Goal: Information Seeking & Learning: Learn about a topic

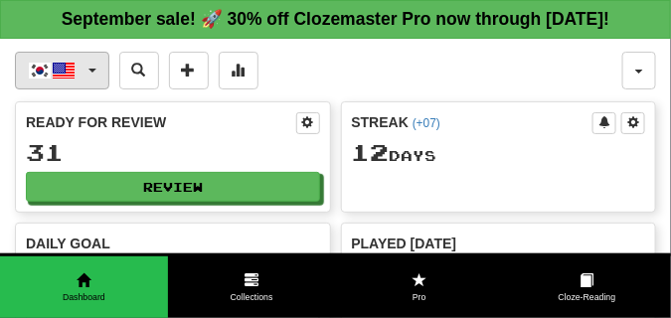
click at [95, 73] on span "button" at bounding box center [92, 71] width 8 height 4
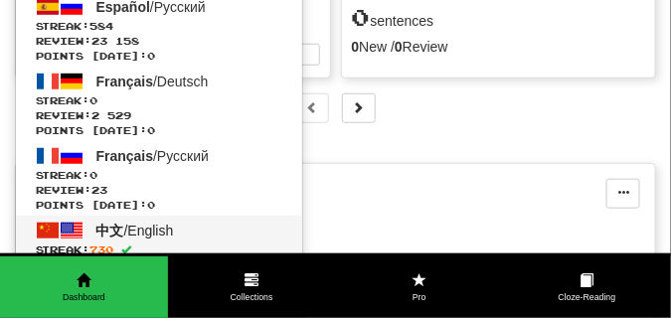
scroll to position [199, 0]
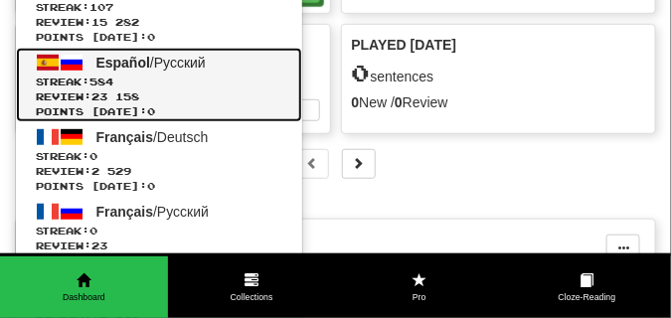
click at [113, 87] on span "584" at bounding box center [101, 81] width 24 height 12
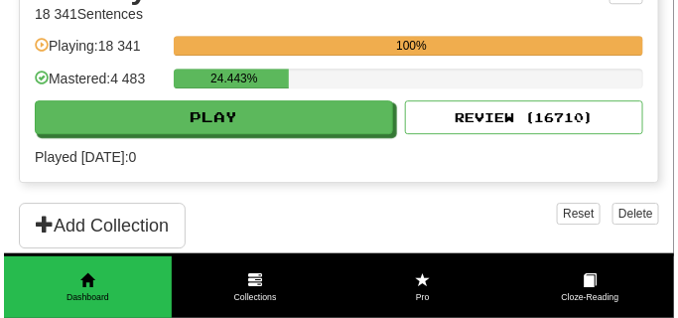
scroll to position [993, 0]
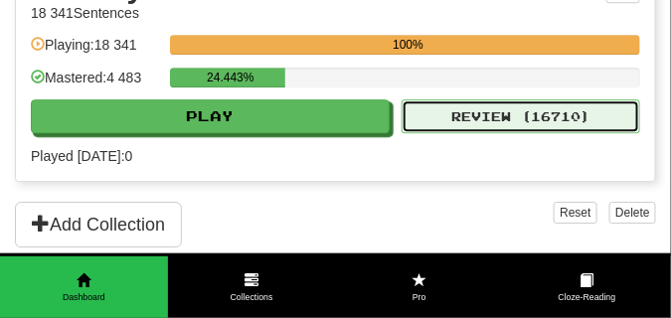
click at [438, 133] on button "Review ( 16710 )" at bounding box center [520, 116] width 238 height 34
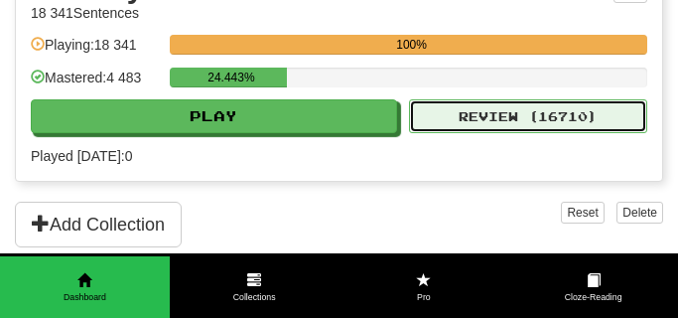
select select "**"
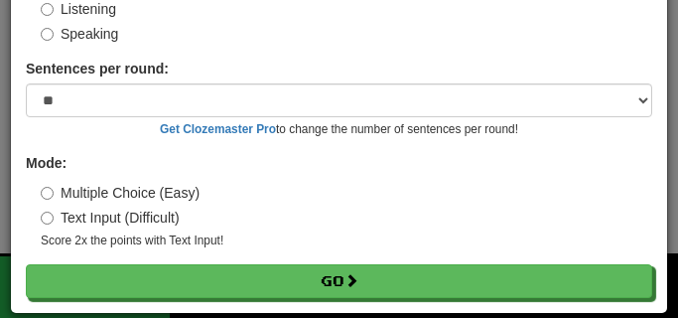
scroll to position [185, 0]
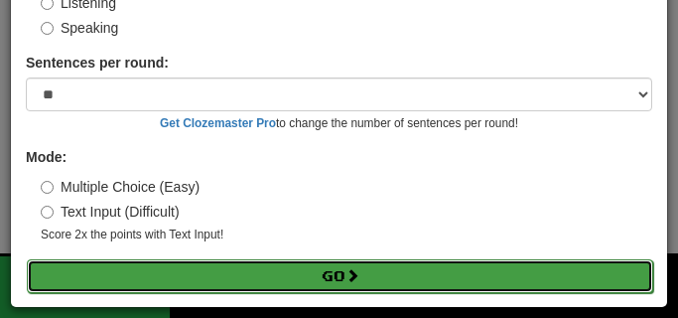
click at [214, 269] on button "Go" at bounding box center [340, 276] width 627 height 34
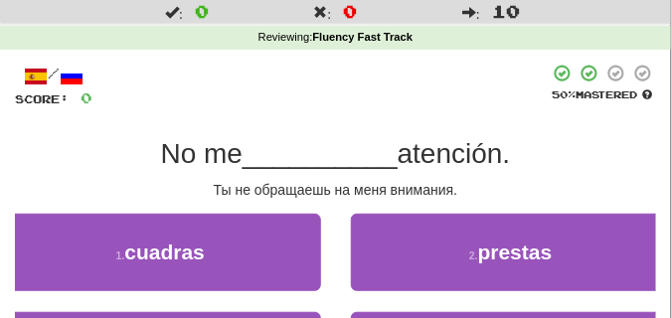
scroll to position [99, 0]
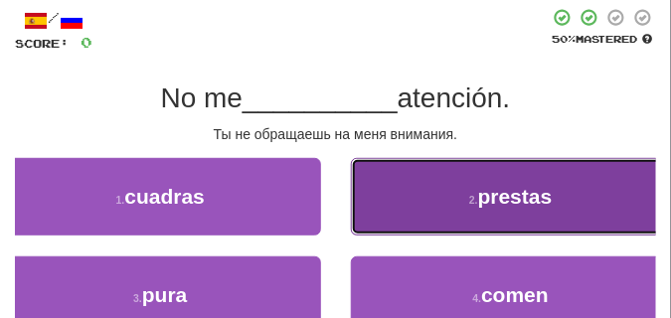
click at [417, 202] on button "2 . prestas" at bounding box center [511, 196] width 321 height 77
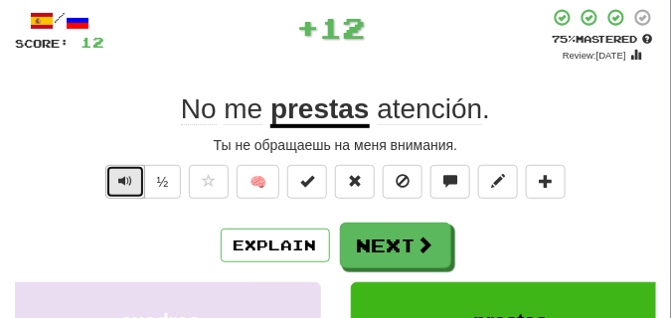
click at [125, 192] on button "Text-to-speech controls" at bounding box center [125, 182] width 40 height 34
click at [123, 185] on span "Text-to-speech controls" at bounding box center [125, 181] width 14 height 14
click at [110, 175] on button "Text-to-speech controls" at bounding box center [125, 182] width 40 height 34
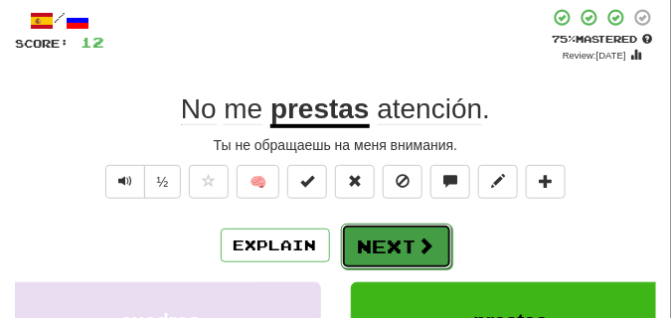
click at [401, 239] on button "Next" at bounding box center [396, 247] width 111 height 46
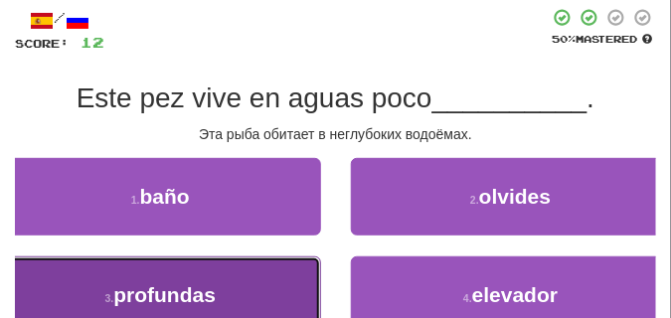
click at [212, 260] on button "3 . profundas" at bounding box center [160, 294] width 321 height 77
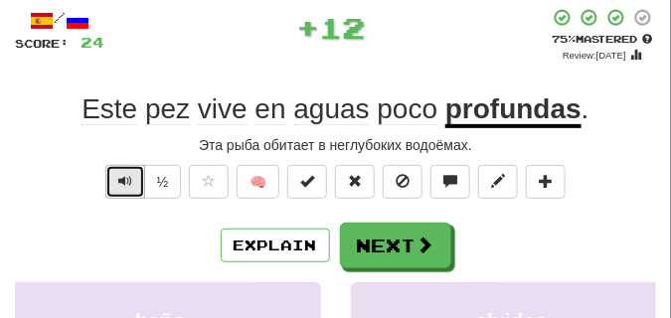
click at [123, 183] on span "Text-to-speech controls" at bounding box center [125, 181] width 14 height 14
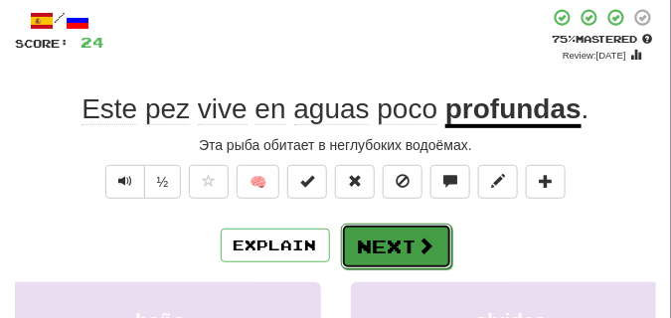
click at [369, 231] on button "Next" at bounding box center [396, 247] width 111 height 46
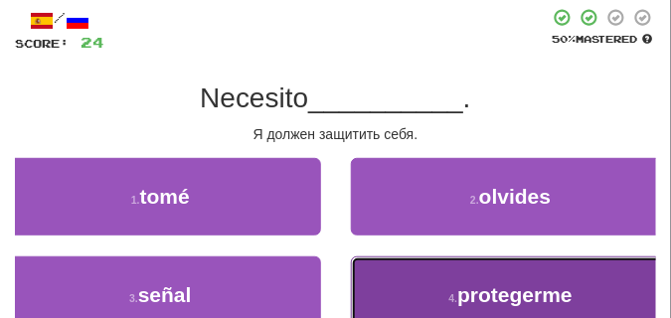
click at [405, 285] on button "4 . protegerme" at bounding box center [511, 294] width 321 height 77
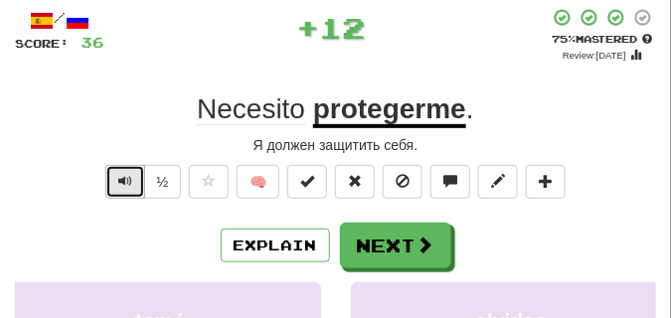
click at [121, 175] on span "Text-to-speech controls" at bounding box center [125, 181] width 14 height 14
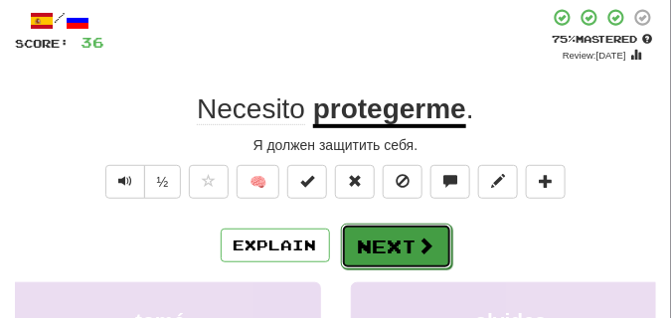
click at [376, 230] on button "Next" at bounding box center [396, 247] width 111 height 46
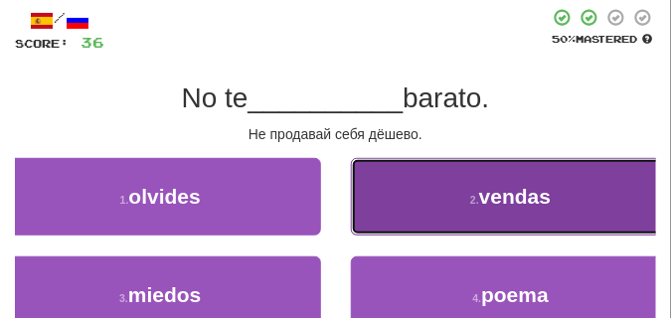
click at [405, 184] on button "2 . vendas" at bounding box center [511, 196] width 321 height 77
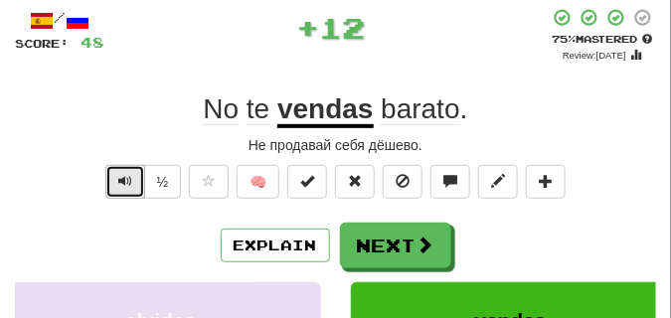
click at [124, 178] on span "Text-to-speech controls" at bounding box center [125, 181] width 14 height 14
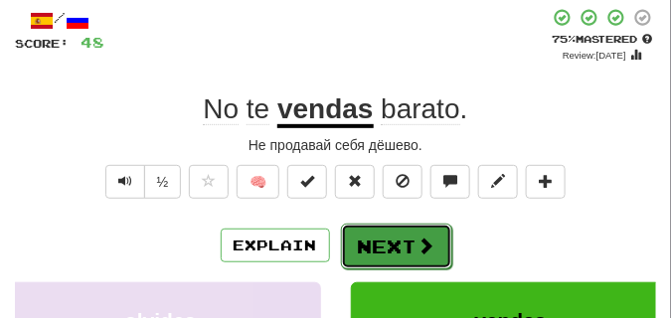
click at [391, 237] on button "Next" at bounding box center [396, 247] width 111 height 46
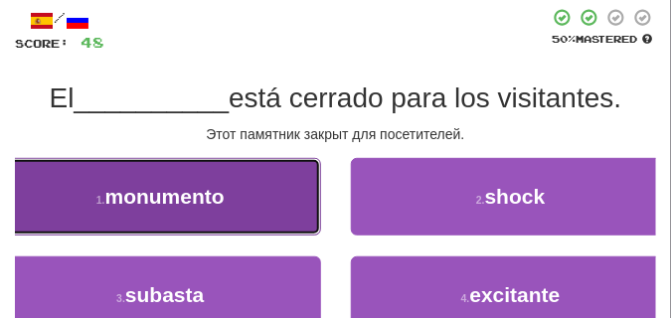
click at [202, 181] on button "1 . monumento" at bounding box center [160, 196] width 321 height 77
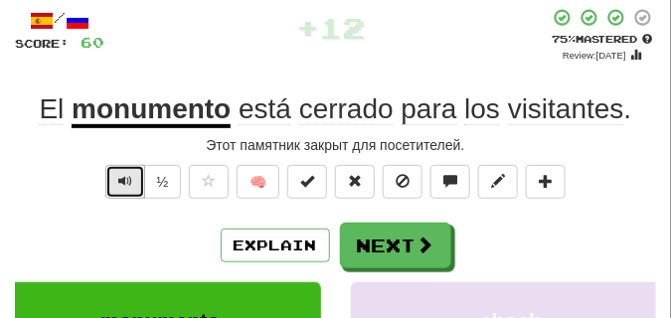
click at [127, 185] on span "Text-to-speech controls" at bounding box center [125, 181] width 14 height 14
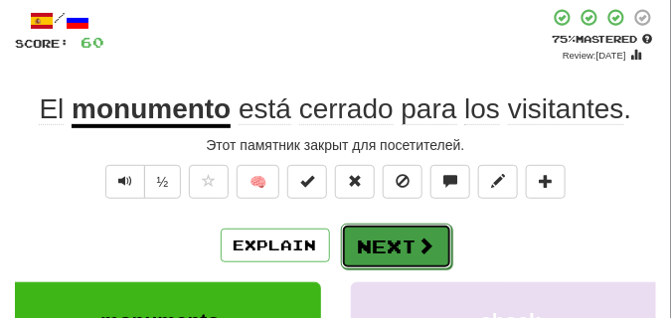
click at [413, 232] on button "Next" at bounding box center [396, 247] width 111 height 46
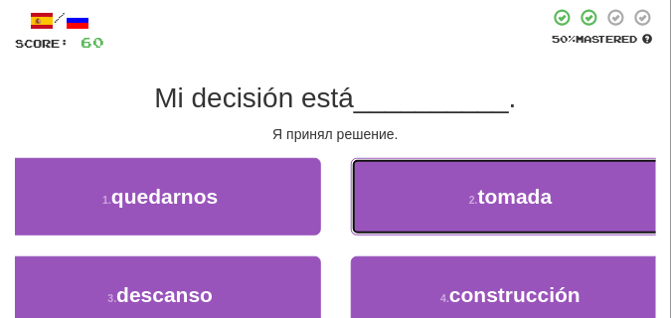
click at [406, 209] on button "2 . tomada" at bounding box center [511, 196] width 321 height 77
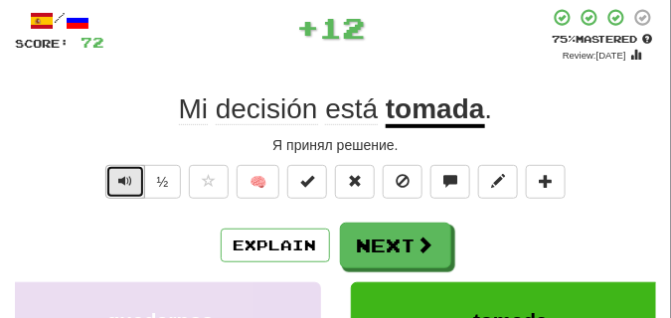
click at [121, 172] on button "Text-to-speech controls" at bounding box center [125, 182] width 40 height 34
click at [119, 171] on button "Text-to-speech controls" at bounding box center [125, 182] width 40 height 34
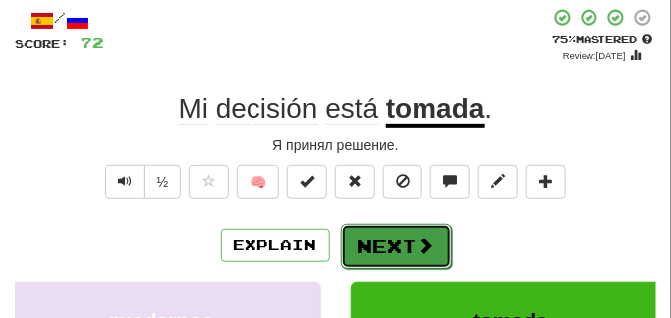
click at [389, 226] on button "Next" at bounding box center [396, 247] width 111 height 46
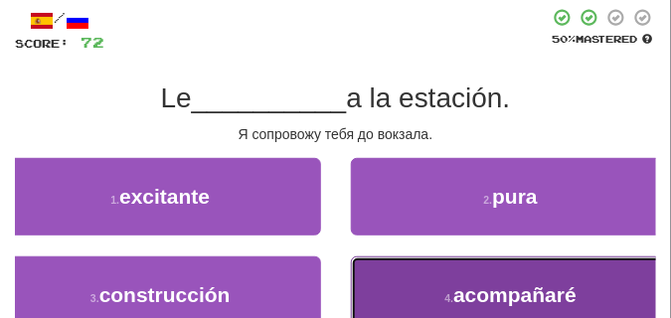
click at [420, 268] on button "4 . acompañaré" at bounding box center [511, 294] width 321 height 77
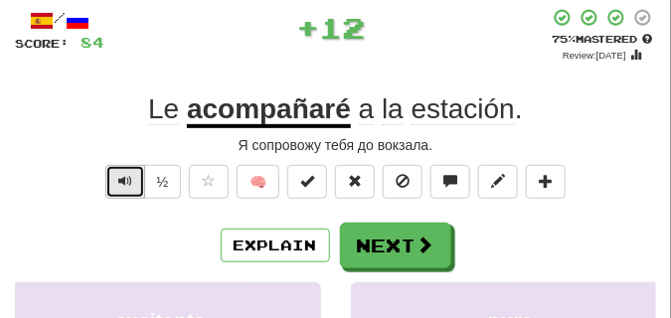
click at [120, 175] on span "Text-to-speech controls" at bounding box center [125, 181] width 14 height 14
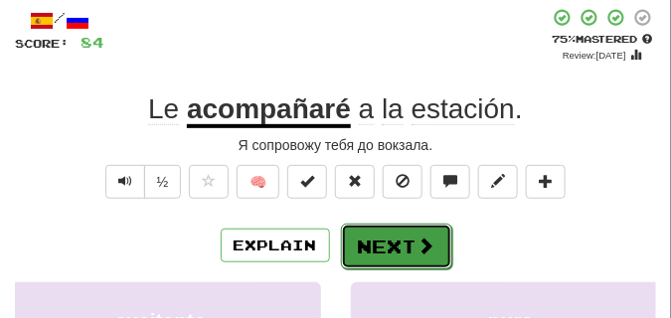
click at [393, 224] on button "Next" at bounding box center [396, 247] width 111 height 46
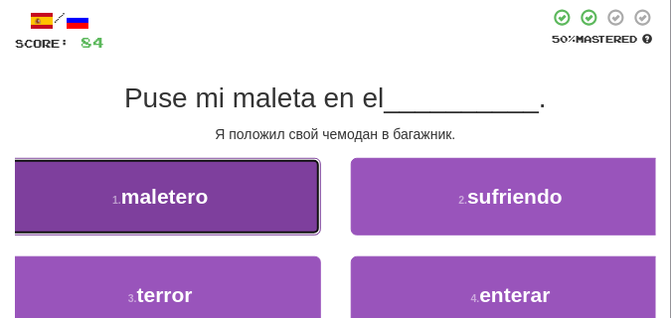
click at [256, 170] on button "1 . maletero" at bounding box center [160, 196] width 321 height 77
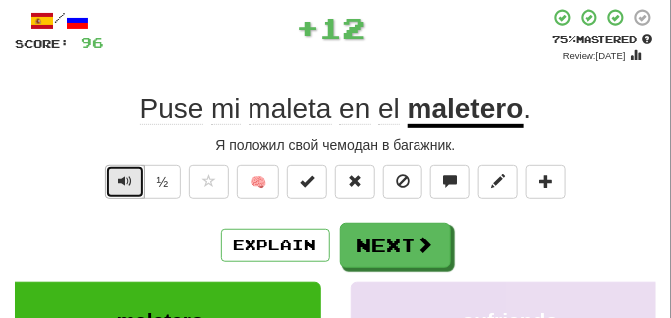
click at [124, 185] on span "Text-to-speech controls" at bounding box center [125, 181] width 14 height 14
click at [122, 184] on span "Text-to-speech controls" at bounding box center [125, 181] width 14 height 14
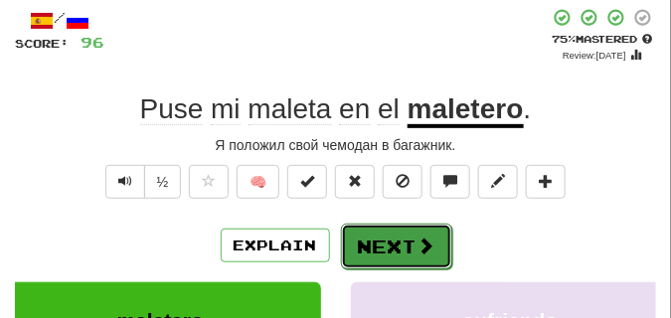
click at [370, 232] on button "Next" at bounding box center [396, 247] width 111 height 46
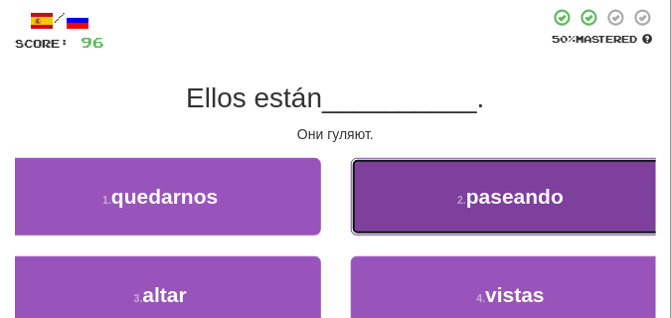
click at [380, 198] on button "2 . paseando" at bounding box center [511, 196] width 321 height 77
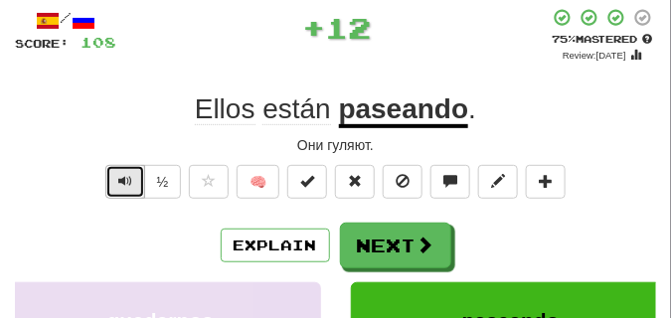
click at [118, 174] on span "Text-to-speech controls" at bounding box center [125, 181] width 14 height 14
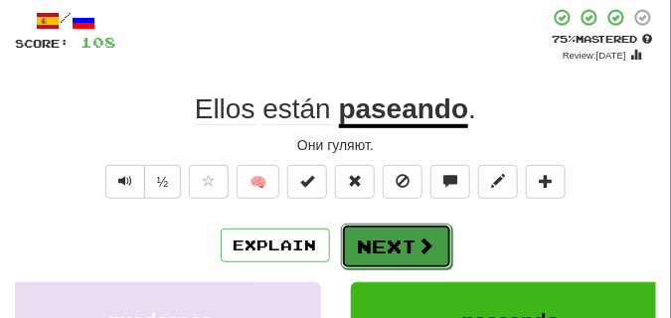
click at [432, 232] on button "Next" at bounding box center [396, 247] width 111 height 46
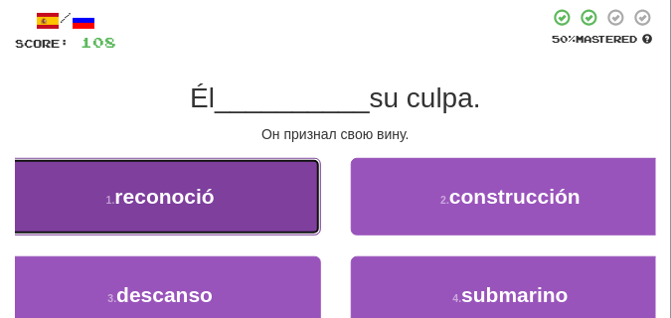
click at [224, 216] on button "1 . reconoció" at bounding box center [160, 196] width 321 height 77
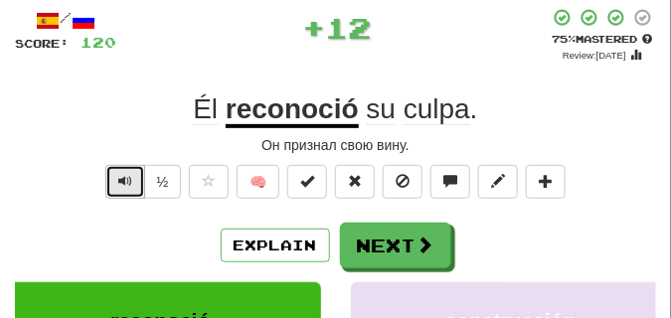
click at [127, 182] on span "Text-to-speech controls" at bounding box center [125, 181] width 14 height 14
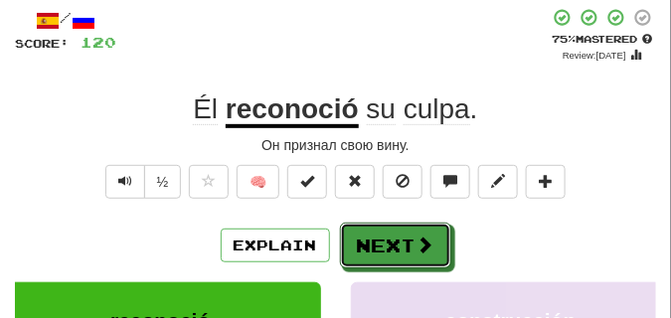
click at [396, 233] on button "Next" at bounding box center [395, 246] width 111 height 46
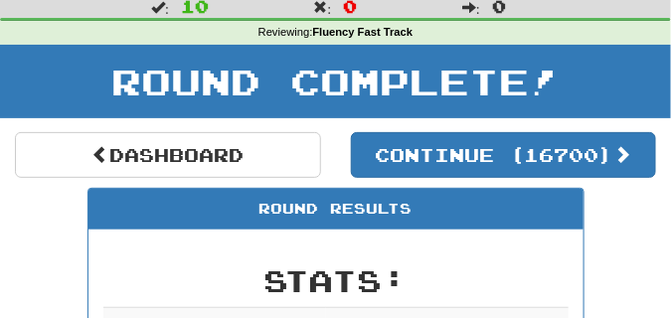
scroll to position [38, 0]
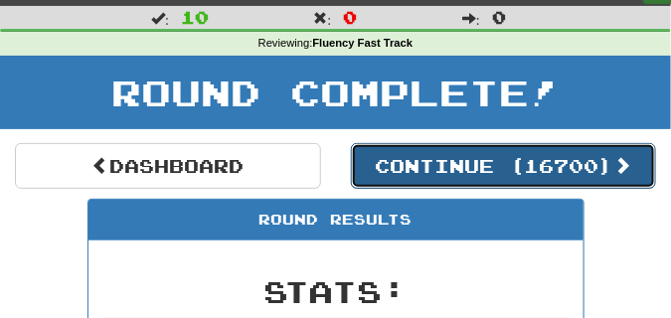
click at [373, 147] on button "Continue ( 16700 )" at bounding box center [504, 166] width 306 height 46
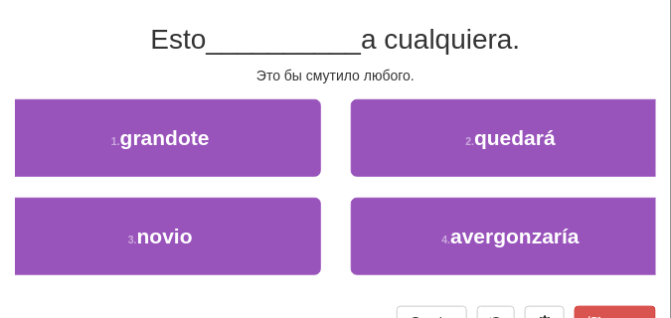
scroll to position [187, 0]
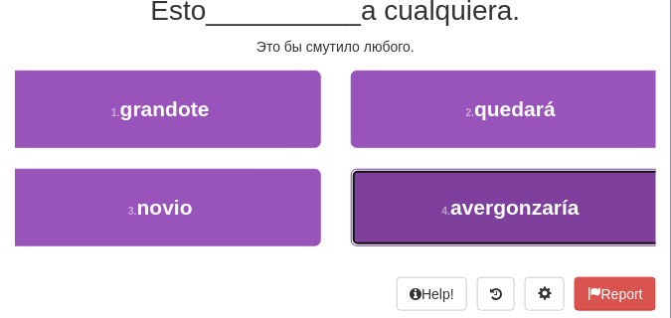
click at [389, 205] on button "4 . avergonzaría" at bounding box center [511, 207] width 321 height 77
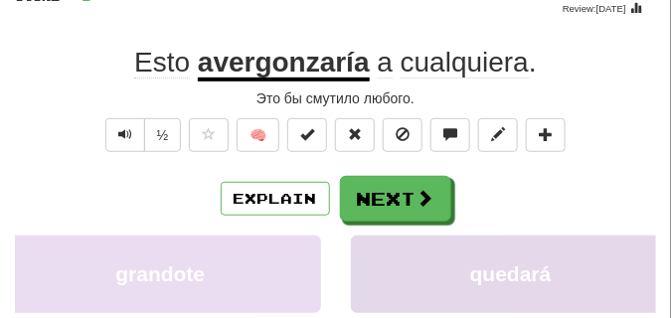
scroll to position [48, 0]
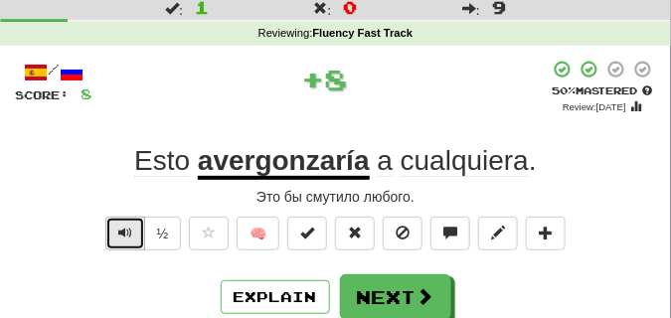
click at [119, 231] on span "Text-to-speech controls" at bounding box center [125, 232] width 14 height 14
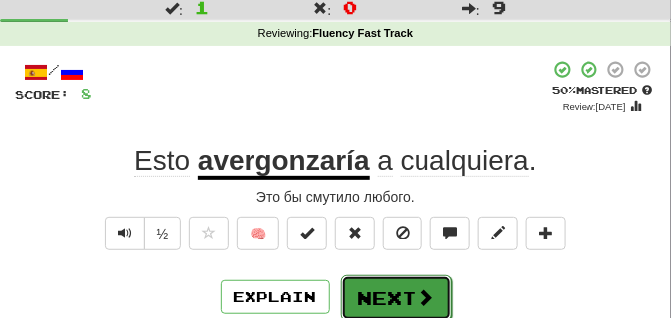
click at [392, 284] on button "Next" at bounding box center [396, 298] width 111 height 46
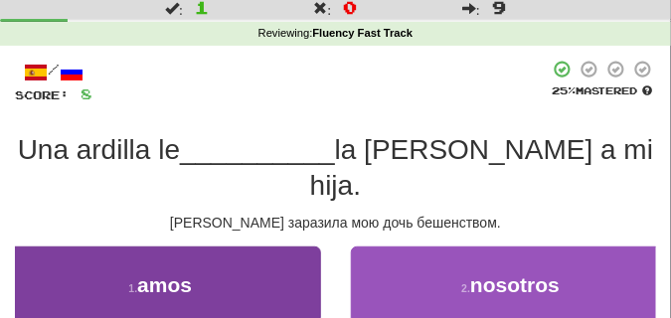
scroll to position [97, 0]
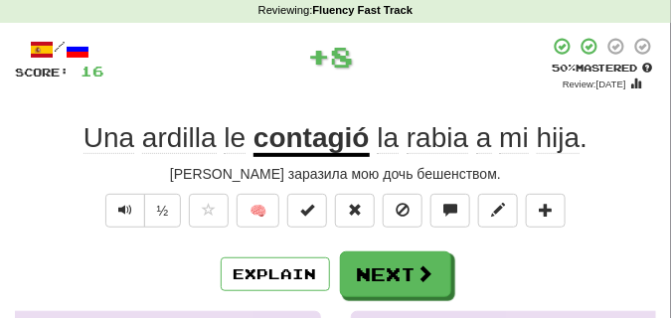
scroll to position [48, 0]
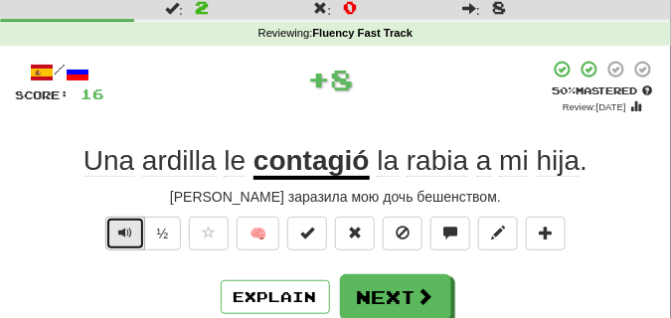
click at [123, 239] on span "Text-to-speech controls" at bounding box center [125, 232] width 14 height 14
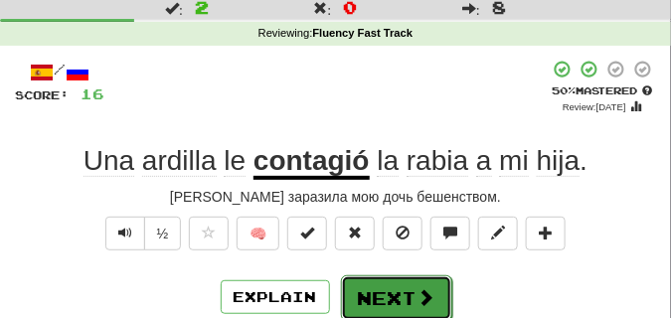
click at [377, 283] on button "Next" at bounding box center [396, 298] width 111 height 46
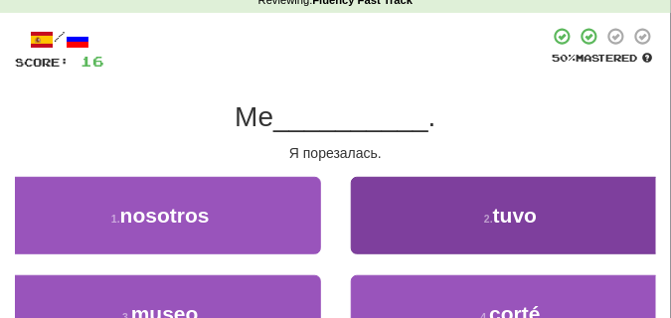
scroll to position [97, 0]
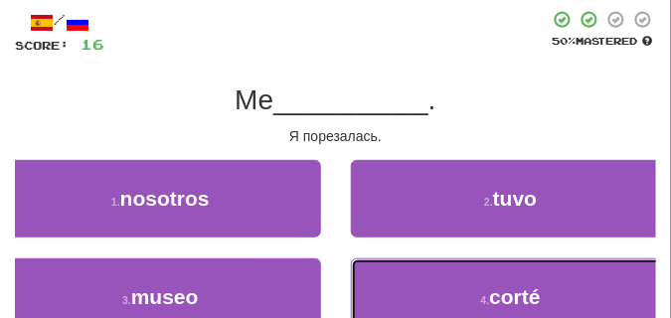
click at [378, 282] on button "4 . corté" at bounding box center [511, 296] width 321 height 77
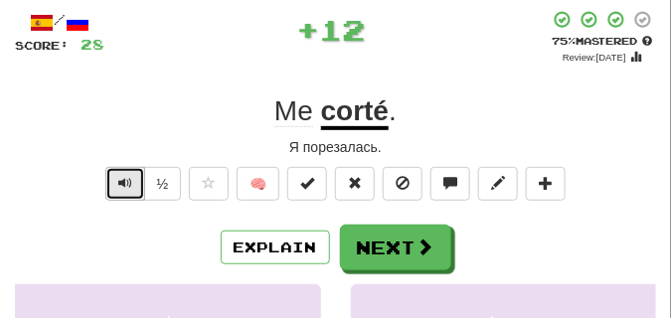
click at [113, 183] on button "Text-to-speech controls" at bounding box center [125, 184] width 40 height 34
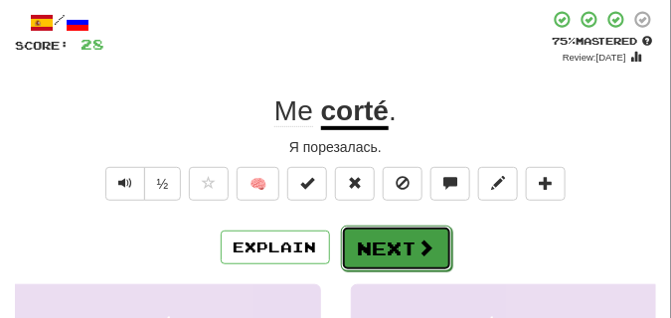
click at [386, 247] on button "Next" at bounding box center [396, 248] width 111 height 46
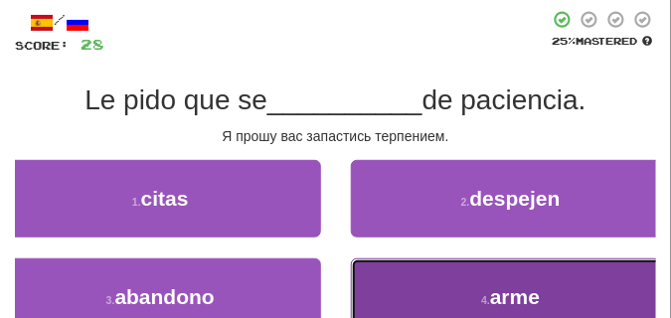
click at [422, 282] on button "4 . arme" at bounding box center [511, 296] width 321 height 77
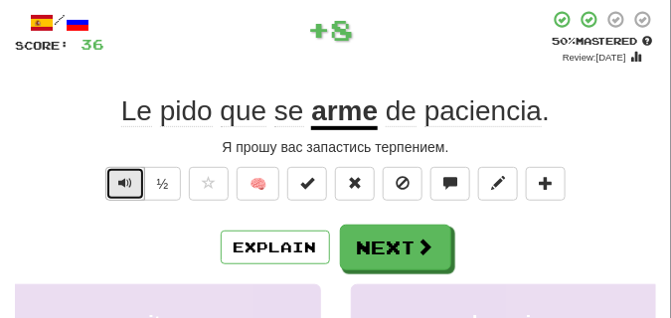
click at [116, 183] on button "Text-to-speech controls" at bounding box center [125, 184] width 40 height 34
click at [116, 181] on button "Text-to-speech controls" at bounding box center [125, 184] width 40 height 34
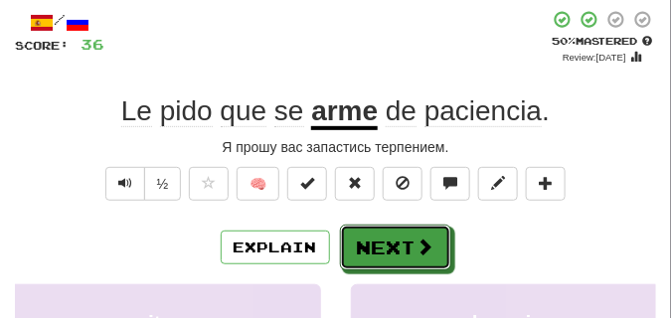
click at [381, 229] on button "Next" at bounding box center [395, 247] width 111 height 46
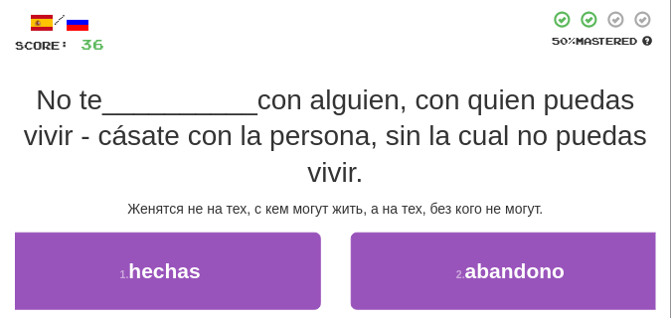
scroll to position [197, 0]
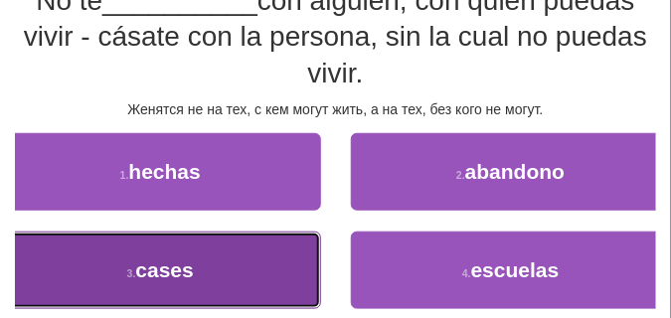
click at [251, 255] on button "3 . cases" at bounding box center [160, 269] width 321 height 77
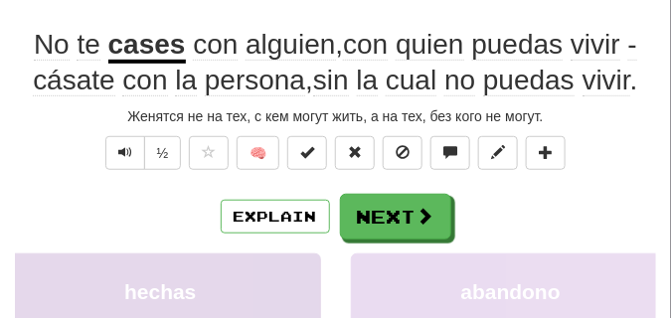
scroll to position [107, 0]
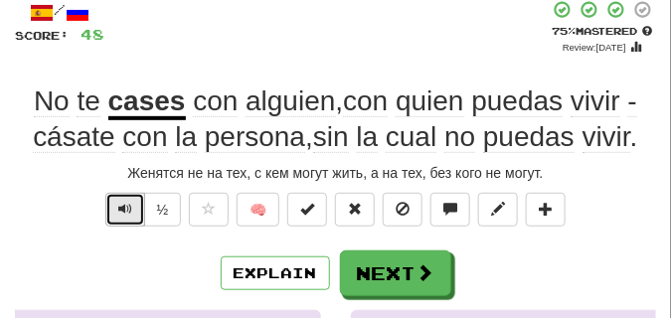
click at [121, 212] on span "Text-to-speech controls" at bounding box center [125, 209] width 14 height 14
click at [121, 211] on span "Text-to-speech controls" at bounding box center [125, 209] width 14 height 14
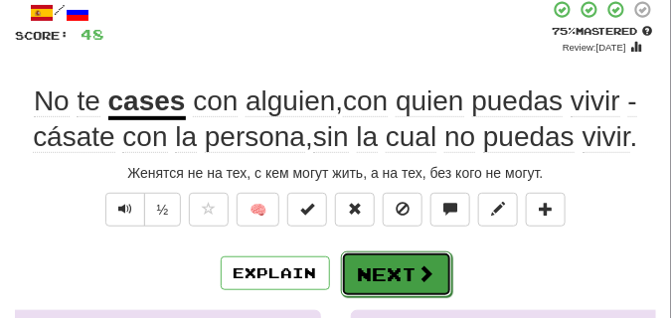
click at [381, 261] on button "Next" at bounding box center [396, 274] width 111 height 46
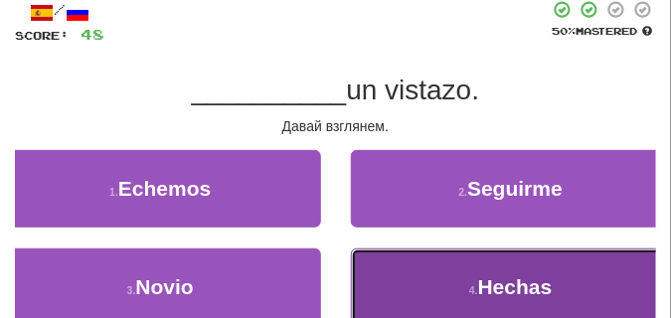
click at [383, 259] on button "4 . Hechas" at bounding box center [511, 286] width 321 height 77
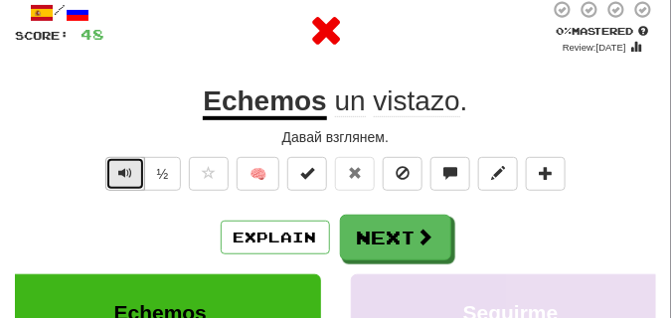
click at [118, 172] on span "Text-to-speech controls" at bounding box center [125, 173] width 14 height 14
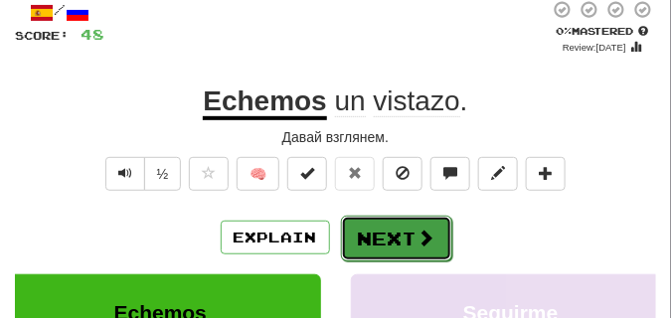
click at [378, 221] on button "Next" at bounding box center [396, 239] width 111 height 46
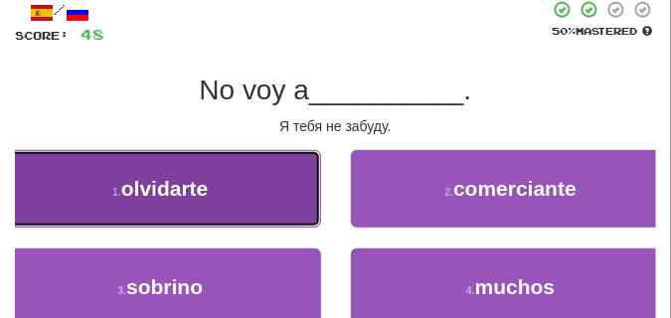
click at [252, 197] on button "1 . olvidarte" at bounding box center [160, 188] width 321 height 77
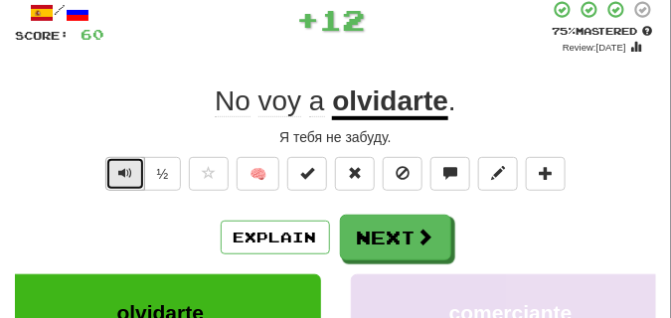
click at [124, 174] on span "Text-to-speech controls" at bounding box center [125, 173] width 14 height 14
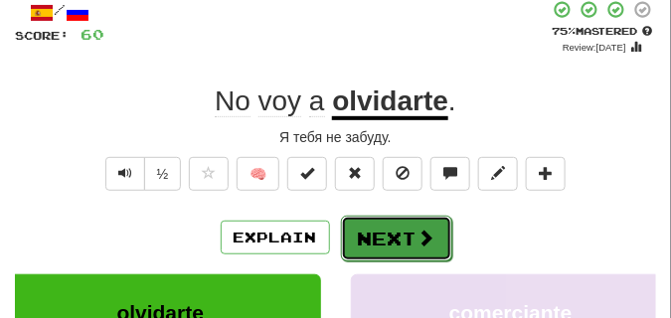
click at [403, 233] on button "Next" at bounding box center [396, 239] width 111 height 46
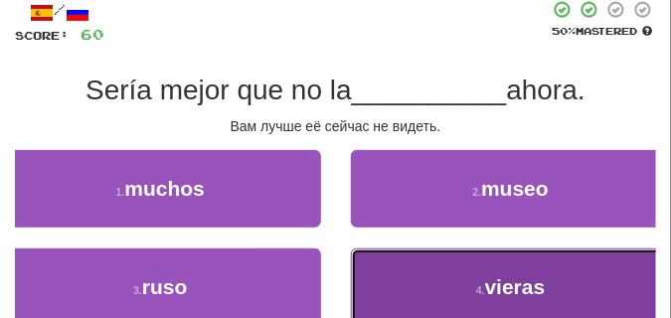
click at [437, 257] on button "4 . vieras" at bounding box center [511, 286] width 321 height 77
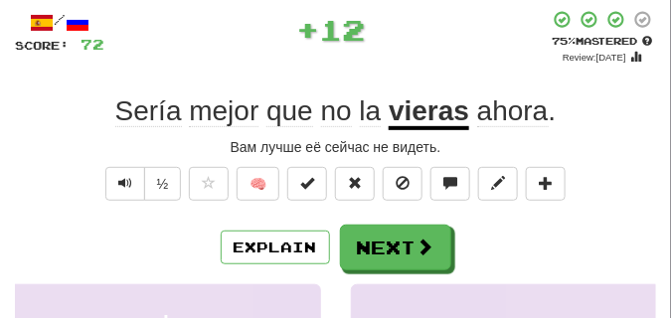
scroll to position [99, 0]
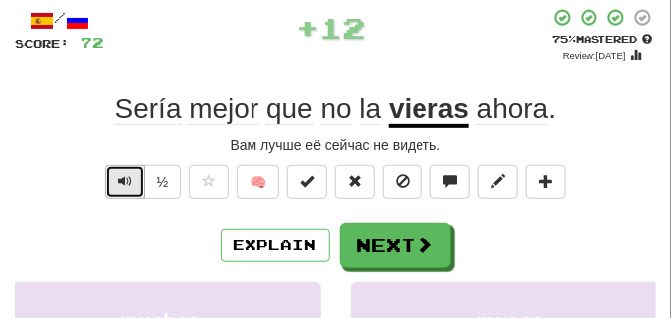
click at [130, 182] on span "Text-to-speech controls" at bounding box center [125, 181] width 14 height 14
click at [129, 182] on span "Text-to-speech controls" at bounding box center [125, 181] width 14 height 14
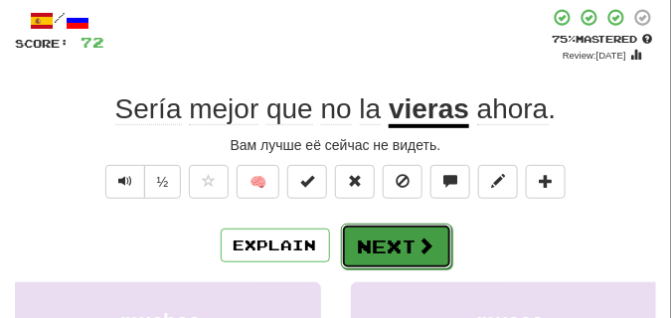
click at [356, 230] on button "Next" at bounding box center [396, 247] width 111 height 46
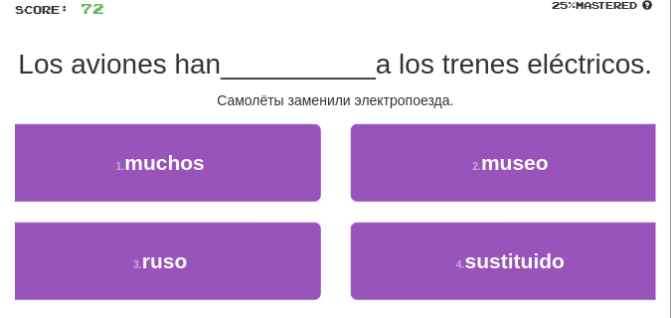
scroll to position [149, 0]
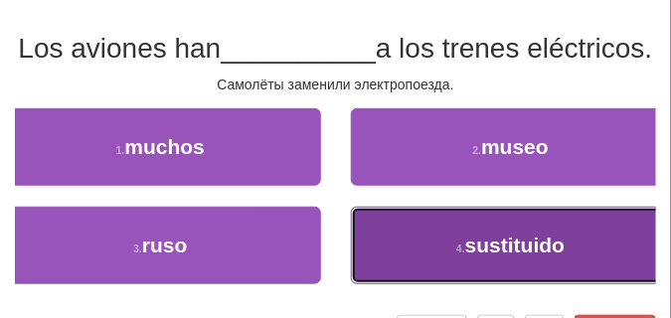
click at [455, 270] on button "4 . sustituido" at bounding box center [511, 245] width 321 height 77
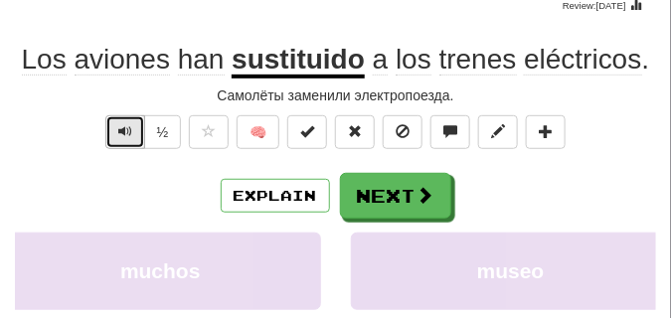
click at [138, 137] on button "Text-to-speech controls" at bounding box center [125, 132] width 40 height 34
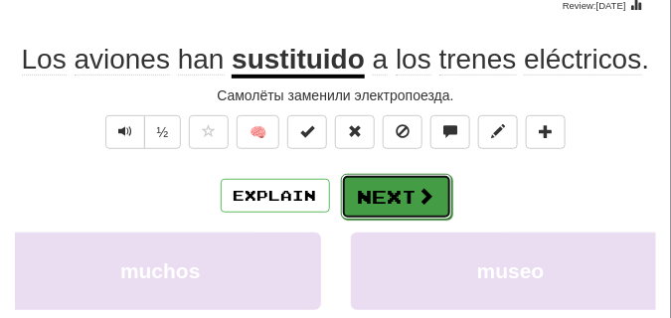
click at [375, 182] on button "Next" at bounding box center [396, 197] width 111 height 46
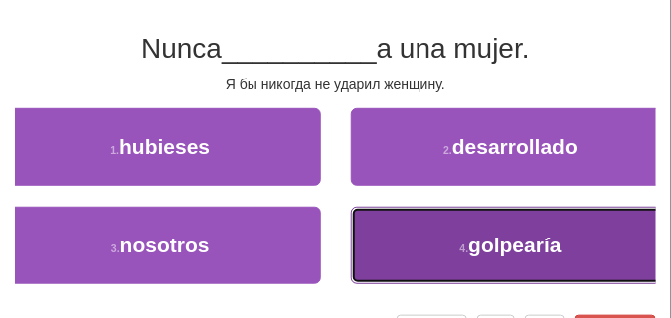
click at [428, 223] on button "4 . golpearía" at bounding box center [511, 245] width 321 height 77
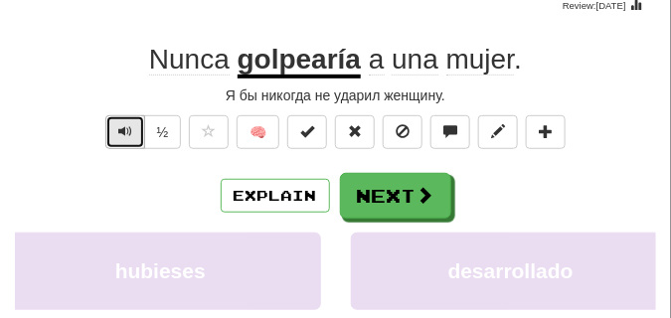
click at [132, 132] on button "Text-to-speech controls" at bounding box center [125, 132] width 40 height 34
click at [131, 131] on button "Text-to-speech controls" at bounding box center [125, 132] width 40 height 34
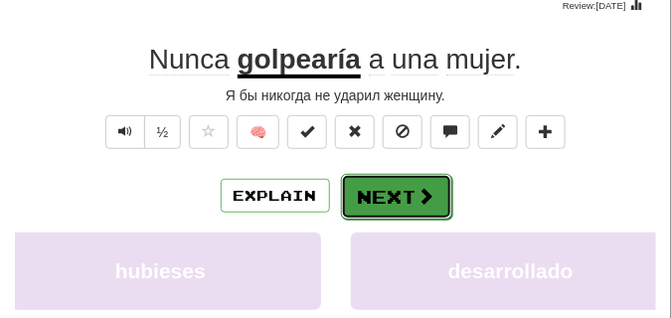
click at [380, 186] on button "Next" at bounding box center [396, 197] width 111 height 46
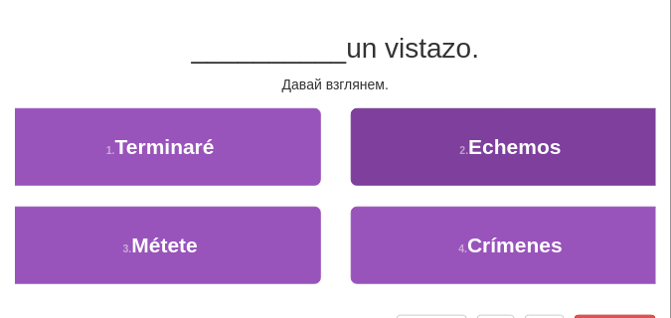
scroll to position [0, 0]
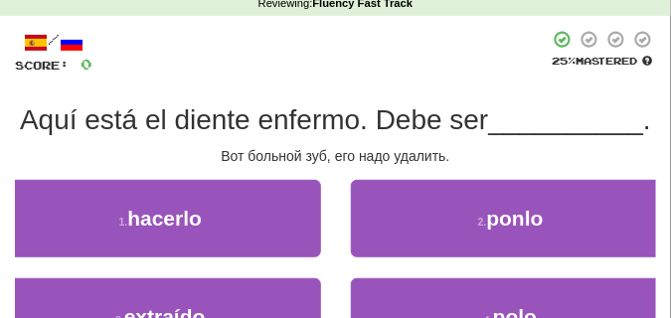
scroll to position [99, 0]
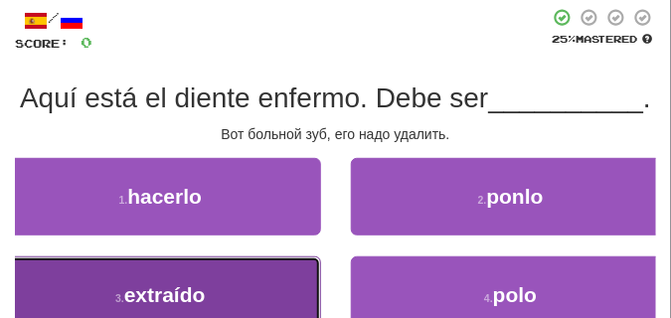
click at [174, 263] on button "3 . extraído" at bounding box center [160, 294] width 321 height 77
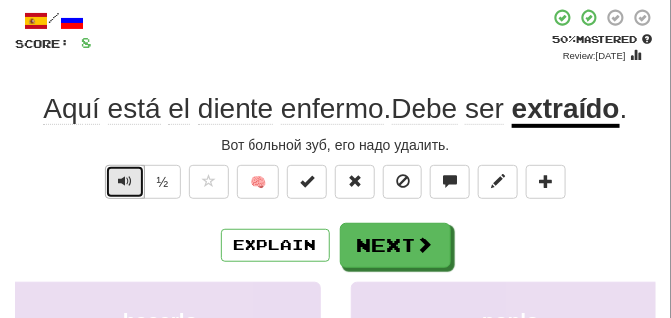
click at [123, 179] on span "Text-to-speech controls" at bounding box center [125, 181] width 14 height 14
click at [124, 179] on span "Text-to-speech controls" at bounding box center [125, 181] width 14 height 14
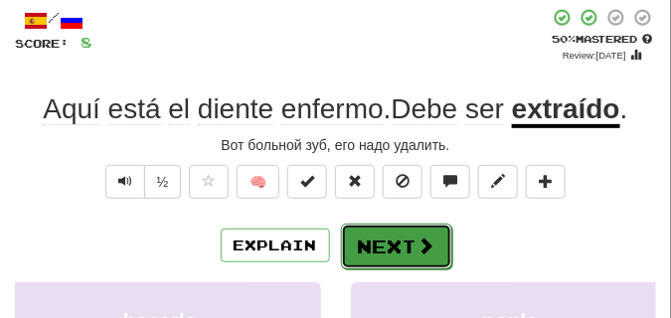
click at [395, 230] on button "Next" at bounding box center [396, 247] width 111 height 46
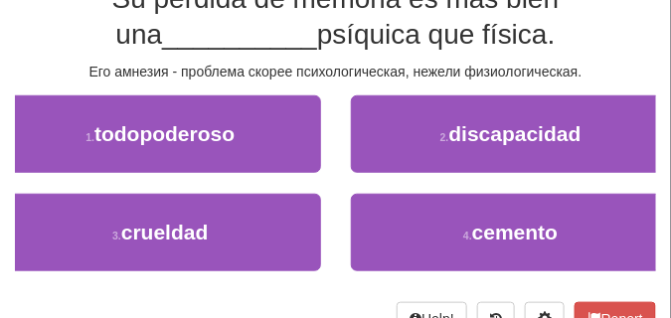
scroll to position [149, 0]
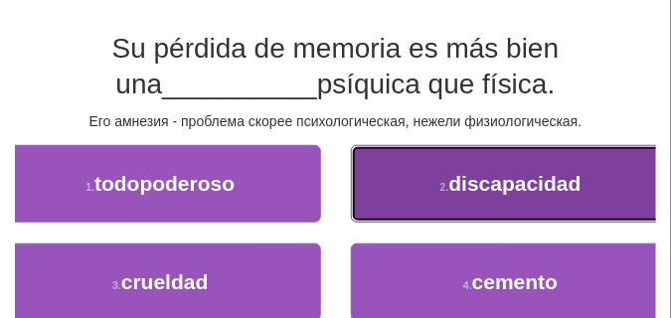
click at [384, 182] on button "2 . discapacidad" at bounding box center [511, 183] width 321 height 77
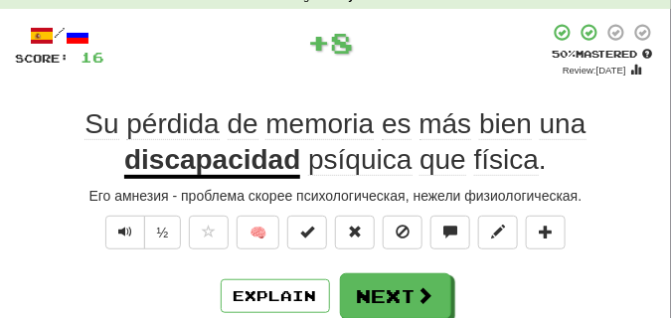
scroll to position [99, 0]
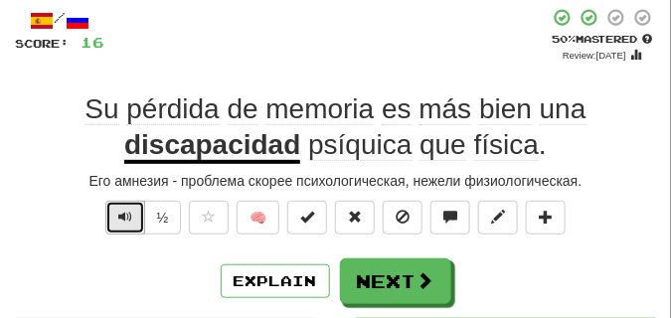
click at [114, 223] on button "Text-to-speech controls" at bounding box center [125, 218] width 40 height 34
click at [120, 218] on span "Text-to-speech controls" at bounding box center [125, 217] width 14 height 14
drag, startPoint x: 120, startPoint y: 218, endPoint x: 131, endPoint y: 264, distance: 47.9
click at [131, 264] on div "/ Score: 16 + 8 50 % Mastered Review: 2025-09-28 Su pérdida de memoria es más b…" at bounding box center [335, 314] width 641 height 612
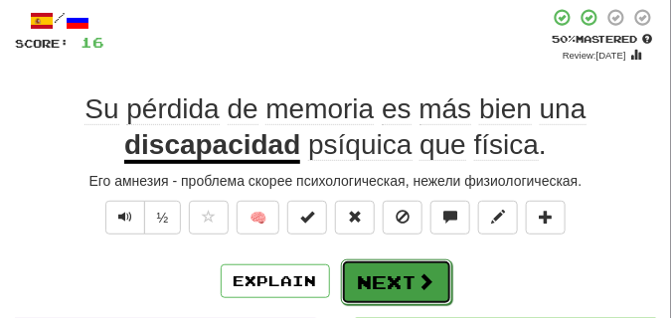
click at [396, 271] on button "Next" at bounding box center [396, 282] width 111 height 46
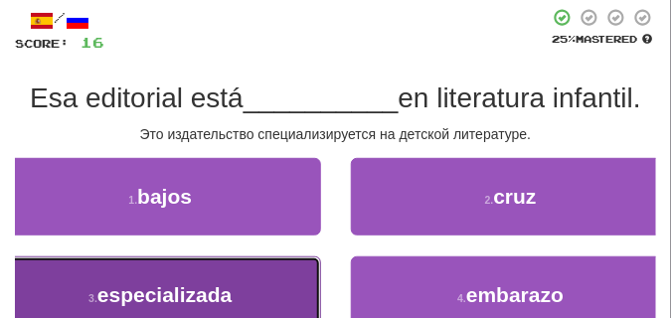
click at [188, 278] on button "3 . especializada" at bounding box center [160, 294] width 321 height 77
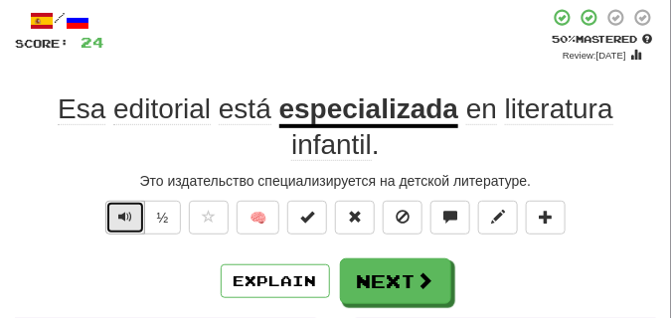
click at [125, 216] on span "Text-to-speech controls" at bounding box center [125, 217] width 14 height 14
click at [118, 211] on span "Text-to-speech controls" at bounding box center [125, 217] width 14 height 14
click at [118, 210] on span "Text-to-speech controls" at bounding box center [125, 217] width 14 height 14
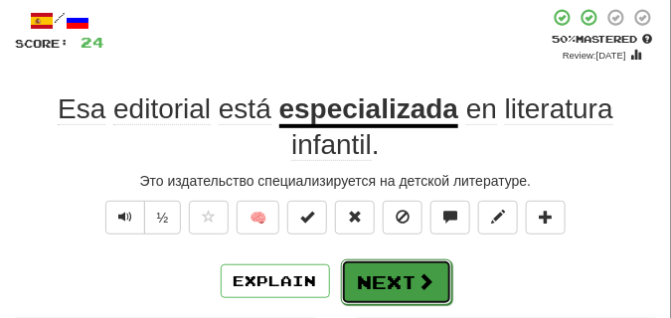
click at [409, 264] on button "Next" at bounding box center [396, 282] width 111 height 46
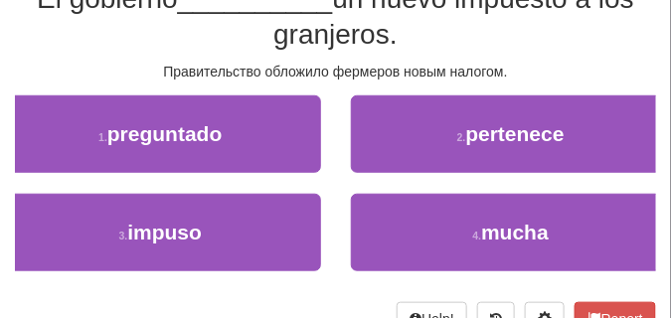
scroll to position [149, 0]
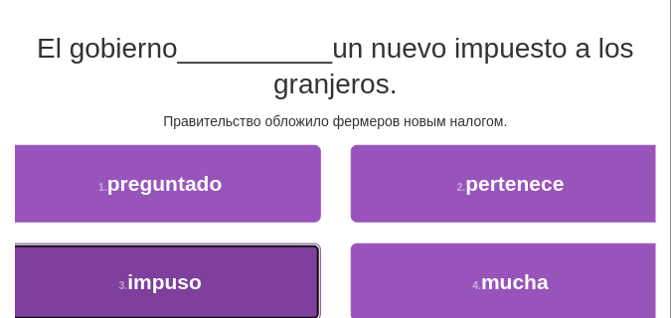
click at [186, 280] on span "impuso" at bounding box center [164, 281] width 75 height 23
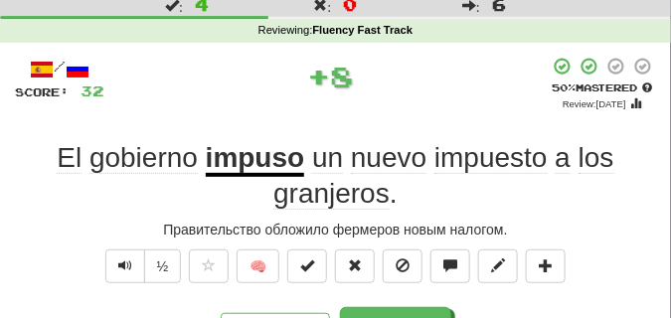
scroll to position [50, 0]
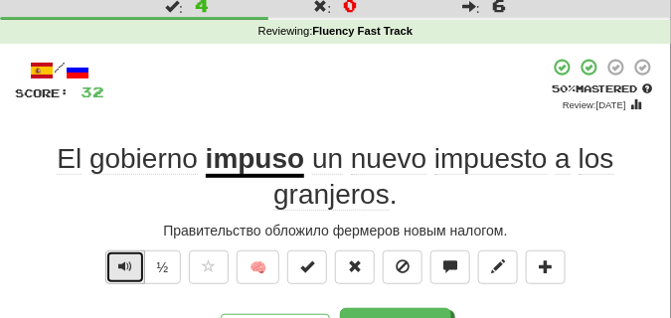
click at [132, 271] on button "Text-to-speech controls" at bounding box center [125, 267] width 40 height 34
click at [131, 268] on button "Text-to-speech controls" at bounding box center [125, 267] width 40 height 34
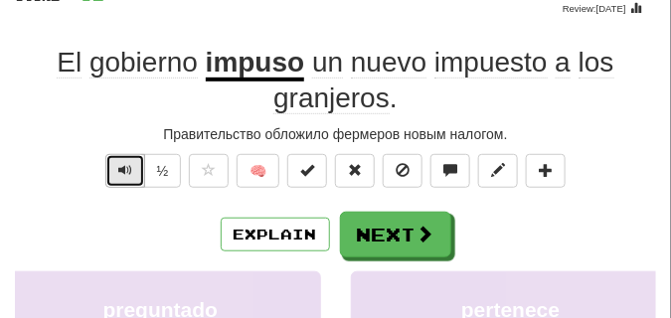
scroll to position [149, 0]
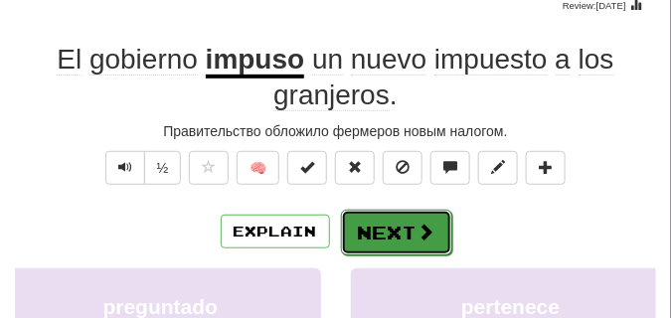
click at [377, 220] on button "Next" at bounding box center [396, 233] width 111 height 46
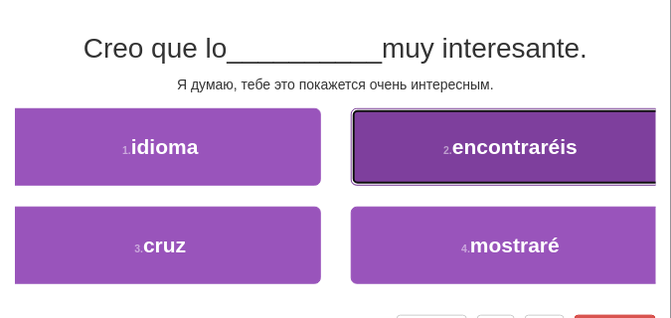
click at [399, 159] on button "2 . encontraréis" at bounding box center [511, 146] width 321 height 77
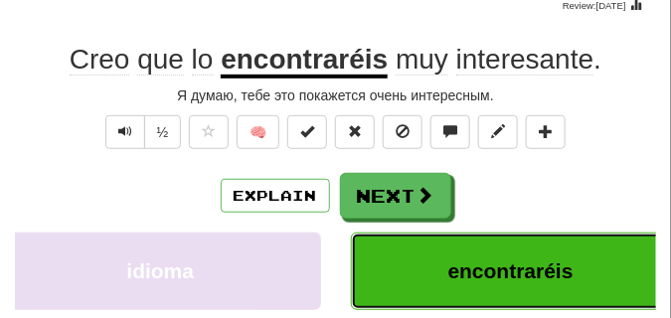
scroll to position [99, 0]
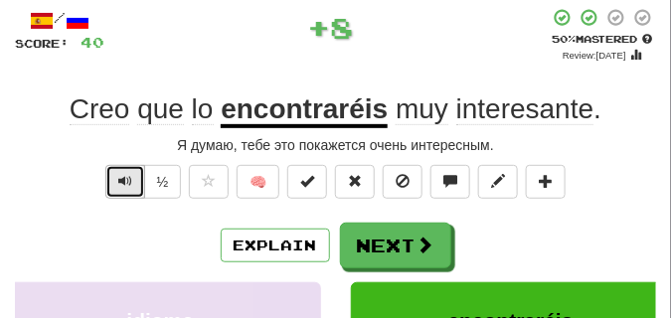
click at [118, 177] on span "Text-to-speech controls" at bounding box center [125, 181] width 14 height 14
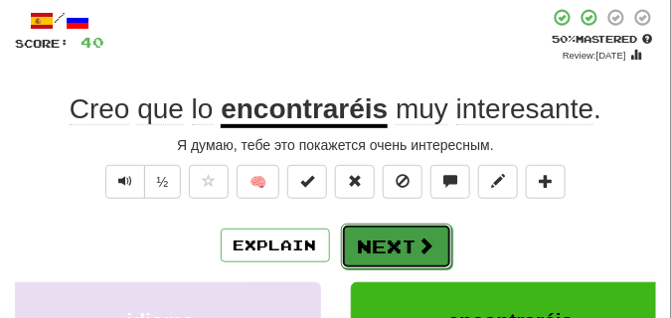
click at [380, 237] on button "Next" at bounding box center [396, 247] width 111 height 46
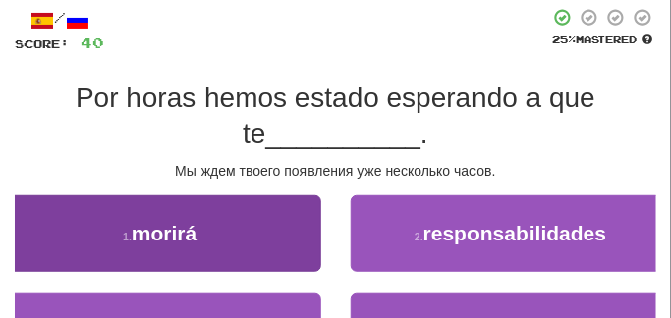
scroll to position [149, 0]
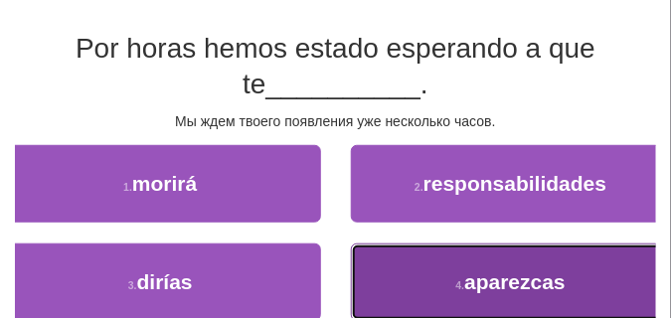
click at [366, 258] on button "4 . aparezcas" at bounding box center [511, 281] width 321 height 77
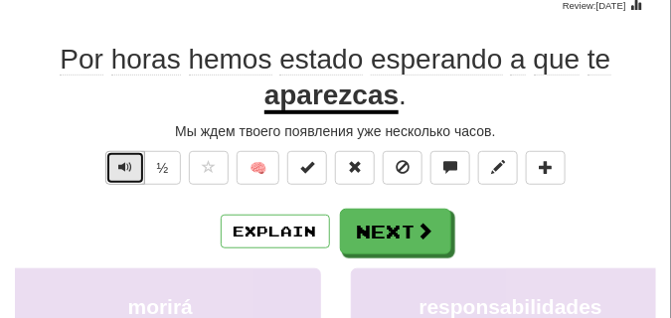
click at [124, 164] on span "Text-to-speech controls" at bounding box center [125, 167] width 14 height 14
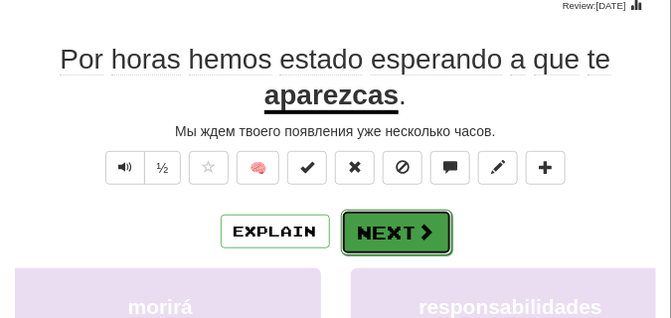
click at [361, 215] on button "Next" at bounding box center [396, 233] width 111 height 46
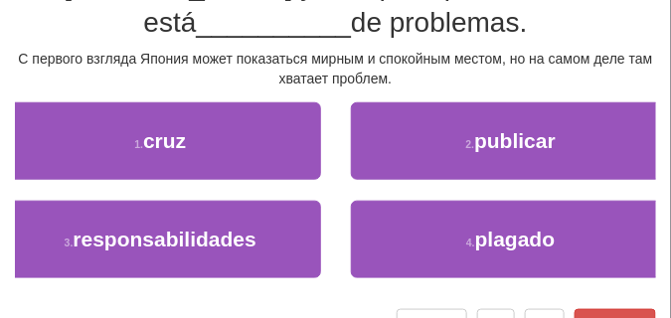
scroll to position [248, 0]
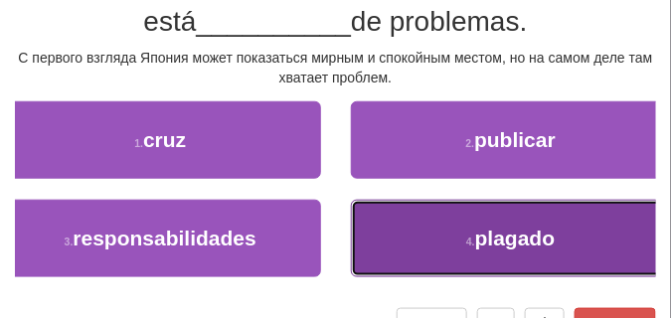
click at [454, 231] on button "4 . plagado" at bounding box center [511, 238] width 321 height 77
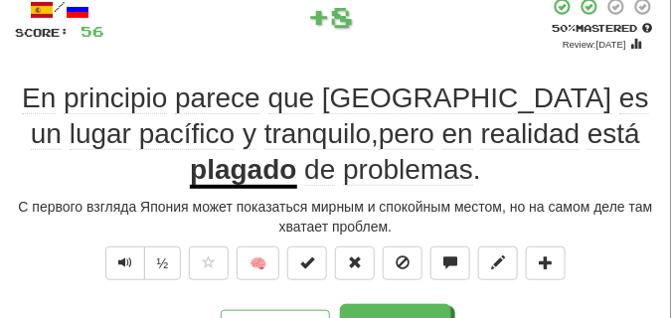
scroll to position [109, 0]
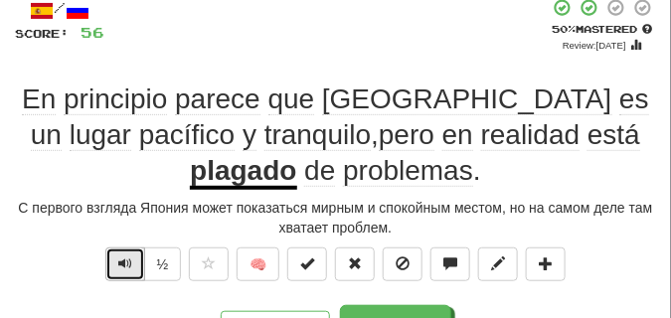
click at [112, 261] on button "Text-to-speech controls" at bounding box center [125, 264] width 40 height 34
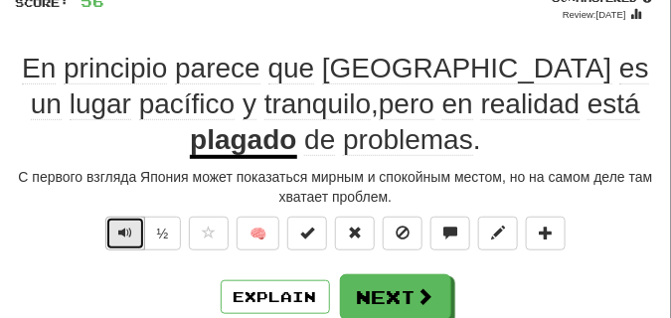
scroll to position [149, 0]
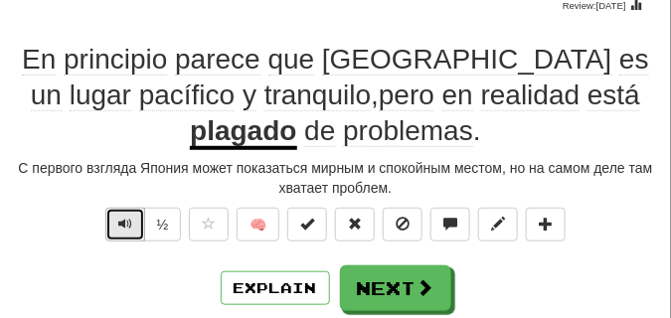
click at [114, 226] on button "Text-to-speech controls" at bounding box center [125, 225] width 40 height 34
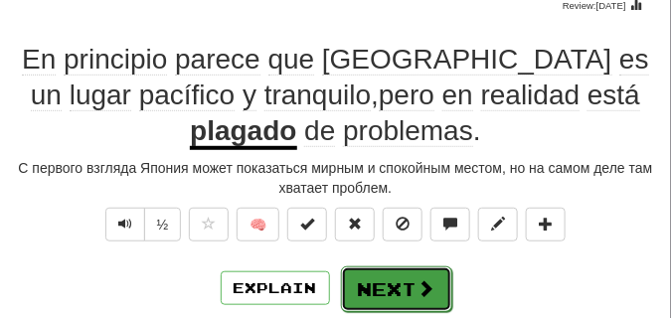
click at [394, 270] on button "Next" at bounding box center [396, 289] width 111 height 46
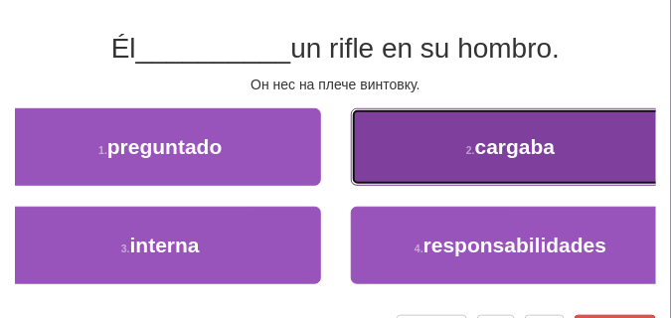
click at [440, 160] on button "2 . cargaba" at bounding box center [511, 146] width 321 height 77
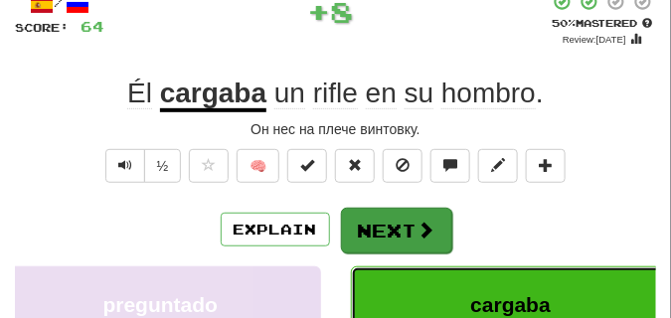
scroll to position [50, 0]
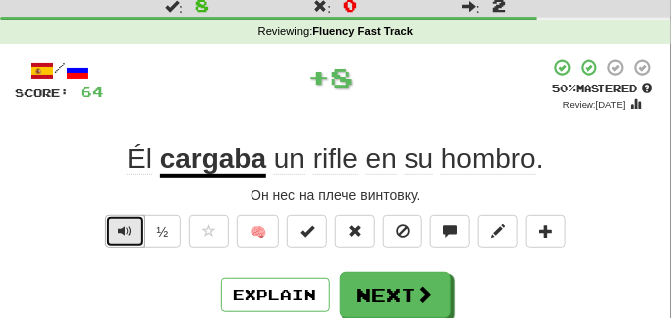
click at [124, 224] on span "Text-to-speech controls" at bounding box center [125, 231] width 14 height 14
click at [125, 224] on span "Text-to-speech controls" at bounding box center [125, 231] width 14 height 14
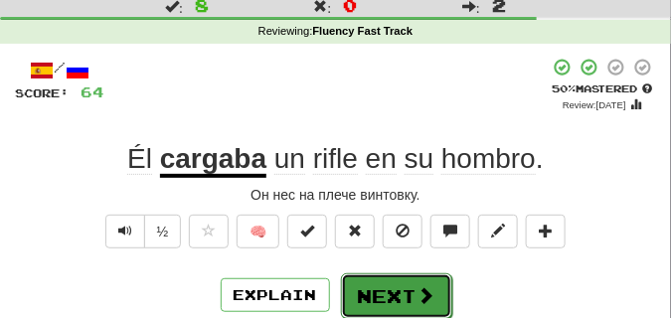
click at [378, 277] on button "Next" at bounding box center [396, 296] width 111 height 46
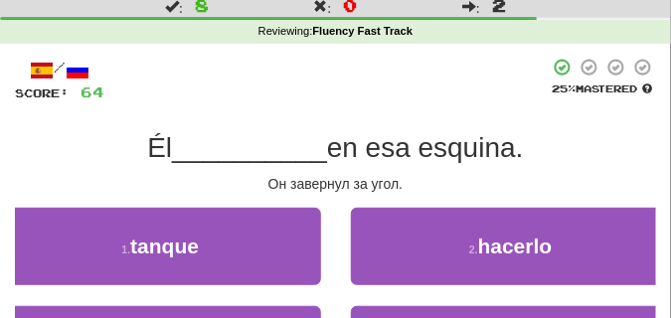
scroll to position [99, 0]
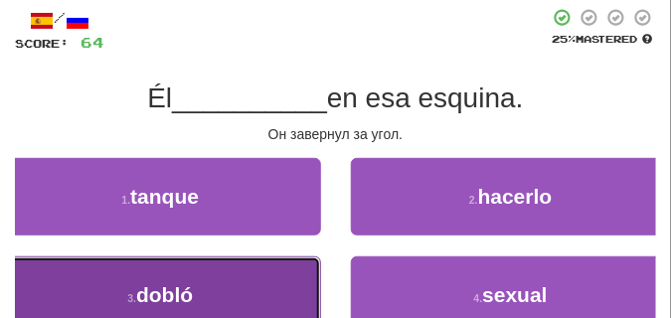
click at [238, 279] on button "3 . dobló" at bounding box center [160, 294] width 321 height 77
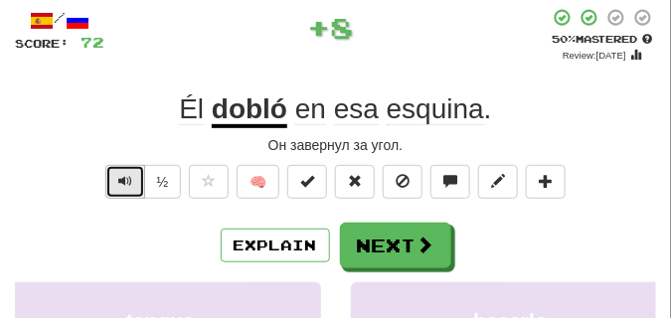
click at [127, 174] on span "Text-to-speech controls" at bounding box center [125, 181] width 14 height 14
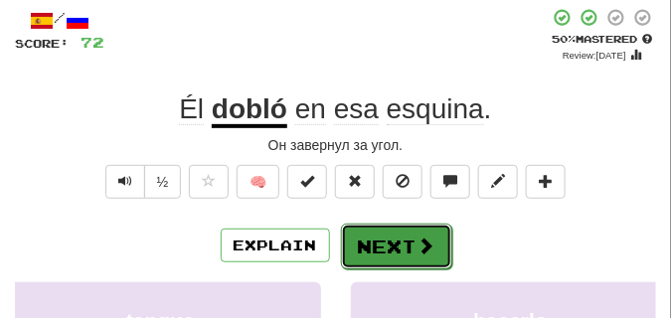
click at [412, 227] on button "Next" at bounding box center [396, 247] width 111 height 46
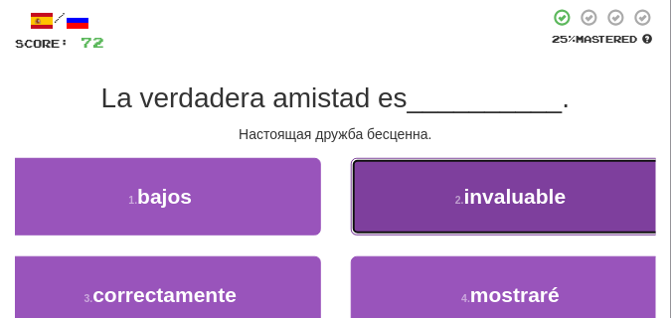
click at [431, 187] on button "2 . invaluable" at bounding box center [511, 196] width 321 height 77
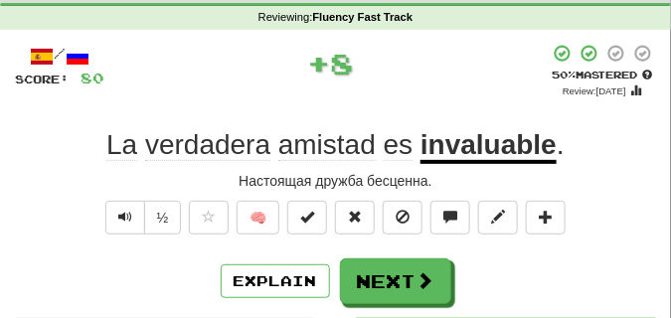
scroll to position [50, 0]
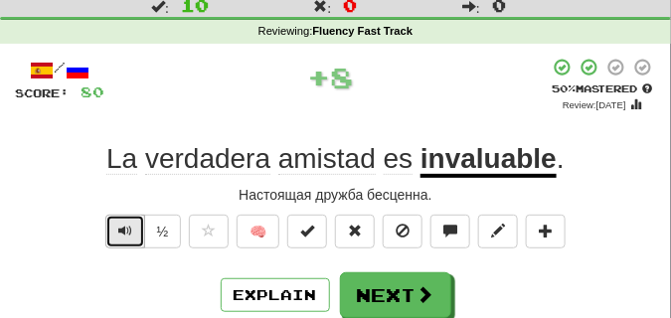
click at [115, 230] on button "Text-to-speech controls" at bounding box center [125, 232] width 40 height 34
click at [115, 228] on button "Text-to-speech controls" at bounding box center [125, 232] width 40 height 34
click at [115, 227] on button "Text-to-speech controls" at bounding box center [125, 232] width 40 height 34
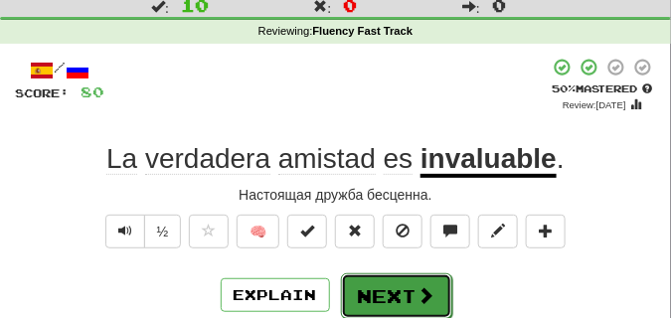
click at [357, 280] on button "Next" at bounding box center [396, 296] width 111 height 46
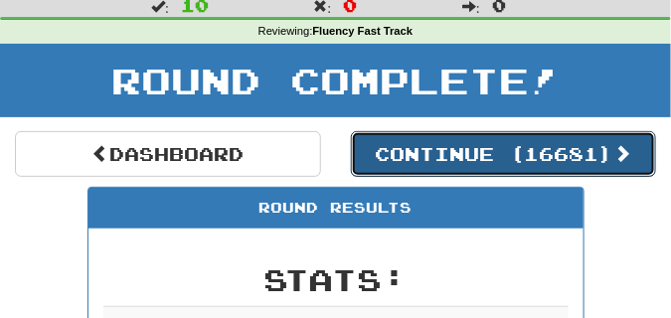
click at [389, 166] on button "Continue ( 16681 )" at bounding box center [504, 154] width 306 height 46
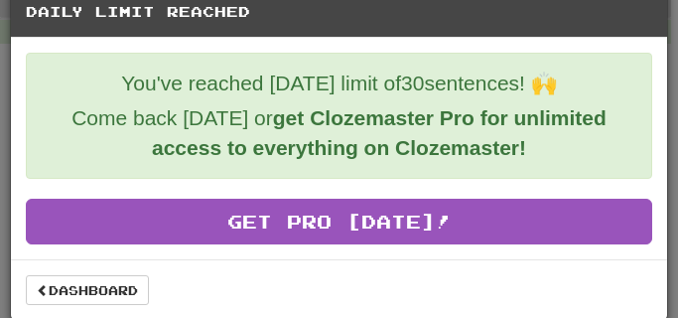
scroll to position [36, 0]
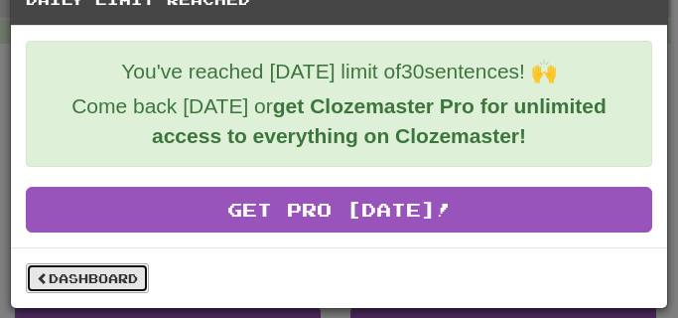
click at [69, 279] on link "Dashboard" at bounding box center [87, 278] width 123 height 30
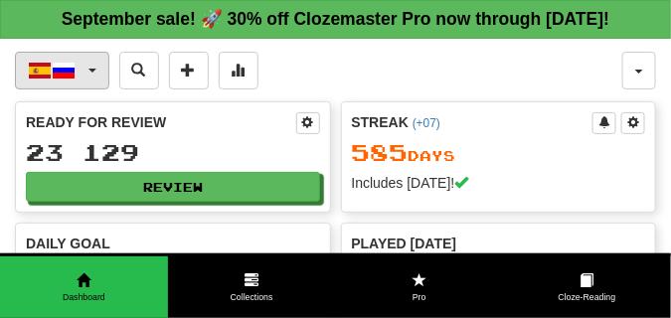
click at [91, 89] on button "Español / Русский" at bounding box center [62, 71] width 94 height 38
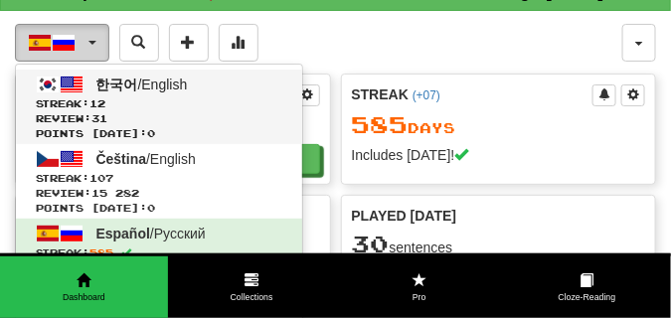
scroll to position [50, 0]
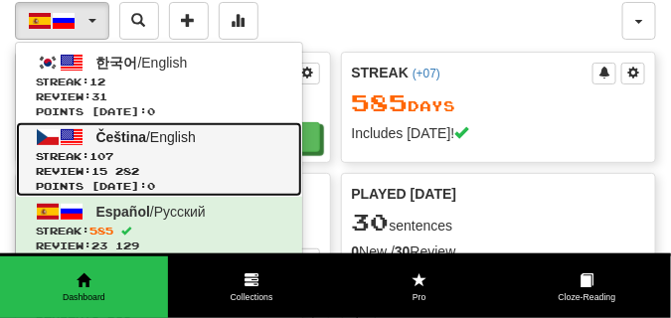
click at [98, 164] on span "Streak: 107" at bounding box center [159, 156] width 246 height 15
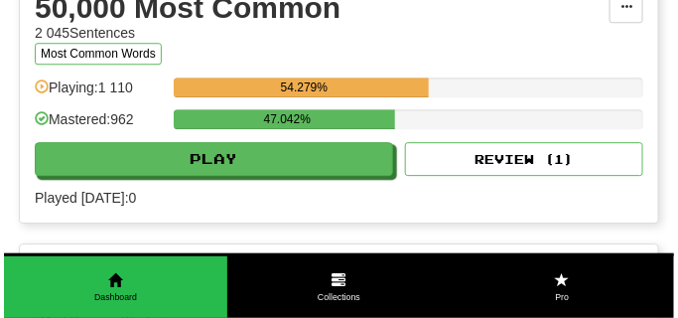
scroll to position [2334, 0]
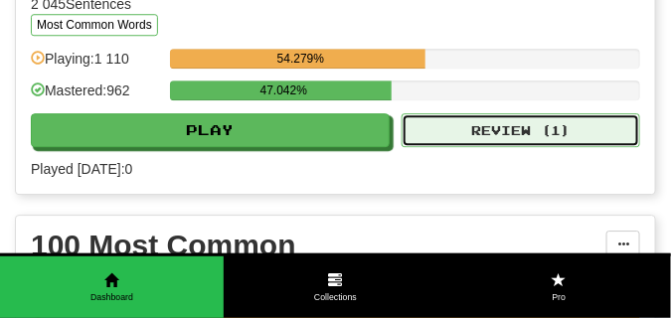
click at [454, 144] on button "Review ( 1 )" at bounding box center [520, 130] width 238 height 34
select select "**"
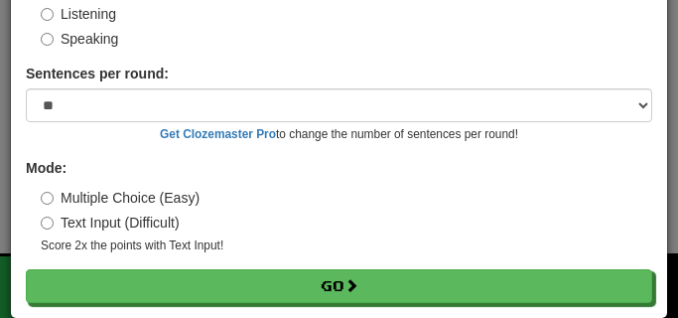
scroll to position [185, 0]
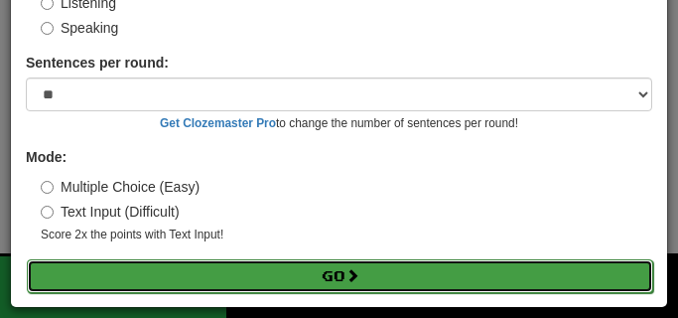
click at [118, 274] on button "Go" at bounding box center [340, 276] width 627 height 34
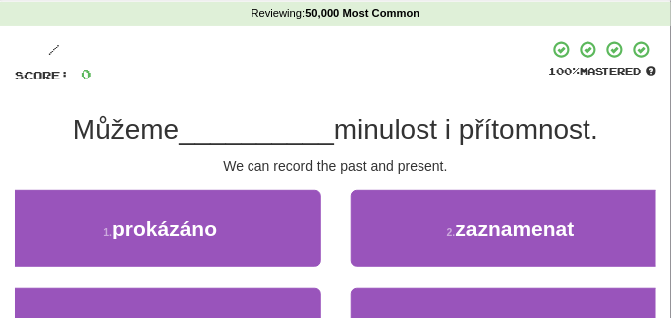
scroll to position [149, 0]
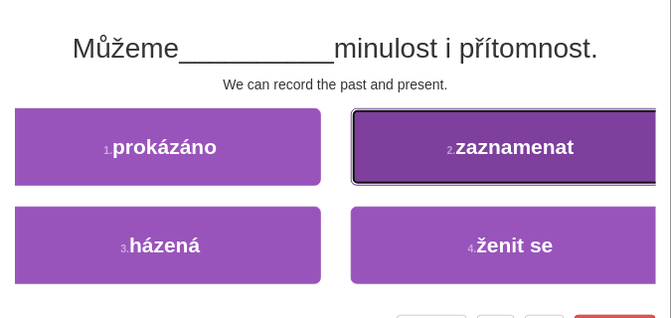
click at [447, 162] on button "2 . zaznamenat" at bounding box center [511, 146] width 321 height 77
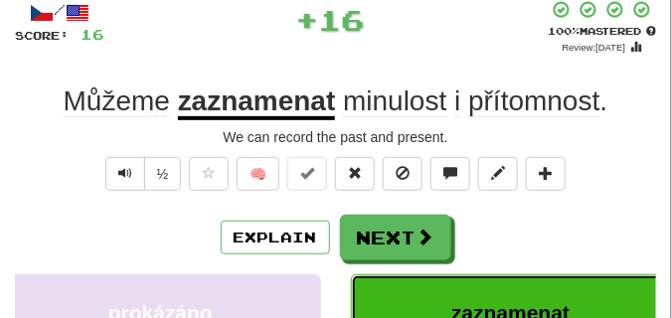
scroll to position [50, 0]
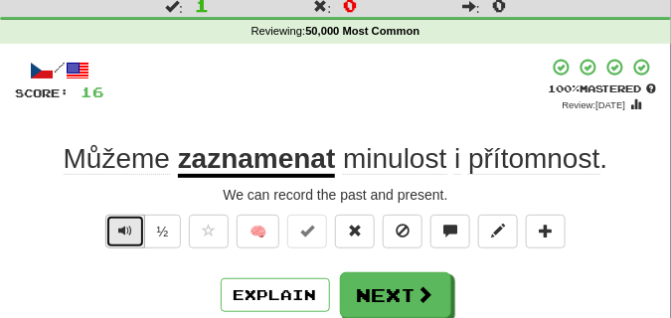
click at [120, 233] on span "Text-to-speech controls" at bounding box center [125, 231] width 14 height 14
click at [123, 231] on span "Text-to-speech controls" at bounding box center [125, 231] width 14 height 14
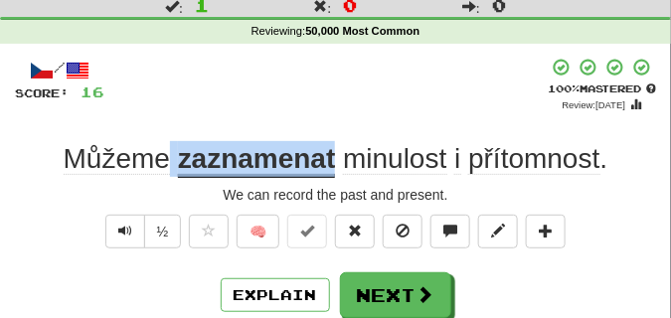
drag, startPoint x: 171, startPoint y: 135, endPoint x: 339, endPoint y: 164, distance: 170.3
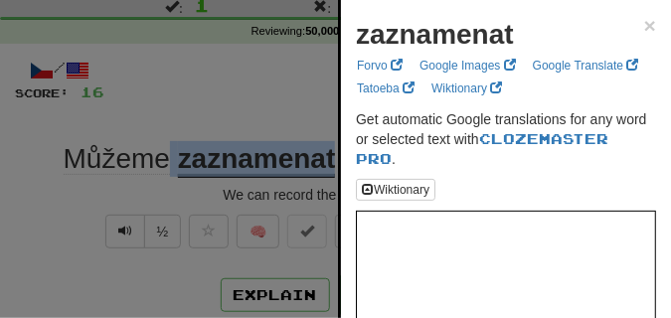
drag, startPoint x: 356, startPoint y: 39, endPoint x: 517, endPoint y: 50, distance: 161.3
copy strong "zaznamenat"
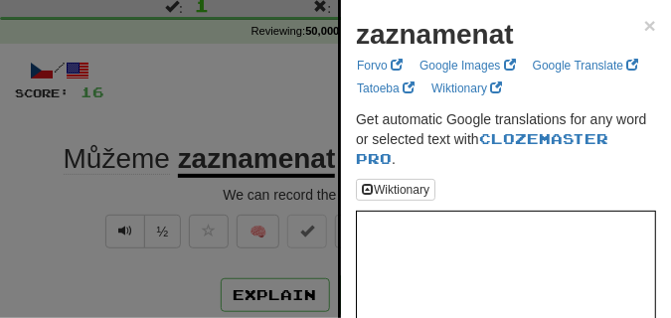
click at [181, 102] on div at bounding box center [335, 159] width 671 height 318
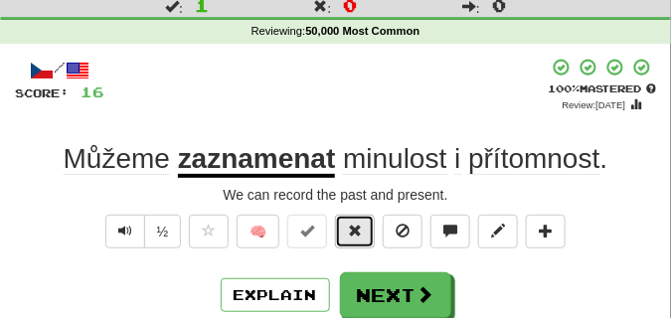
click at [349, 234] on button at bounding box center [355, 232] width 40 height 34
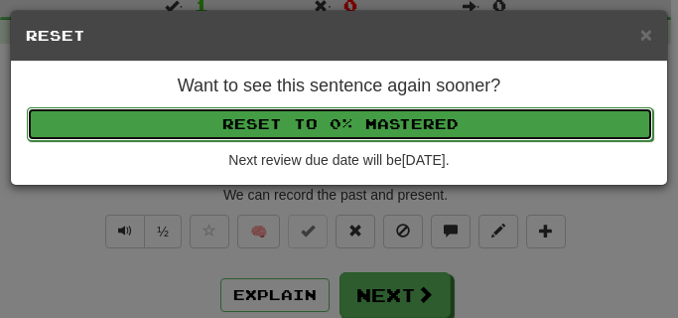
click at [334, 129] on button "Reset to 0% Mastered" at bounding box center [340, 124] width 627 height 34
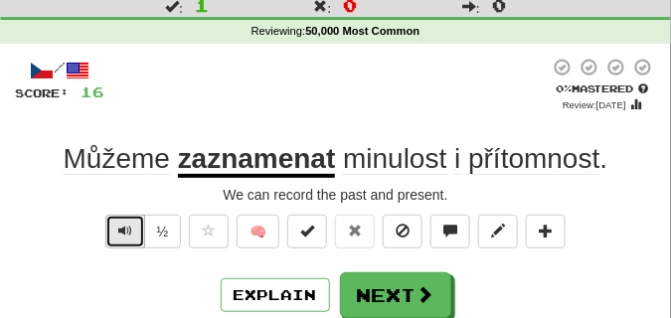
click at [123, 226] on span "Text-to-speech controls" at bounding box center [125, 231] width 14 height 14
click at [123, 224] on span "Text-to-speech controls" at bounding box center [125, 231] width 14 height 14
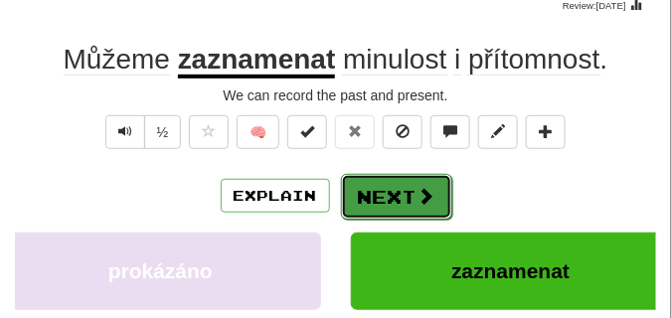
click at [405, 194] on button "Next" at bounding box center [396, 197] width 111 height 46
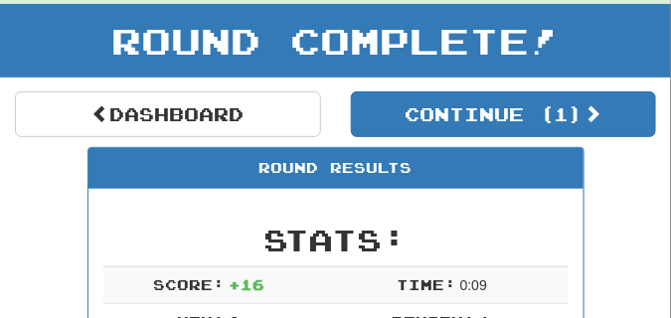
scroll to position [87, 0]
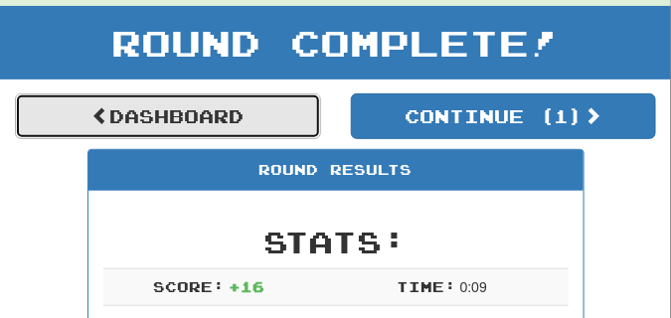
click at [279, 126] on link "Dashboard" at bounding box center [168, 116] width 306 height 46
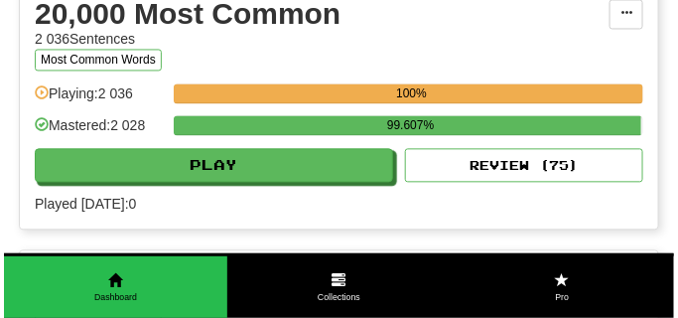
scroll to position [2036, 0]
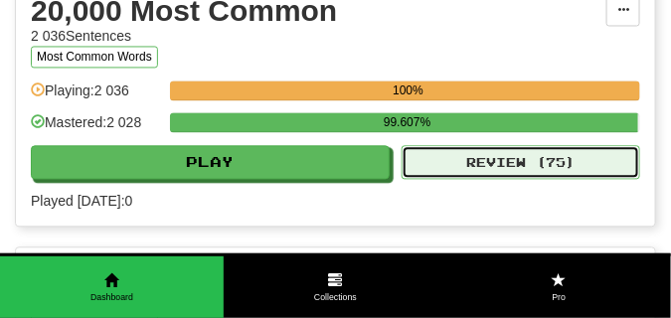
click at [497, 179] on button "Review ( 75 )" at bounding box center [520, 162] width 238 height 34
select select "**"
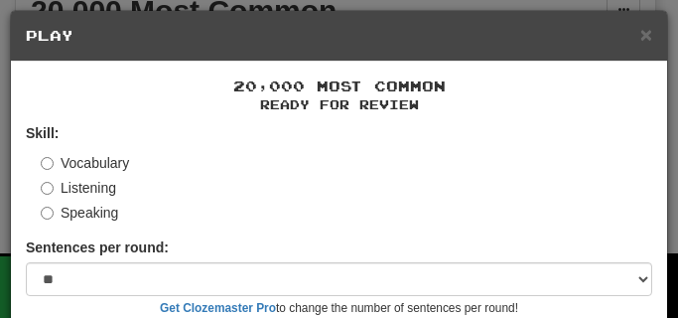
scroll to position [185, 0]
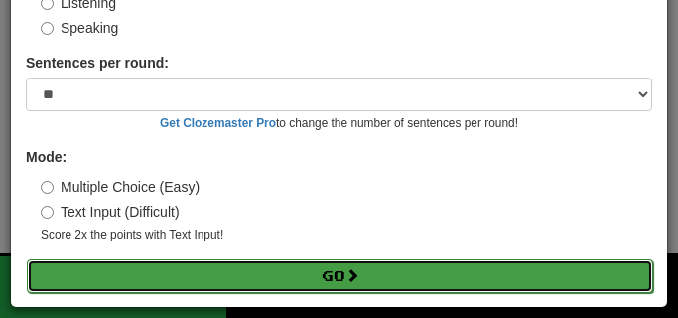
click at [202, 271] on button "Go" at bounding box center [340, 276] width 627 height 34
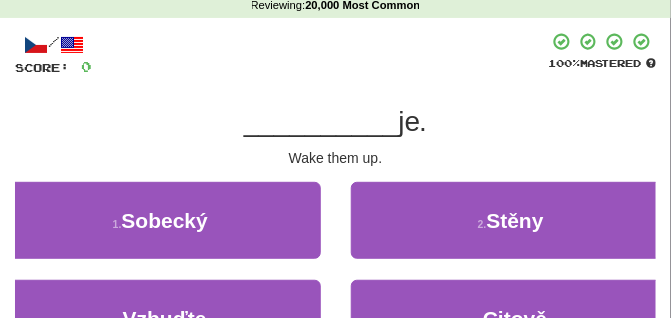
scroll to position [99, 0]
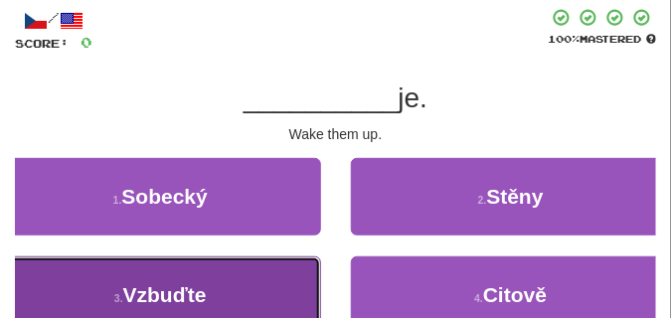
click at [162, 269] on button "3 . Vzbuďte" at bounding box center [160, 294] width 321 height 77
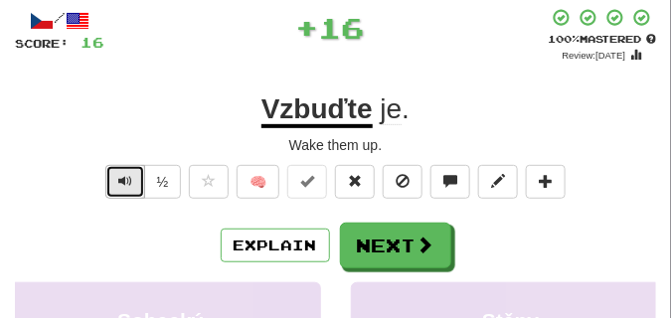
click at [133, 180] on button "Text-to-speech controls" at bounding box center [125, 182] width 40 height 34
click at [132, 180] on button "Text-to-speech controls" at bounding box center [125, 182] width 40 height 34
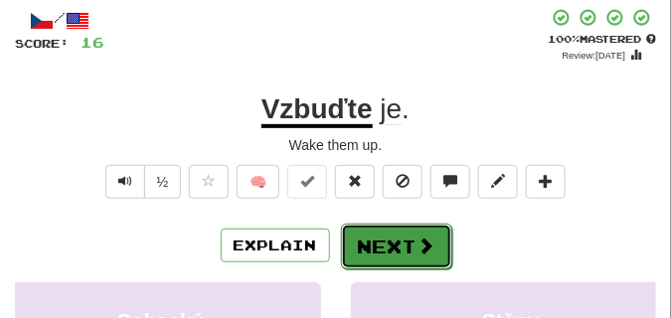
click at [396, 229] on button "Next" at bounding box center [396, 247] width 111 height 46
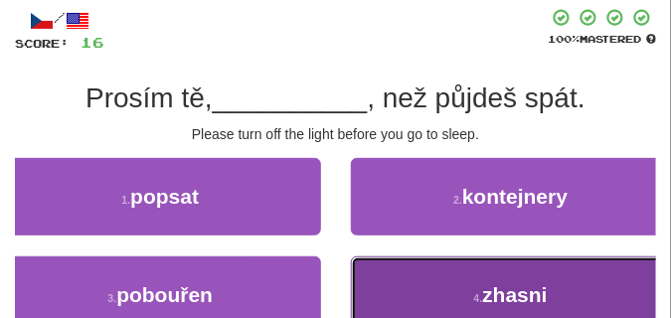
click at [489, 285] on span "zhasni" at bounding box center [514, 294] width 65 height 23
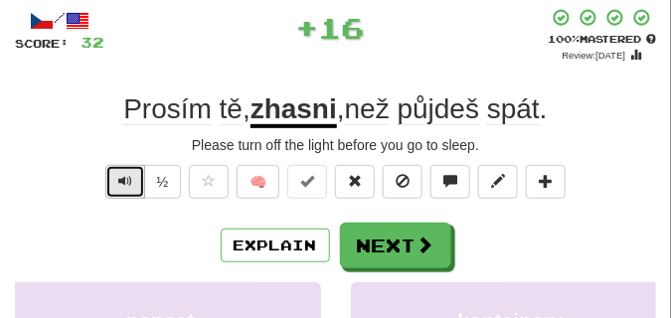
click at [128, 177] on span "Text-to-speech controls" at bounding box center [125, 181] width 14 height 14
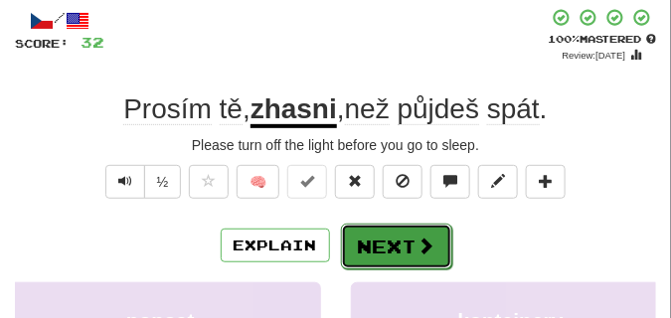
click at [382, 239] on button "Next" at bounding box center [396, 247] width 111 height 46
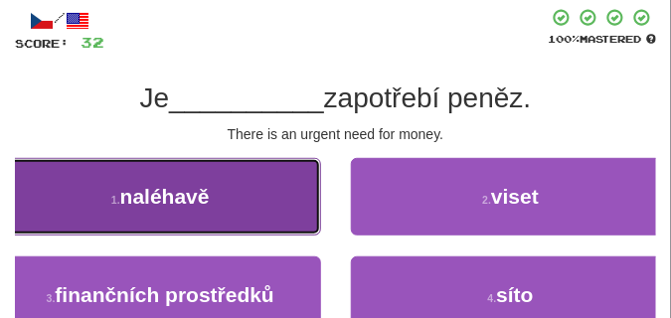
click at [269, 196] on button "1 . naléhavě" at bounding box center [160, 196] width 321 height 77
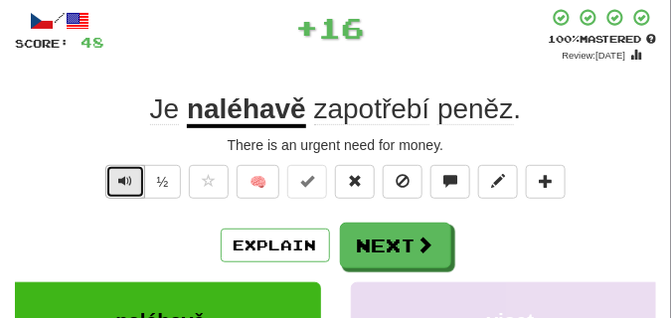
click at [128, 172] on button "Text-to-speech controls" at bounding box center [125, 182] width 40 height 34
click at [127, 174] on span "Text-to-speech controls" at bounding box center [125, 181] width 14 height 14
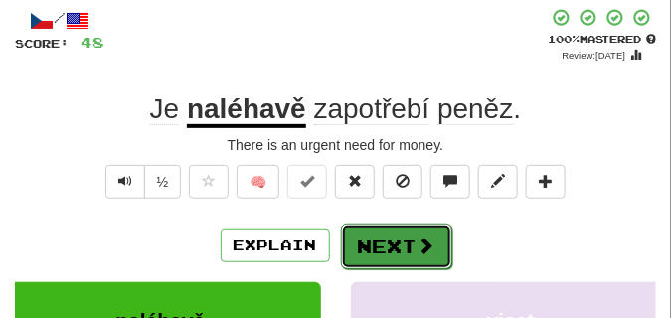
click at [391, 234] on button "Next" at bounding box center [396, 247] width 111 height 46
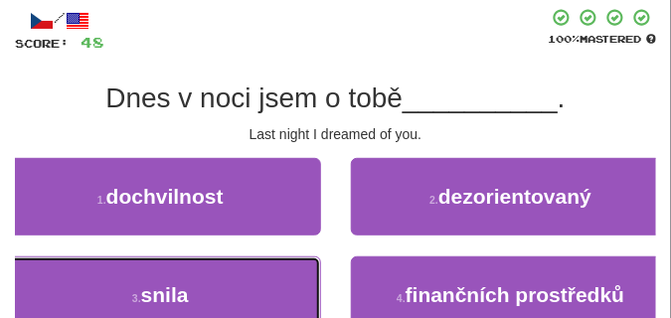
click at [181, 273] on button "3 . snila" at bounding box center [160, 294] width 321 height 77
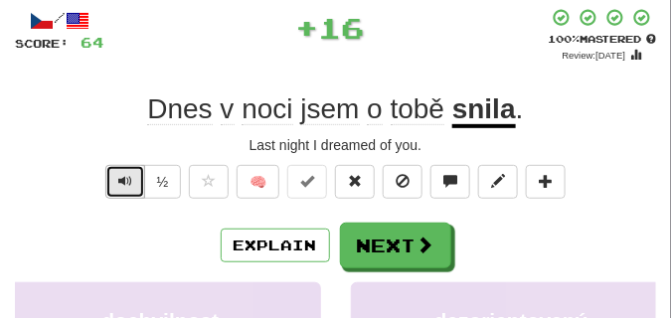
click at [127, 177] on span "Text-to-speech controls" at bounding box center [125, 181] width 14 height 14
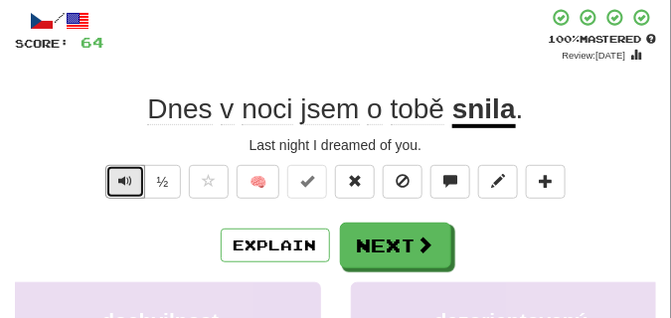
drag, startPoint x: 127, startPoint y: 177, endPoint x: 178, endPoint y: 267, distance: 103.6
click at [178, 267] on div "/ Score: 64 + 16 100 % Mastered Review: 2026-03-17 Dnes v noci jsem o tobě snil…" at bounding box center [335, 296] width 641 height 576
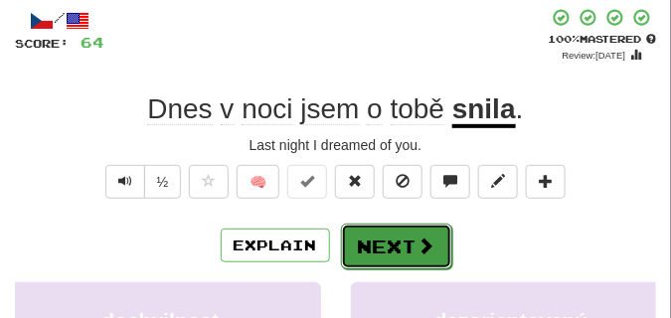
click at [386, 245] on button "Next" at bounding box center [396, 247] width 111 height 46
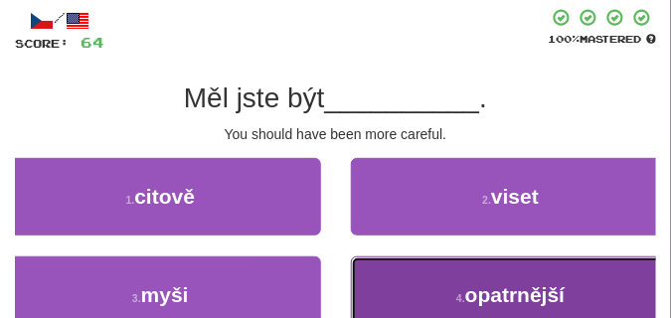
click at [397, 293] on button "4 . opatrnější" at bounding box center [511, 294] width 321 height 77
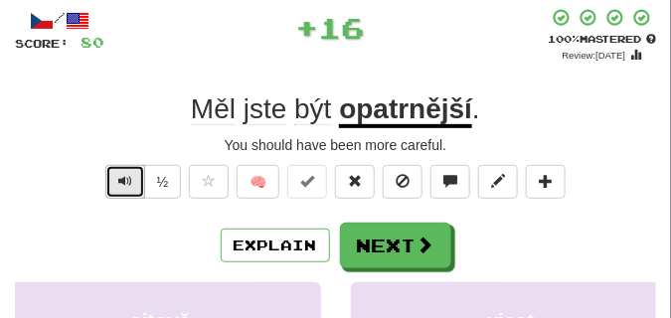
click at [118, 186] on span "Text-to-speech controls" at bounding box center [125, 181] width 14 height 14
click at [118, 184] on span "Text-to-speech controls" at bounding box center [125, 181] width 14 height 14
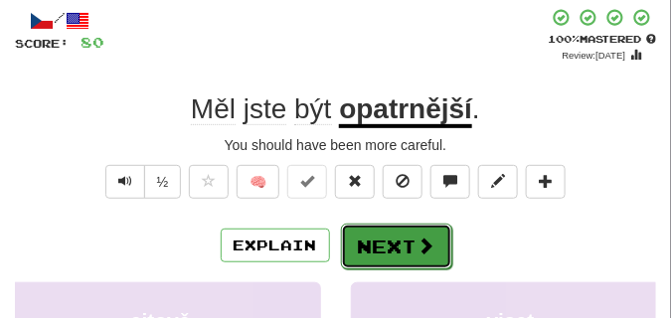
click at [399, 241] on button "Next" at bounding box center [396, 247] width 111 height 46
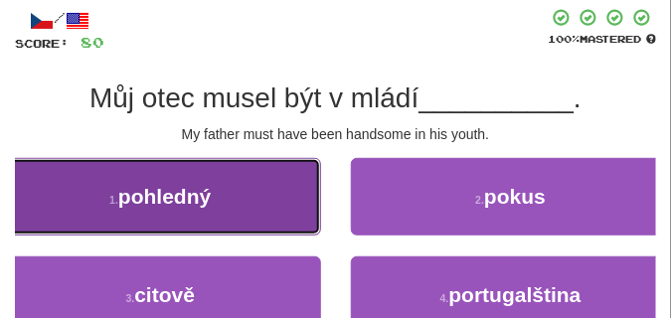
click at [178, 203] on span "pohledný" at bounding box center [164, 196] width 92 height 23
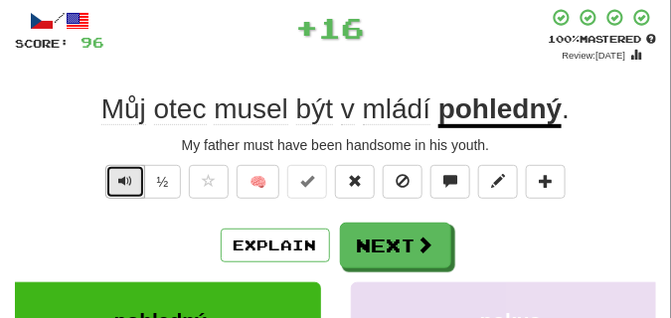
click at [118, 181] on span "Text-to-speech controls" at bounding box center [125, 181] width 14 height 14
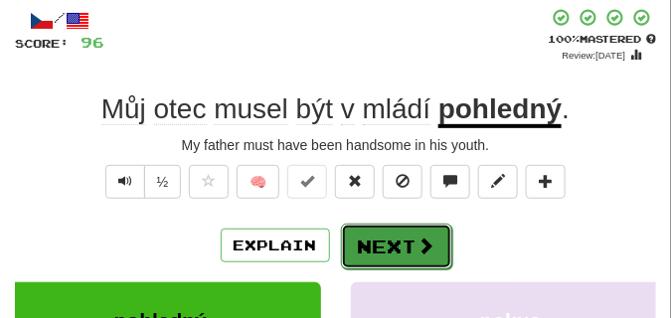
click at [390, 231] on button "Next" at bounding box center [396, 247] width 111 height 46
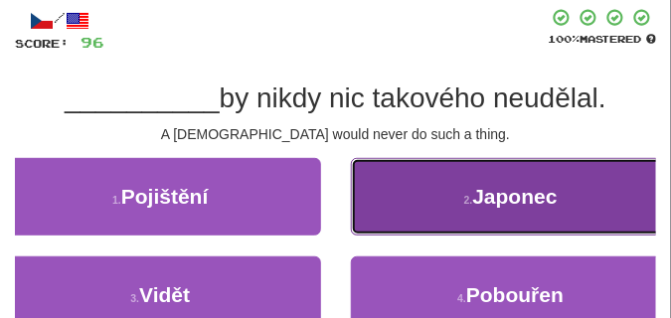
click at [423, 205] on button "2 . Japonec" at bounding box center [511, 196] width 321 height 77
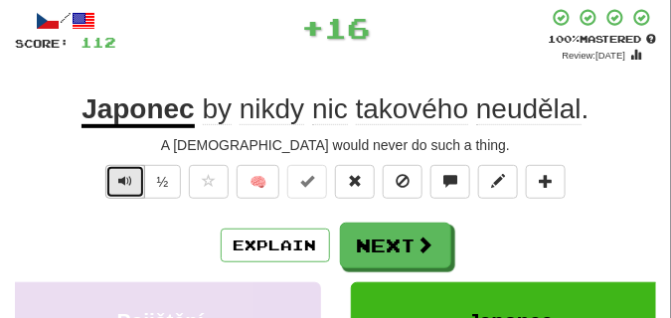
click at [133, 178] on button "Text-to-speech controls" at bounding box center [125, 182] width 40 height 34
click at [133, 177] on button "Text-to-speech controls" at bounding box center [125, 182] width 40 height 34
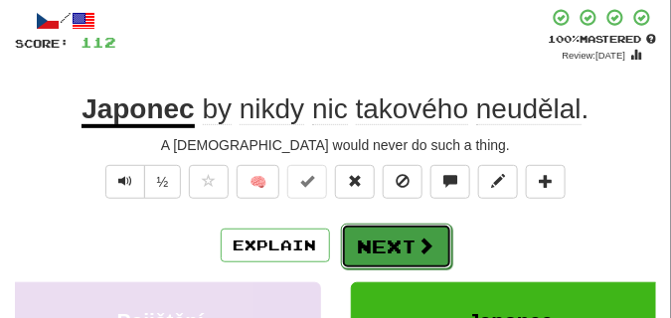
click at [401, 231] on button "Next" at bounding box center [396, 247] width 111 height 46
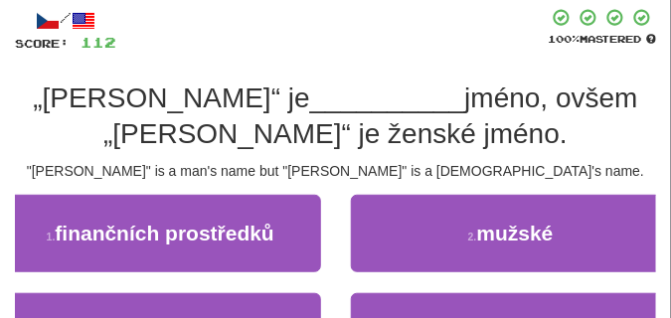
scroll to position [149, 0]
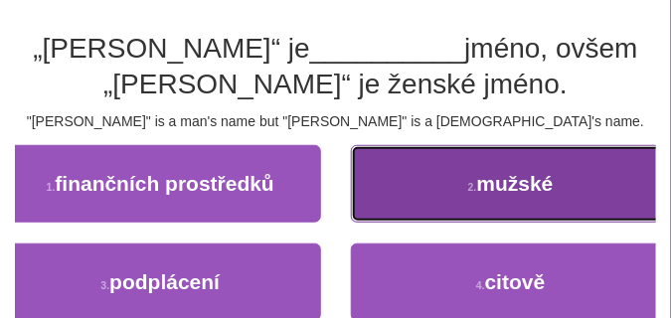
click at [450, 178] on button "2 . mužské" at bounding box center [511, 183] width 321 height 77
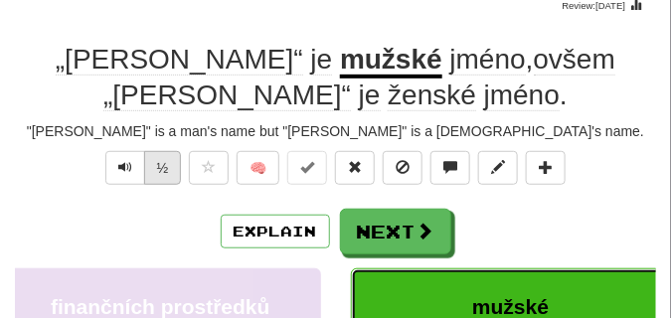
scroll to position [99, 0]
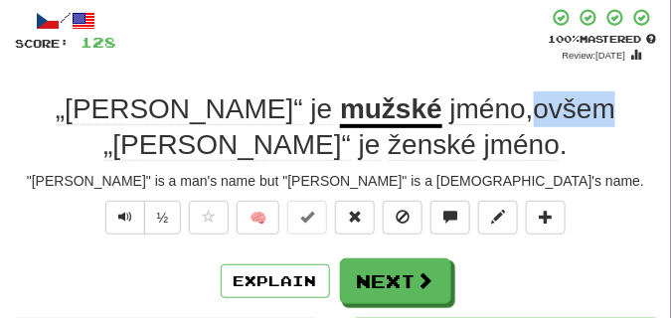
drag, startPoint x: 392, startPoint y: 99, endPoint x: 475, endPoint y: 112, distance: 83.5
click at [475, 112] on span "jméno , ovšem „Michelle“ je ženské jméno ." at bounding box center [359, 127] width 512 height 68
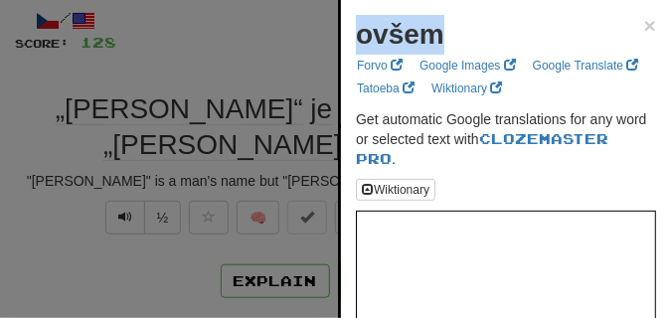
drag, startPoint x: 355, startPoint y: 39, endPoint x: 441, endPoint y: 49, distance: 87.0
copy strong "ovšem"
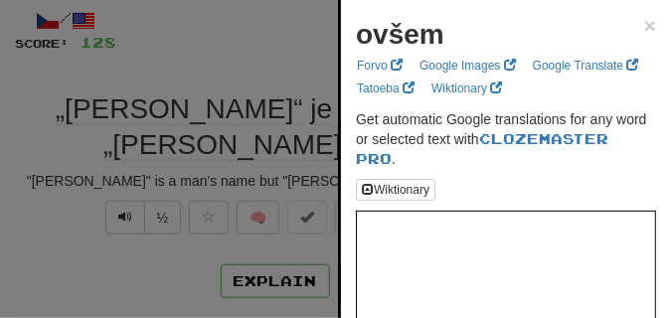
click at [224, 63] on div at bounding box center [335, 159] width 671 height 318
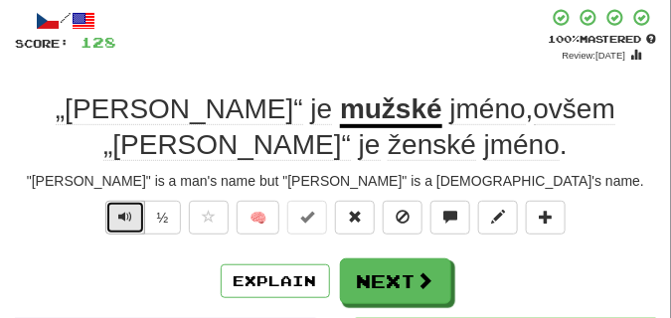
click at [115, 221] on button "Text-to-speech controls" at bounding box center [125, 218] width 40 height 34
click at [116, 220] on button "Text-to-speech controls" at bounding box center [125, 218] width 40 height 34
click at [119, 214] on span "Text-to-speech controls" at bounding box center [125, 217] width 14 height 14
click at [134, 216] on button "Text-to-speech controls" at bounding box center [125, 218] width 40 height 34
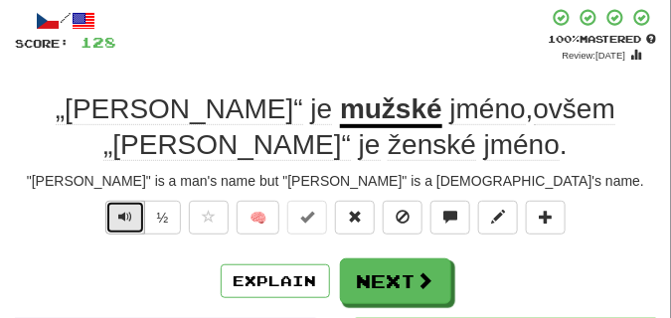
click at [134, 216] on button "Text-to-speech controls" at bounding box center [125, 218] width 40 height 34
click at [372, 216] on button at bounding box center [355, 218] width 40 height 34
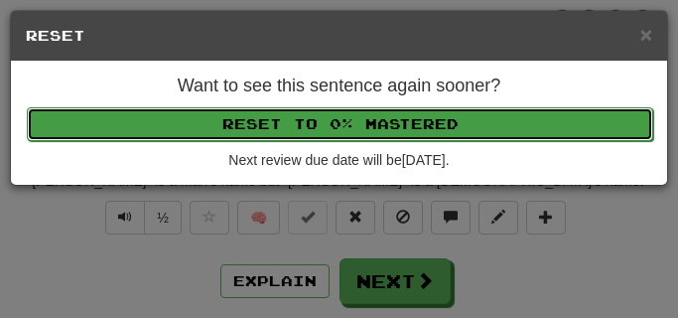
click at [355, 114] on button "Reset to 0% Mastered" at bounding box center [340, 124] width 627 height 34
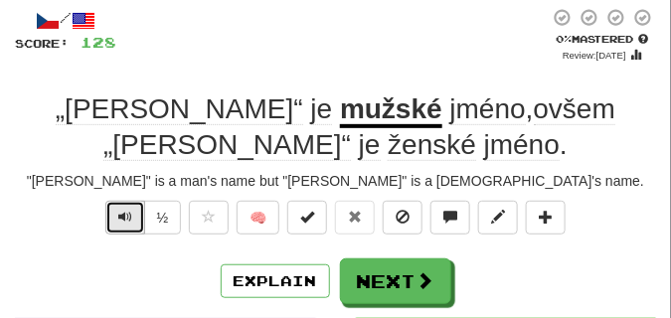
click at [138, 212] on button "Text-to-speech controls" at bounding box center [125, 218] width 40 height 34
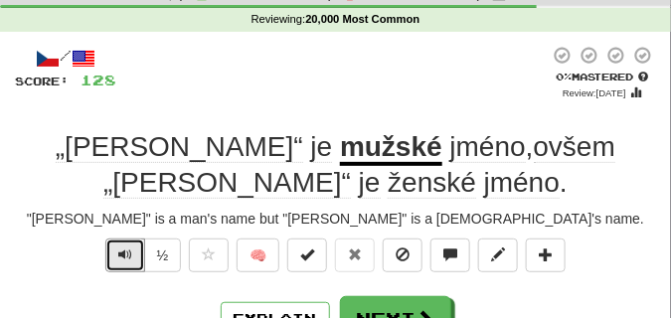
scroll to position [149, 0]
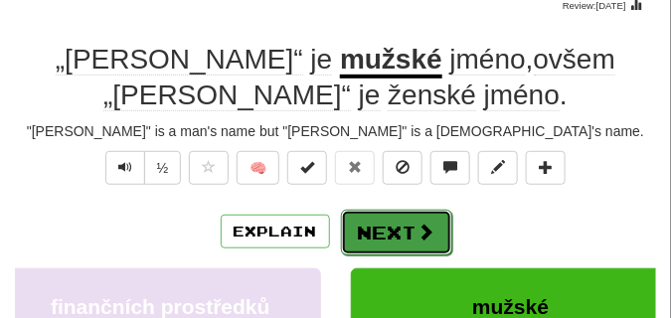
click at [420, 231] on span at bounding box center [426, 232] width 18 height 18
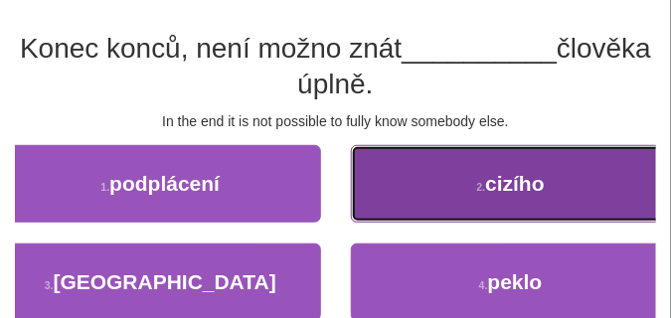
click at [465, 174] on button "2 . cizího" at bounding box center [511, 183] width 321 height 77
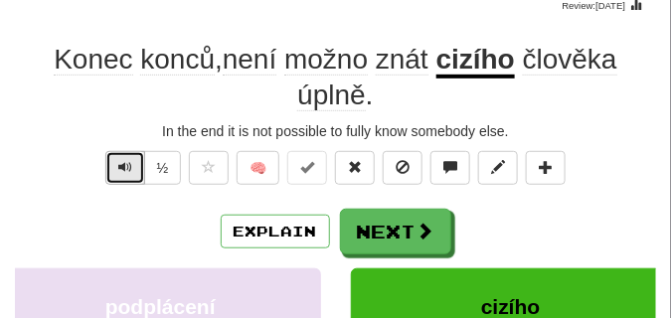
click at [128, 160] on span "Text-to-speech controls" at bounding box center [125, 167] width 14 height 14
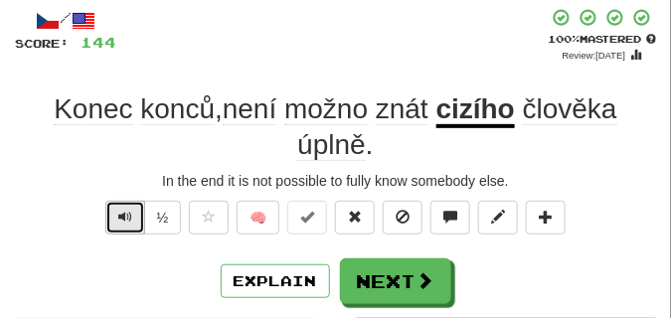
click at [111, 217] on button "Text-to-speech controls" at bounding box center [125, 218] width 40 height 34
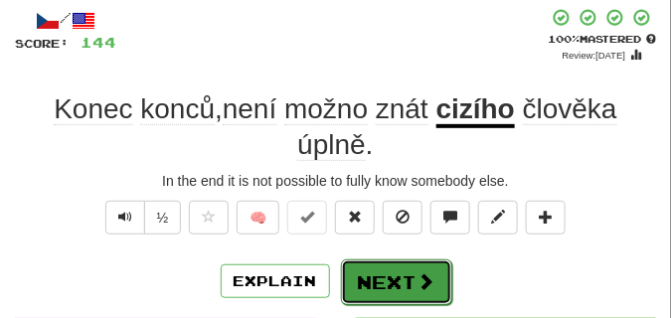
click at [430, 272] on span at bounding box center [426, 281] width 18 height 18
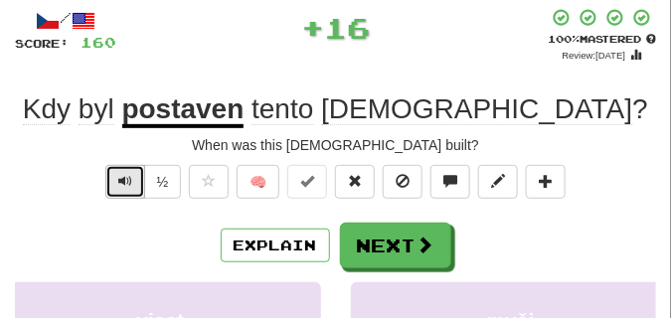
click at [119, 186] on span "Text-to-speech controls" at bounding box center [125, 181] width 14 height 14
click at [119, 184] on span "Text-to-speech controls" at bounding box center [125, 181] width 14 height 14
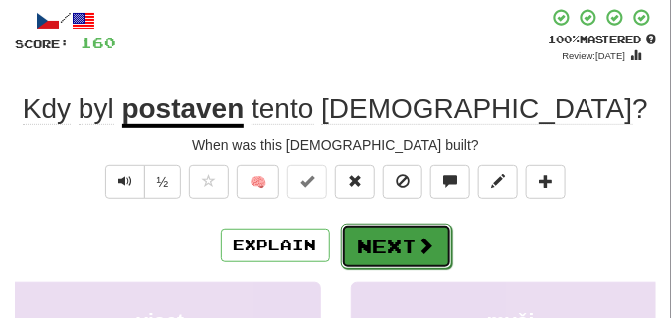
click at [413, 235] on button "Next" at bounding box center [396, 247] width 111 height 46
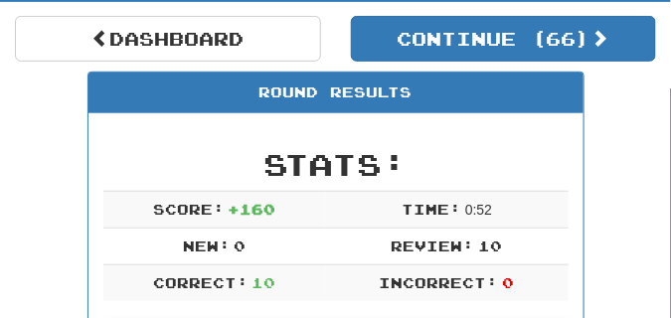
scroll to position [187, 0]
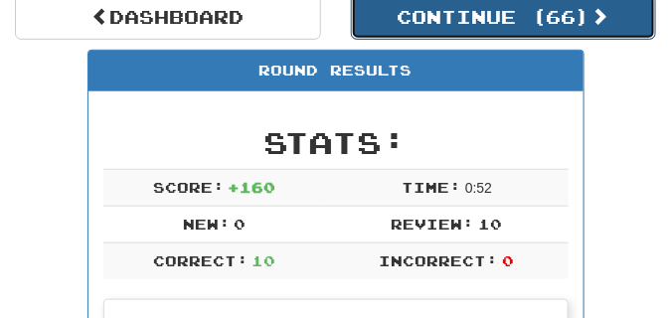
click at [409, 30] on button "Continue ( 66 )" at bounding box center [504, 17] width 306 height 46
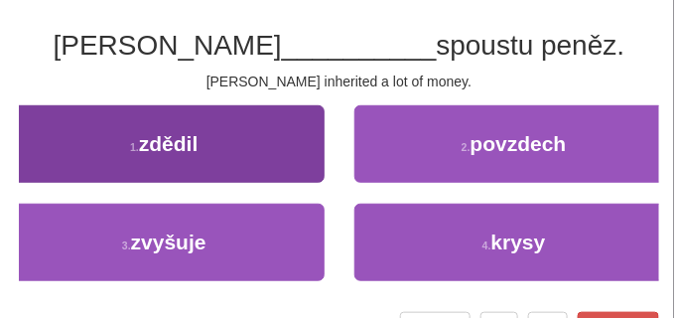
scroll to position [137, 0]
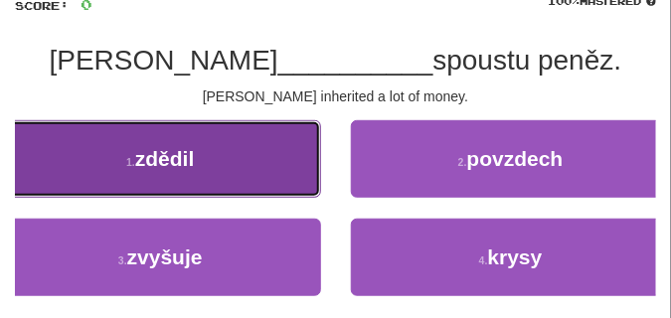
click at [229, 165] on button "1 . zdědil" at bounding box center [160, 158] width 321 height 77
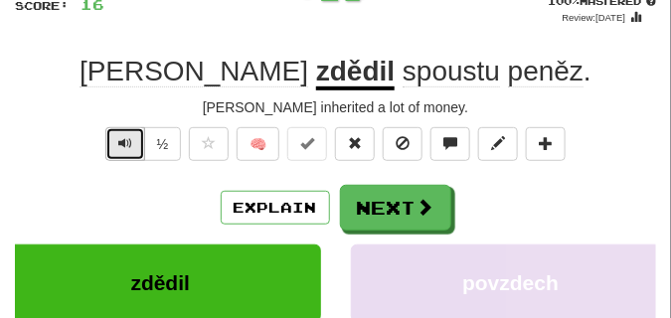
click at [132, 146] on button "Text-to-speech controls" at bounding box center [125, 144] width 40 height 34
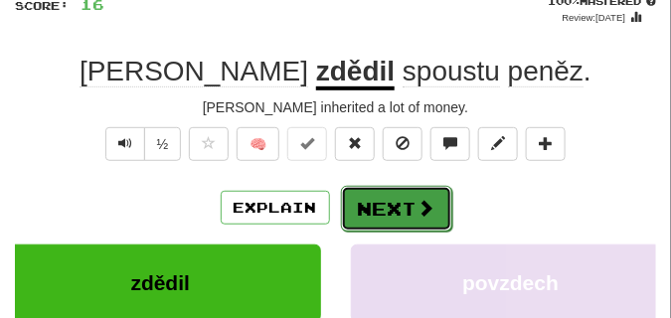
click at [408, 192] on button "Next" at bounding box center [396, 209] width 111 height 46
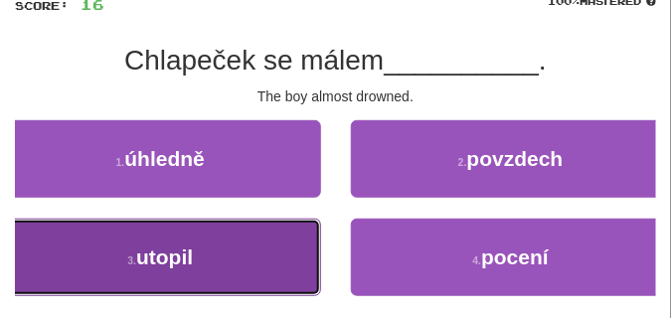
click at [283, 248] on button "3 . utopil" at bounding box center [160, 257] width 321 height 77
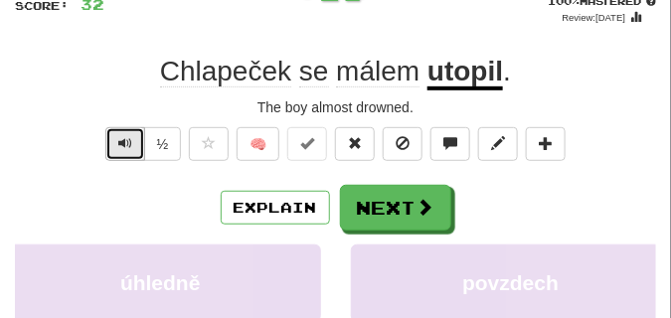
click at [121, 145] on span "Text-to-speech controls" at bounding box center [125, 143] width 14 height 14
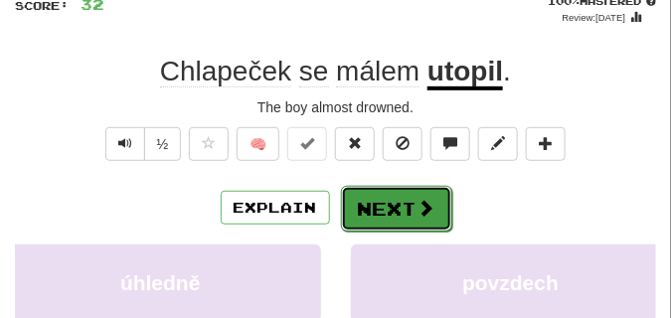
click at [373, 201] on button "Next" at bounding box center [396, 209] width 111 height 46
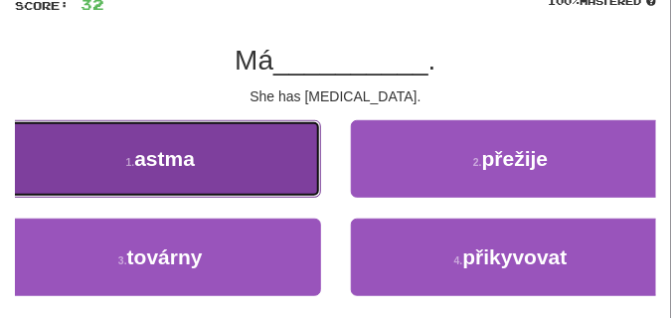
click at [194, 151] on span "astma" at bounding box center [164, 158] width 61 height 23
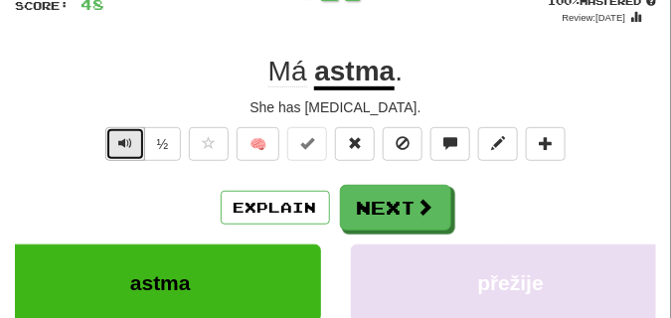
click at [108, 145] on button "Text-to-speech controls" at bounding box center [125, 144] width 40 height 34
click at [119, 141] on span "Text-to-speech controls" at bounding box center [125, 143] width 14 height 14
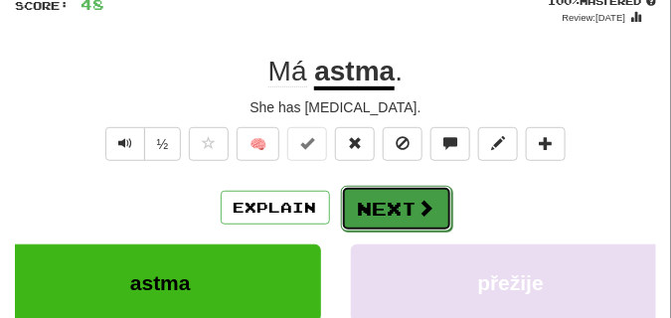
click at [383, 211] on button "Next" at bounding box center [396, 209] width 111 height 46
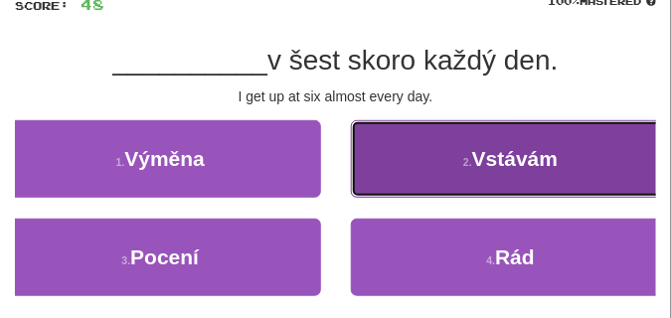
click at [391, 183] on button "2 . Vstávám" at bounding box center [511, 158] width 321 height 77
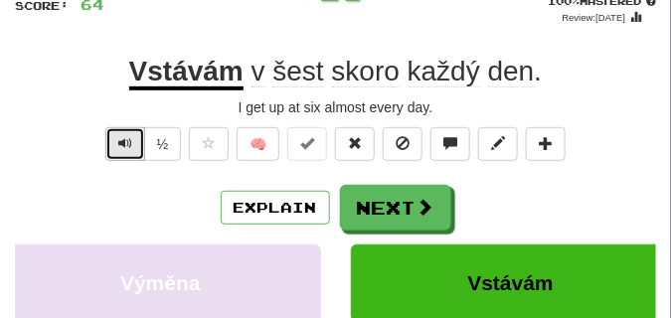
click at [129, 146] on span "Text-to-speech controls" at bounding box center [125, 143] width 14 height 14
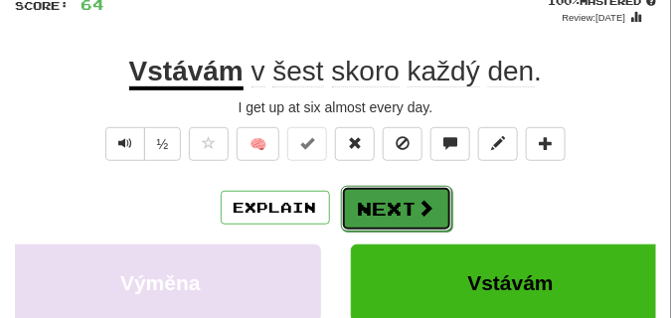
click at [366, 194] on button "Next" at bounding box center [396, 209] width 111 height 46
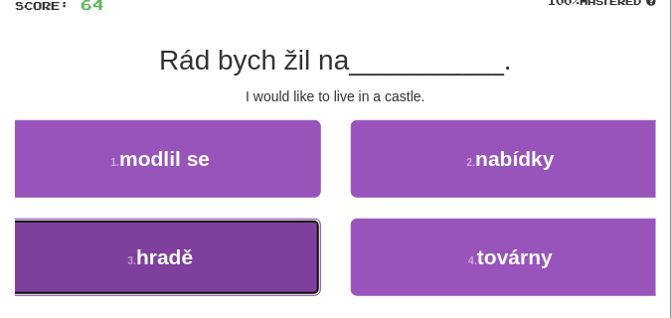
click at [227, 245] on button "3 . hradě" at bounding box center [160, 257] width 321 height 77
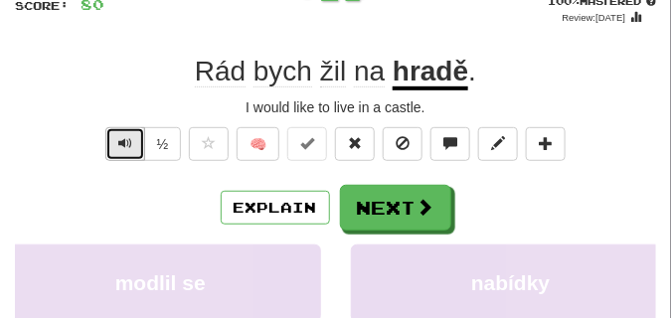
click at [125, 147] on span "Text-to-speech controls" at bounding box center [125, 143] width 14 height 14
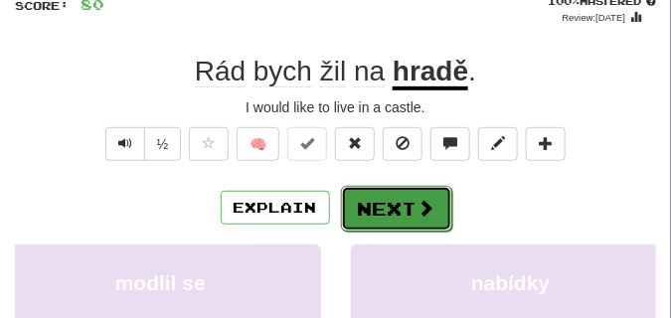
click at [381, 196] on button "Next" at bounding box center [396, 209] width 111 height 46
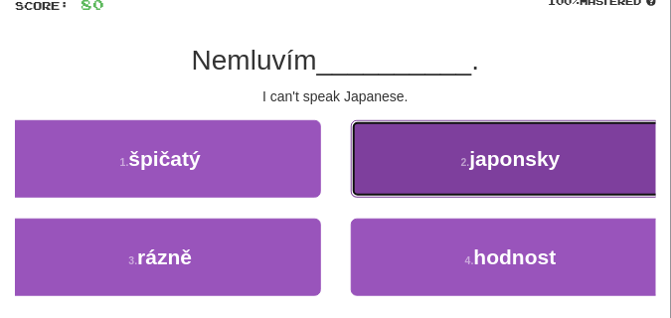
click at [424, 163] on button "2 . japonsky" at bounding box center [511, 158] width 321 height 77
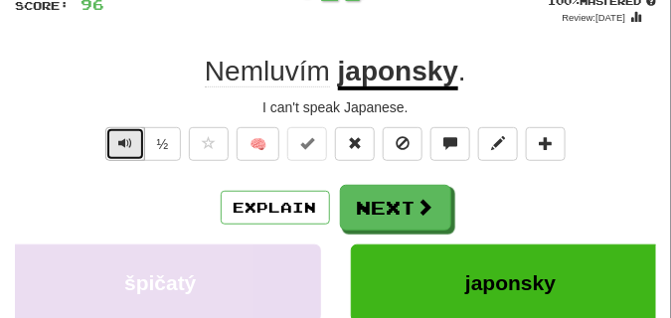
click at [116, 146] on button "Text-to-speech controls" at bounding box center [125, 144] width 40 height 34
click at [118, 146] on span "Text-to-speech controls" at bounding box center [125, 143] width 14 height 14
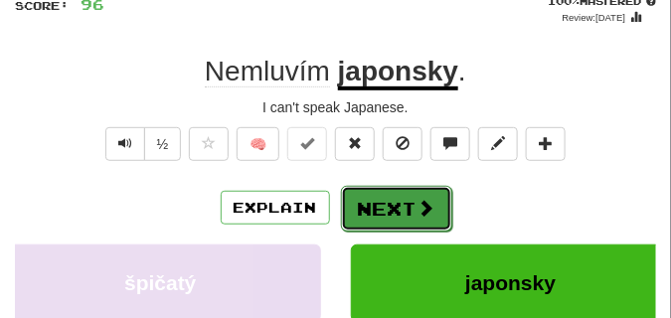
click at [399, 207] on button "Next" at bounding box center [396, 209] width 111 height 46
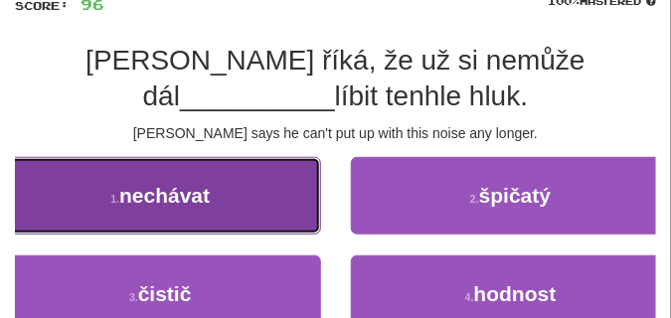
click at [201, 207] on span "nechávat" at bounding box center [164, 195] width 90 height 23
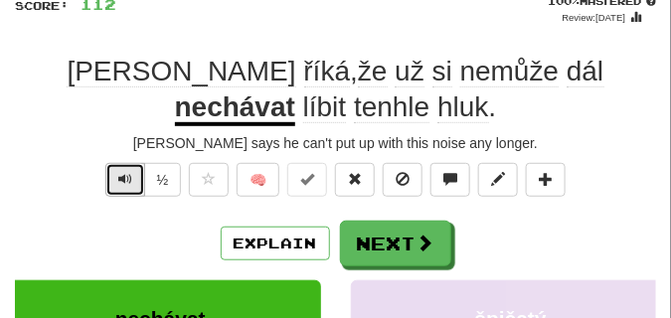
click at [133, 180] on button "Text-to-speech controls" at bounding box center [125, 180] width 40 height 34
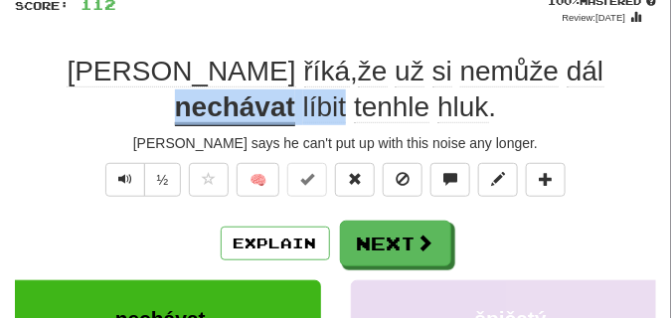
drag, startPoint x: 395, startPoint y: 71, endPoint x: 563, endPoint y: 71, distance: 167.9
click at [563, 71] on div "Tom říká , že už si nemůže dál nechávat líbit tenhle hluk ." at bounding box center [335, 90] width 641 height 73
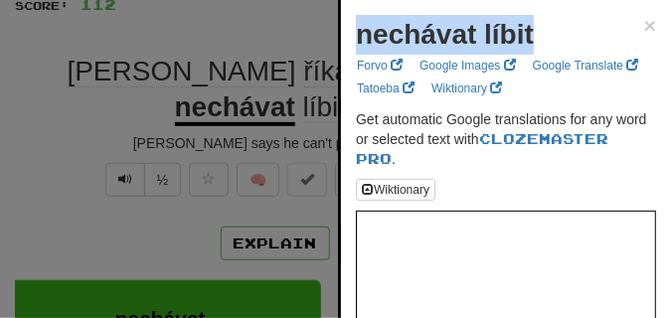
drag, startPoint x: 366, startPoint y: 33, endPoint x: 532, endPoint y: 40, distance: 167.0
copy strong "nechávat líbit"
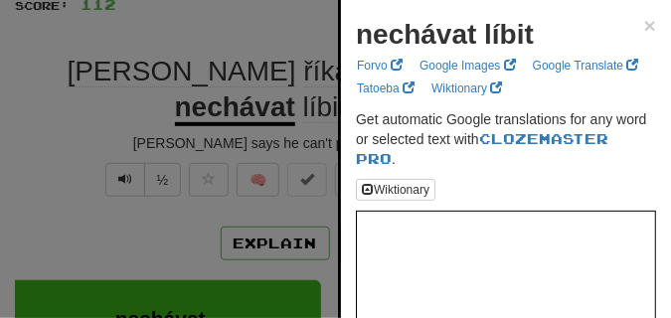
click at [186, 112] on div at bounding box center [335, 159] width 671 height 318
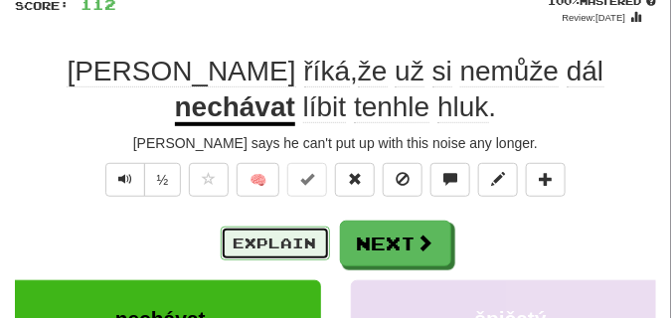
click at [247, 245] on button "Explain" at bounding box center [275, 243] width 109 height 34
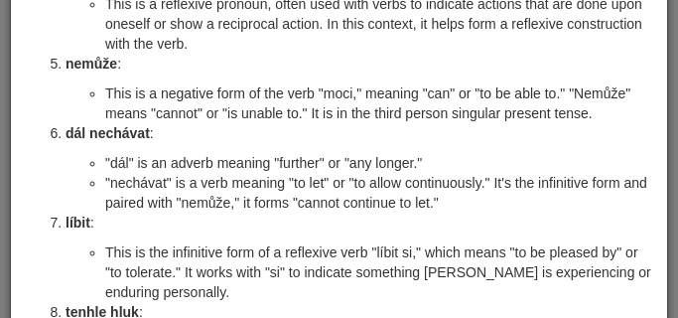
scroll to position [397, 0]
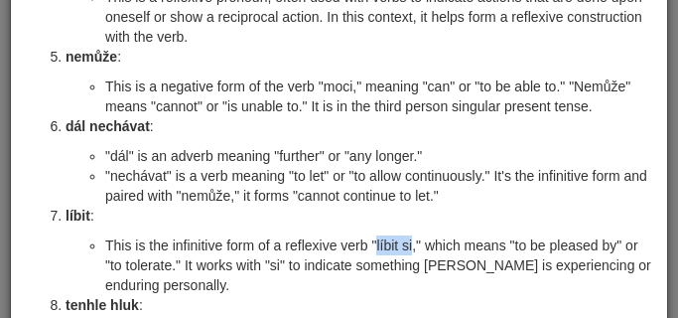
drag, startPoint x: 376, startPoint y: 226, endPoint x: 412, endPoint y: 224, distance: 35.9
click at [412, 235] on li "This is the infinitive form of a reflexive verb "líbit si," which means "to be …" at bounding box center [378, 265] width 547 height 60
copy li "líbit si"
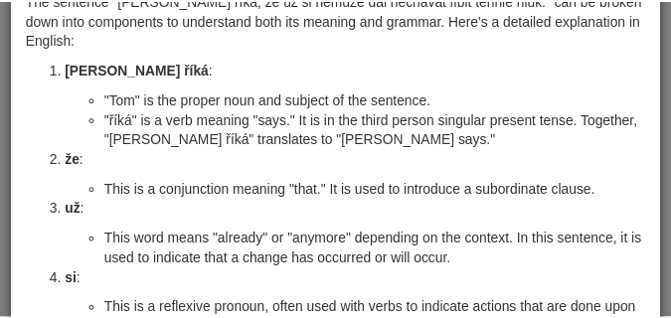
scroll to position [0, 0]
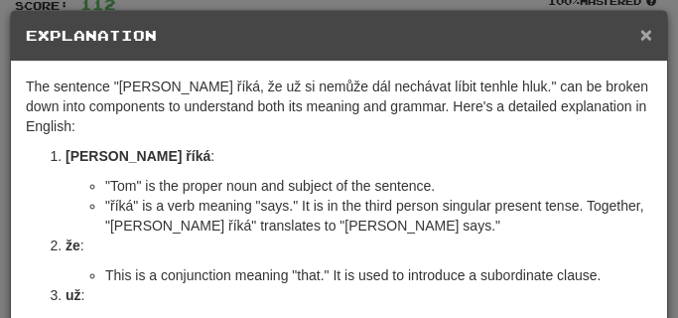
click at [641, 34] on span "×" at bounding box center [647, 34] width 12 height 23
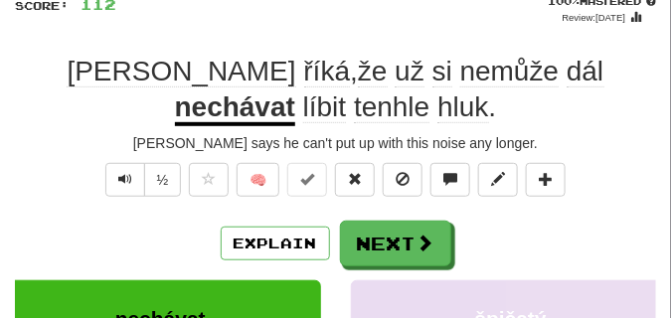
click at [460, 59] on span "nemůže" at bounding box center [509, 72] width 99 height 32
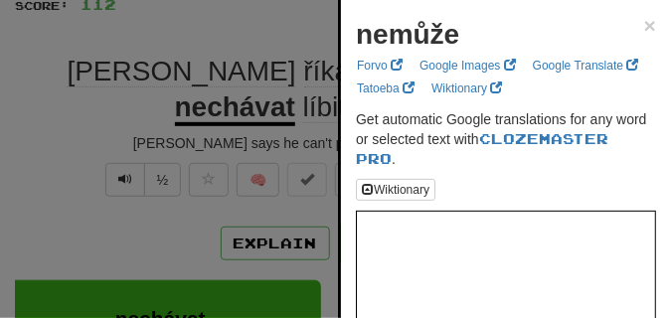
click at [322, 30] on div at bounding box center [335, 159] width 671 height 318
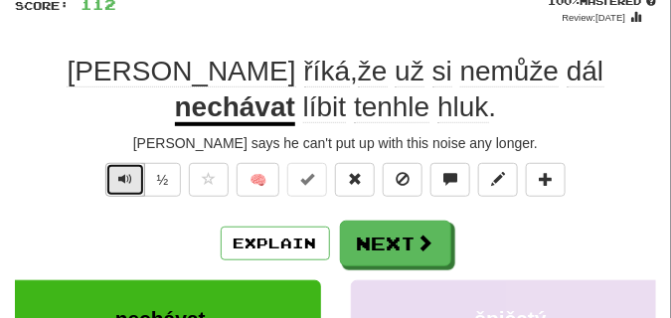
click at [115, 185] on button "Text-to-speech controls" at bounding box center [125, 180] width 40 height 34
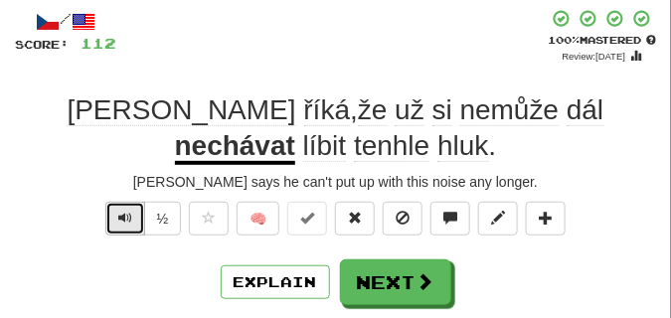
scroll to position [99, 0]
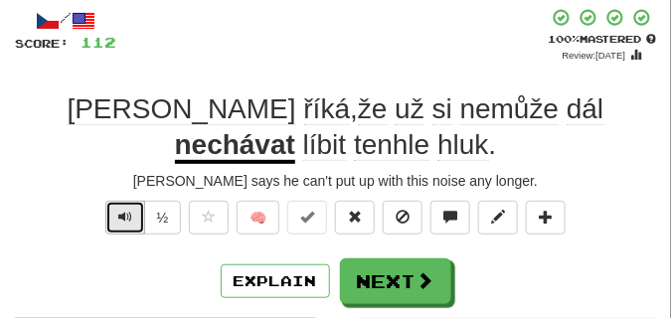
click at [126, 208] on button "Text-to-speech controls" at bounding box center [125, 218] width 40 height 34
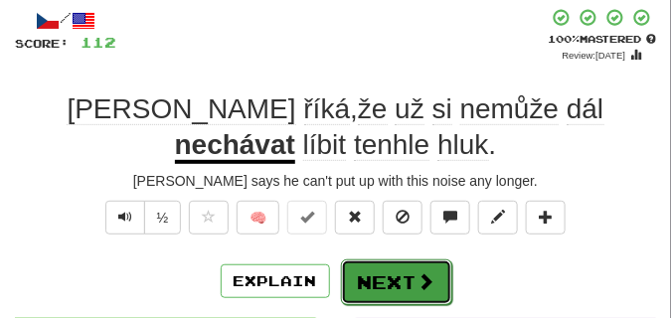
click at [414, 281] on button "Next" at bounding box center [396, 282] width 111 height 46
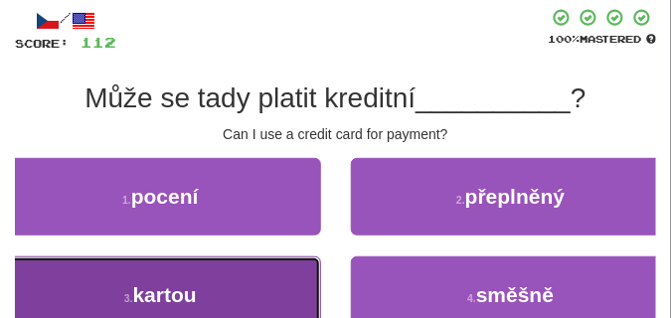
click at [288, 277] on button "3 . kartou" at bounding box center [160, 294] width 321 height 77
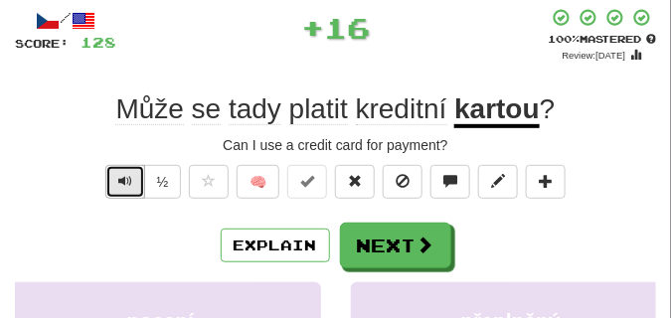
click at [127, 186] on span "Text-to-speech controls" at bounding box center [125, 181] width 14 height 14
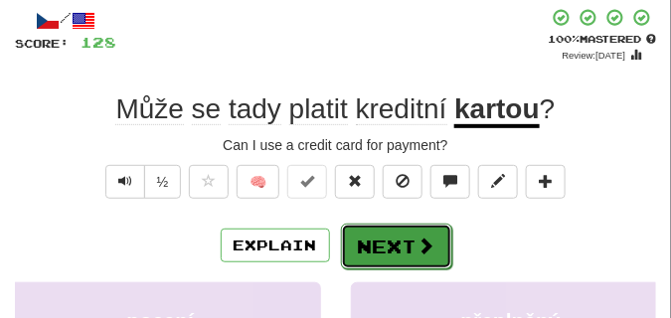
click at [398, 240] on button "Next" at bounding box center [396, 247] width 111 height 46
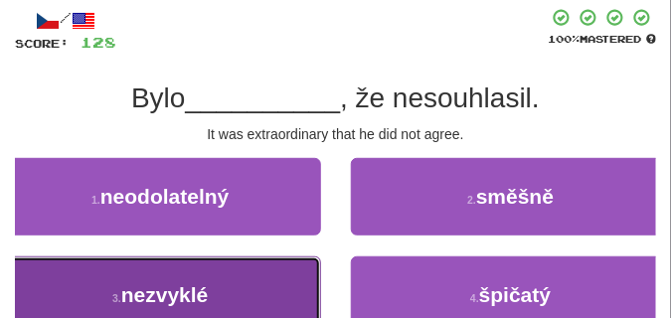
click at [266, 292] on button "3 . nezvyklé" at bounding box center [160, 294] width 321 height 77
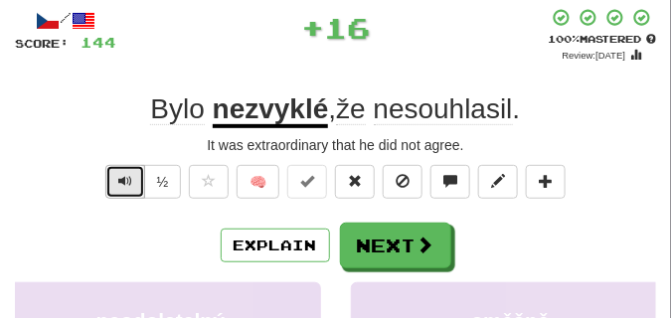
click at [137, 186] on button "Text-to-speech controls" at bounding box center [125, 182] width 40 height 34
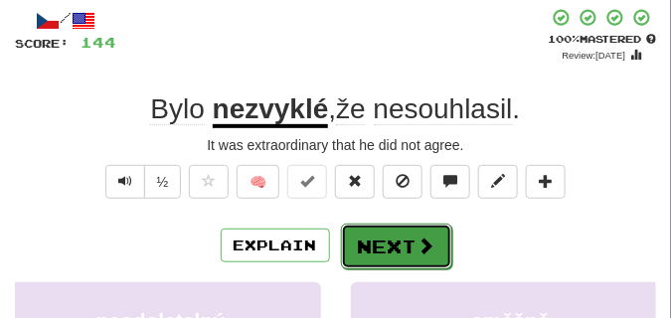
click at [443, 247] on button "Next" at bounding box center [396, 247] width 111 height 46
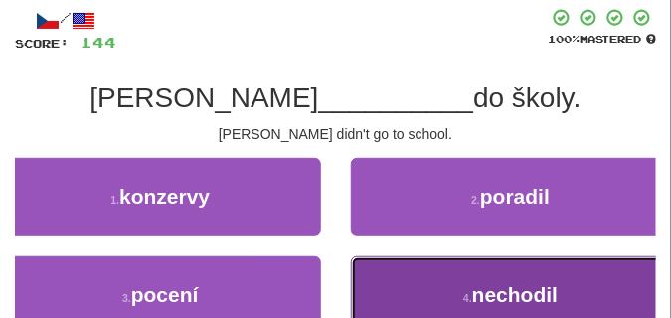
click at [399, 279] on button "4 . nechodil" at bounding box center [511, 294] width 321 height 77
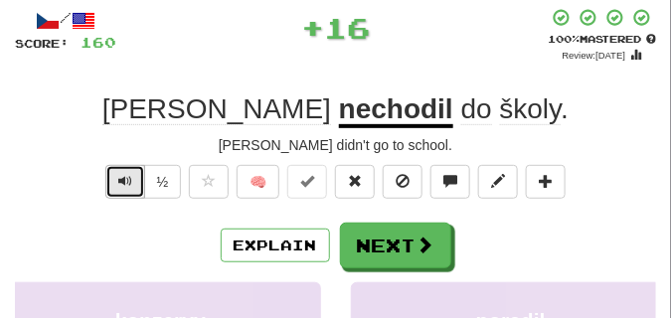
click at [123, 180] on span "Text-to-speech controls" at bounding box center [125, 181] width 14 height 14
click at [124, 181] on span "Text-to-speech controls" at bounding box center [125, 181] width 14 height 14
drag, startPoint x: 124, startPoint y: 181, endPoint x: 264, endPoint y: 210, distance: 143.0
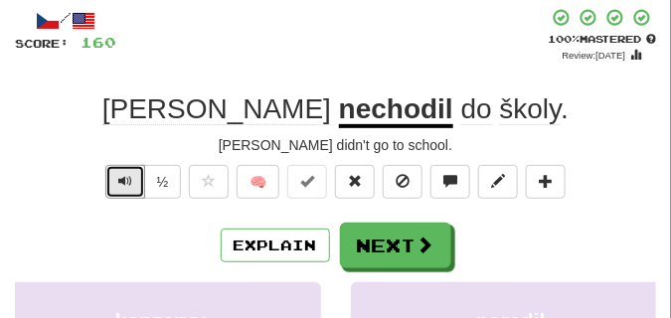
click at [127, 181] on span "Text-to-speech controls" at bounding box center [125, 181] width 14 height 14
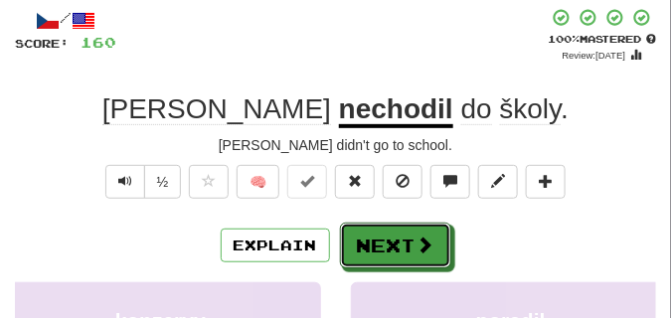
drag, startPoint x: 402, startPoint y: 252, endPoint x: 373, endPoint y: 222, distance: 42.2
click at [403, 247] on button "Next" at bounding box center [395, 246] width 111 height 46
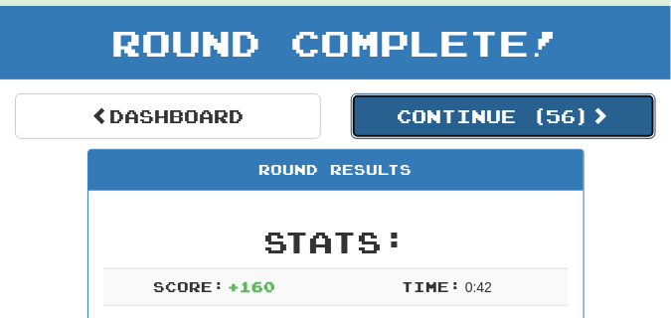
click at [444, 129] on button "Continue ( 56 )" at bounding box center [504, 116] width 306 height 46
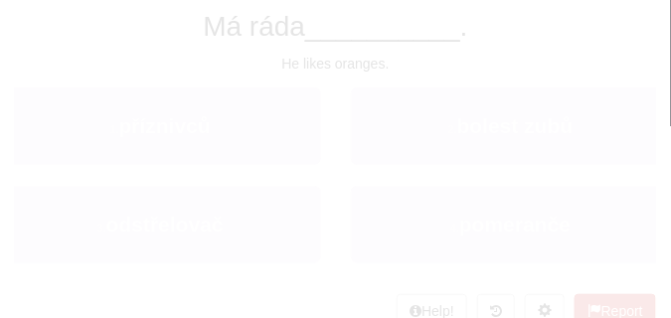
scroll to position [87, 0]
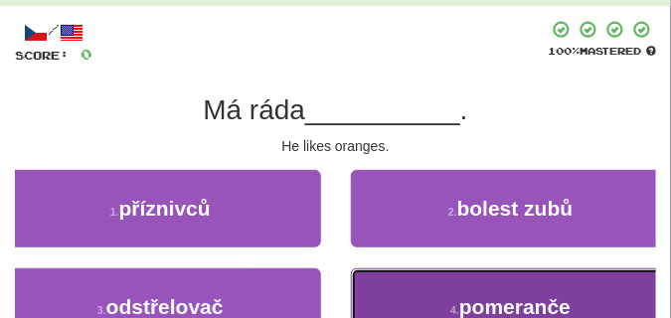
click at [384, 291] on button "4 . pomeranče" at bounding box center [511, 306] width 321 height 77
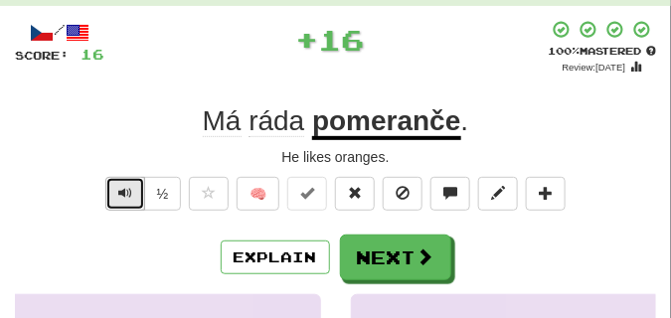
click at [118, 197] on span "Text-to-speech controls" at bounding box center [125, 193] width 14 height 14
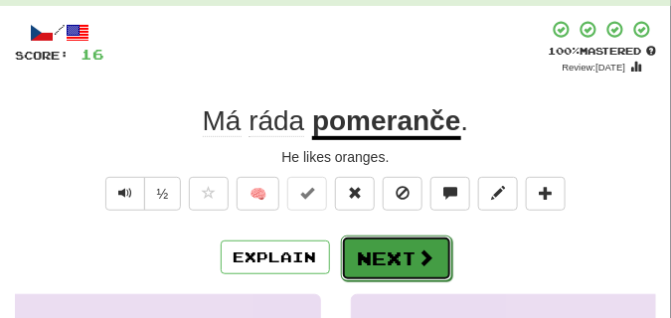
click at [426, 263] on span at bounding box center [426, 257] width 18 height 18
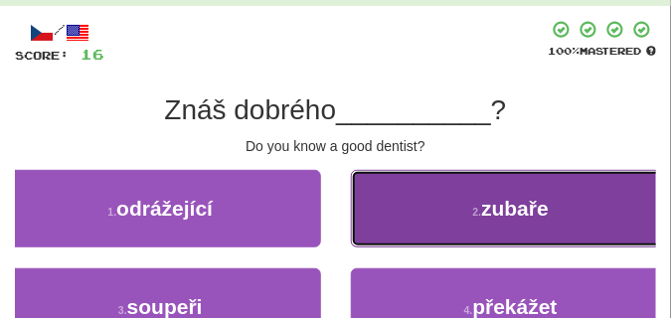
click at [423, 231] on button "2 . zubaře" at bounding box center [511, 208] width 321 height 77
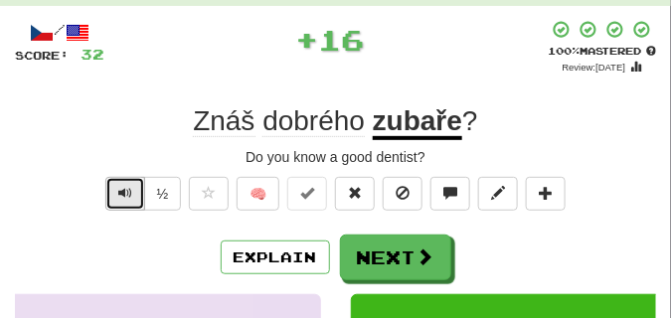
click at [121, 189] on span "Text-to-speech controls" at bounding box center [125, 193] width 14 height 14
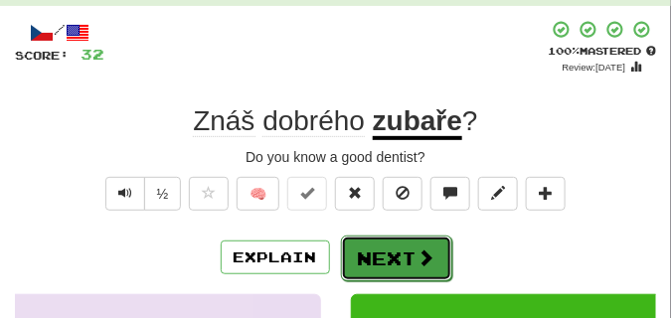
click at [392, 254] on button "Next" at bounding box center [396, 258] width 111 height 46
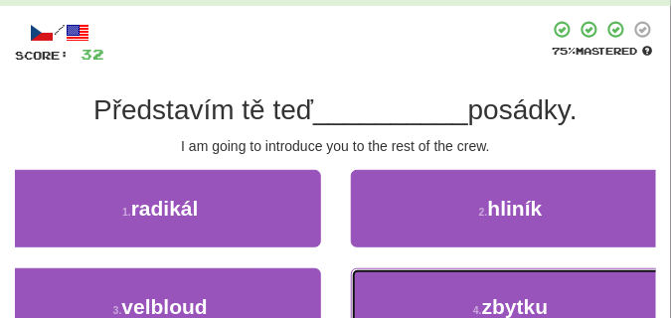
drag, startPoint x: 392, startPoint y: 301, endPoint x: 388, endPoint y: 284, distance: 17.3
click at [392, 298] on button "4 . zbytku" at bounding box center [511, 306] width 321 height 77
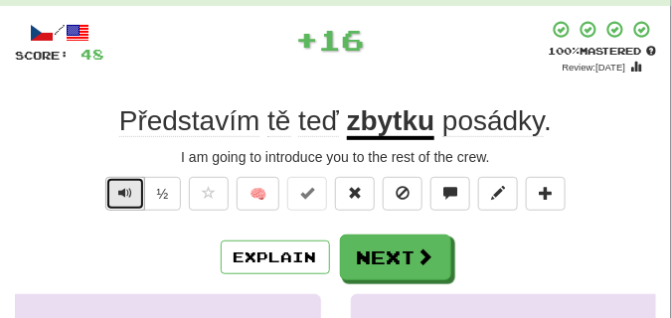
click at [121, 198] on span "Text-to-speech controls" at bounding box center [125, 193] width 14 height 14
click at [121, 197] on span "Text-to-speech controls" at bounding box center [125, 193] width 14 height 14
click at [122, 197] on span "Text-to-speech controls" at bounding box center [125, 193] width 14 height 14
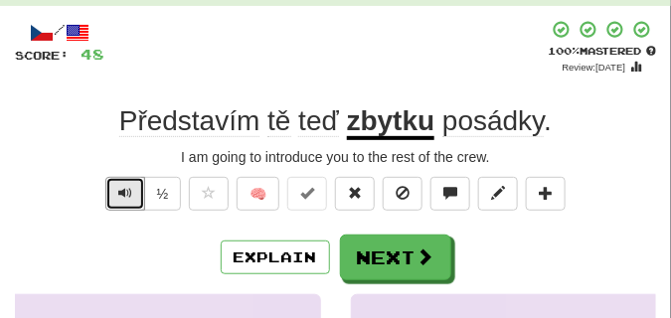
drag, startPoint x: 122, startPoint y: 197, endPoint x: 223, endPoint y: 219, distance: 102.7
click at [125, 197] on span "Text-to-speech controls" at bounding box center [125, 193] width 14 height 14
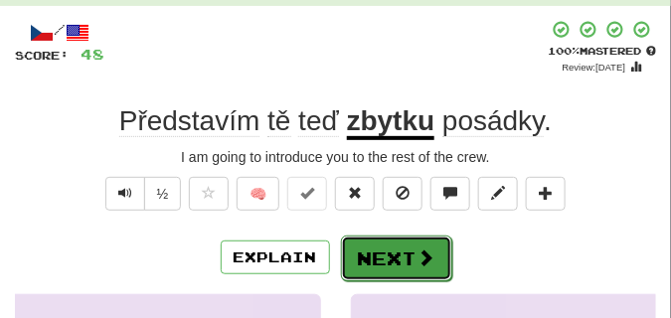
click at [388, 251] on button "Next" at bounding box center [396, 258] width 111 height 46
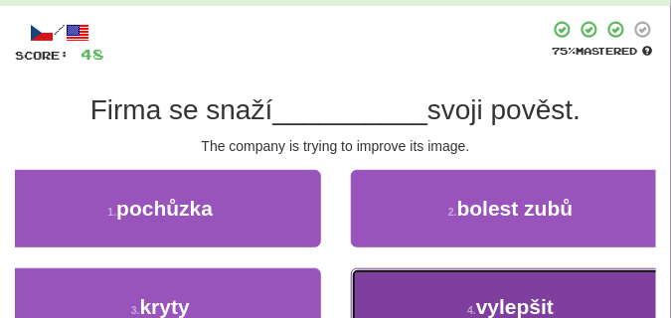
click at [419, 290] on button "4 . vylepšit" at bounding box center [511, 306] width 321 height 77
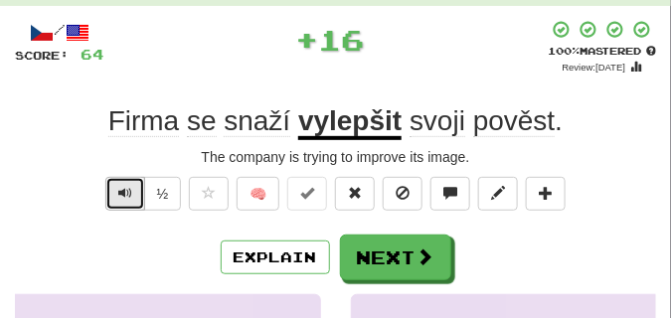
click at [124, 191] on span "Text-to-speech controls" at bounding box center [125, 193] width 14 height 14
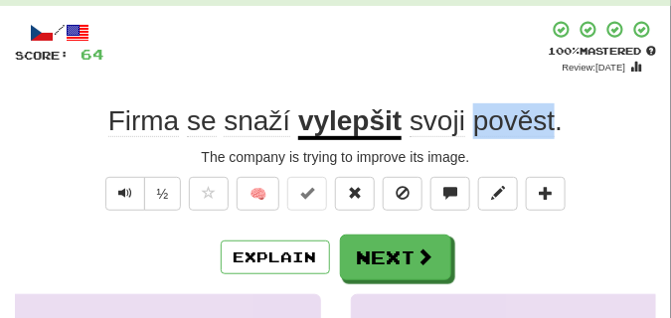
drag, startPoint x: 470, startPoint y: 119, endPoint x: 551, endPoint y: 124, distance: 81.6
click at [551, 124] on span "svoji pověst ." at bounding box center [481, 121] width 161 height 32
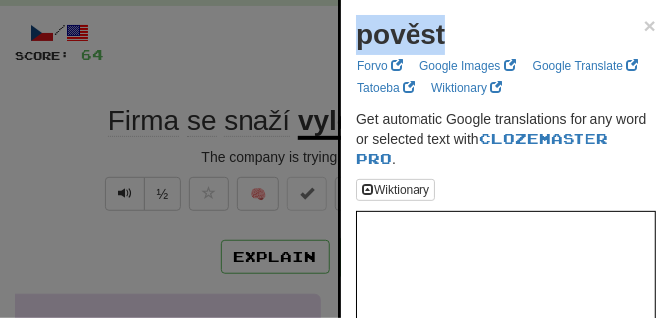
drag, startPoint x: 350, startPoint y: 41, endPoint x: 443, endPoint y: 46, distance: 93.5
copy strong "pověst"
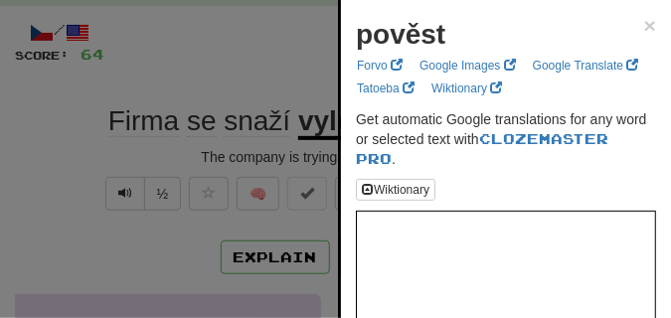
click at [291, 45] on div at bounding box center [335, 159] width 671 height 318
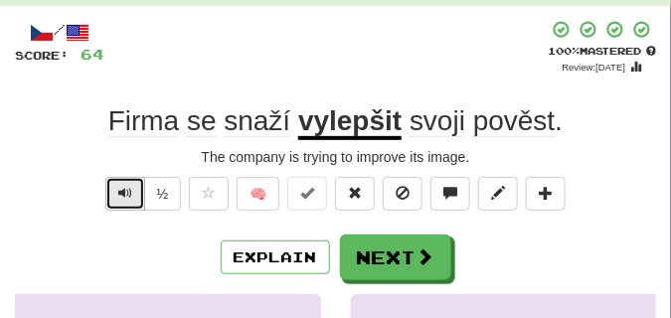
click at [123, 188] on span "Text-to-speech controls" at bounding box center [125, 193] width 14 height 14
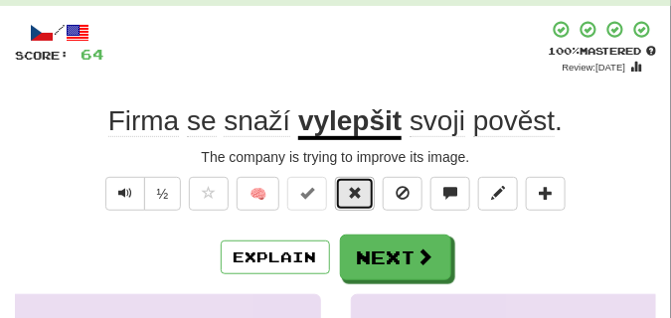
click at [361, 201] on button at bounding box center [355, 194] width 40 height 34
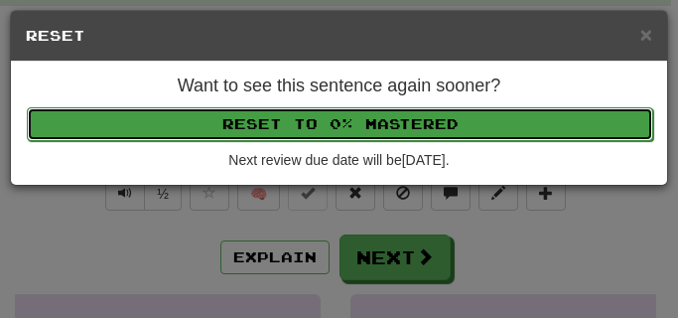
click at [358, 109] on button "Reset to 0% Mastered" at bounding box center [340, 124] width 627 height 34
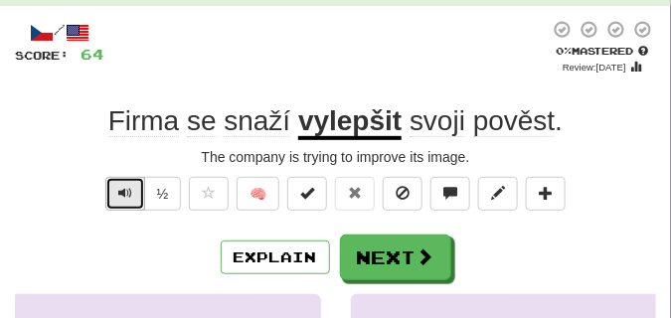
click at [123, 192] on span "Text-to-speech controls" at bounding box center [125, 193] width 14 height 14
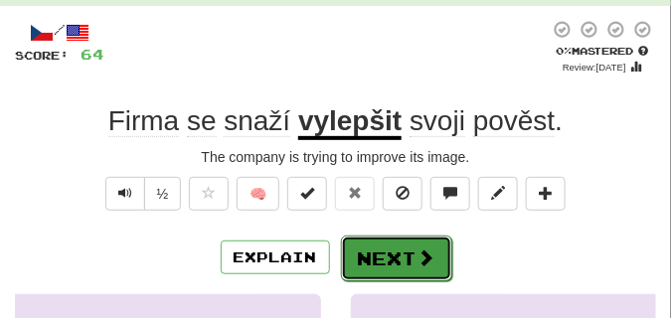
click at [380, 248] on button "Next" at bounding box center [396, 258] width 111 height 46
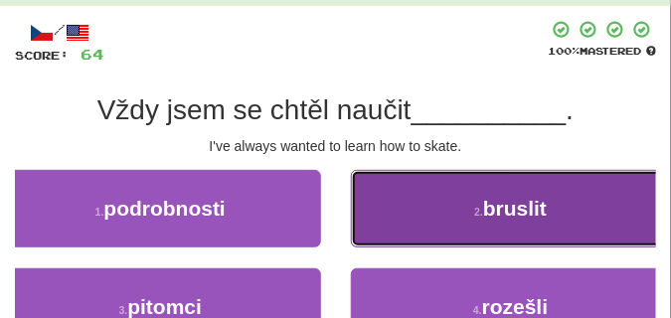
click at [410, 207] on button "2 . bruslit" at bounding box center [511, 208] width 321 height 77
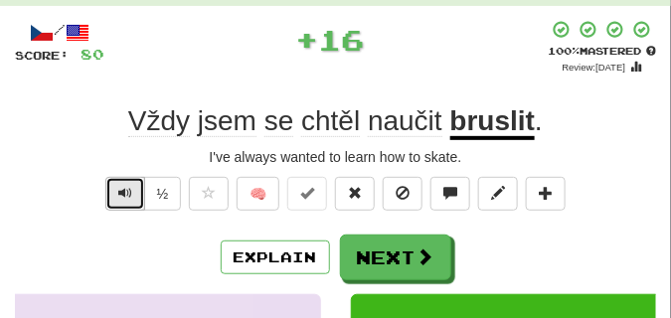
click at [129, 186] on span "Text-to-speech controls" at bounding box center [125, 193] width 14 height 14
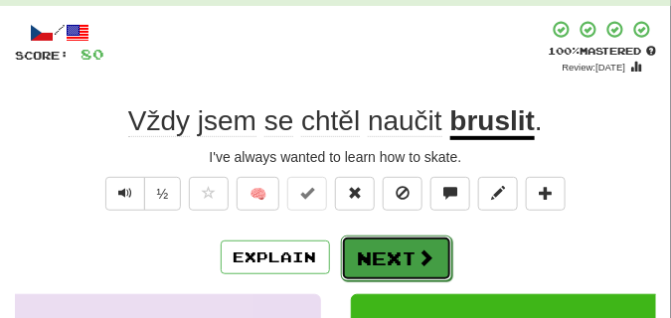
click at [411, 242] on button "Next" at bounding box center [396, 258] width 111 height 46
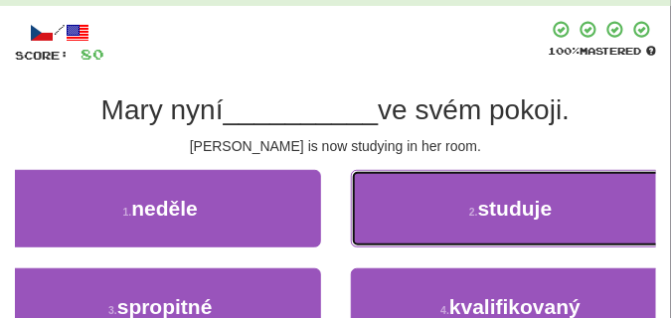
click at [414, 224] on button "2 . studuje" at bounding box center [511, 208] width 321 height 77
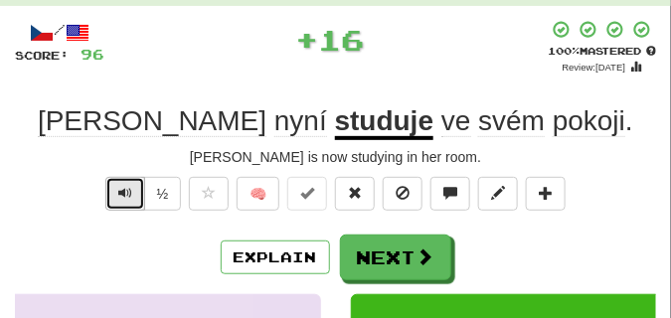
click at [128, 187] on span "Text-to-speech controls" at bounding box center [125, 193] width 14 height 14
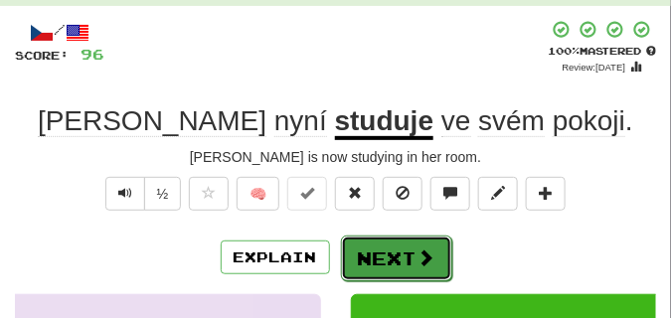
click at [415, 245] on button "Next" at bounding box center [396, 258] width 111 height 46
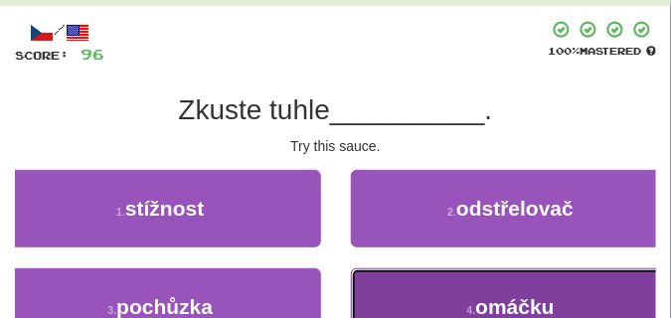
drag, startPoint x: 444, startPoint y: 300, endPoint x: 399, endPoint y: 225, distance: 86.9
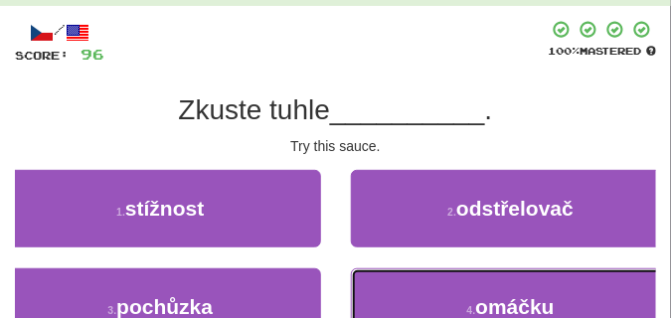
click at [443, 297] on button "4 . omáčku" at bounding box center [511, 306] width 321 height 77
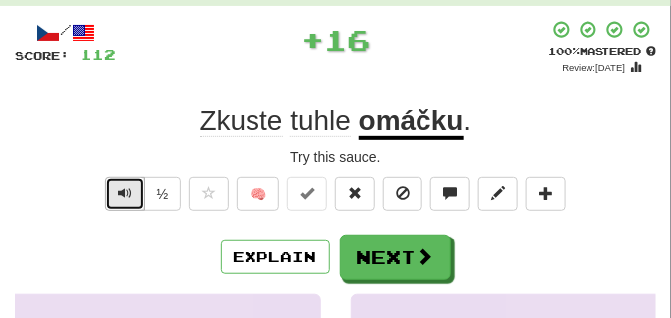
click at [122, 188] on span "Text-to-speech controls" at bounding box center [125, 193] width 14 height 14
click at [123, 187] on span "Text-to-speech controls" at bounding box center [125, 193] width 14 height 14
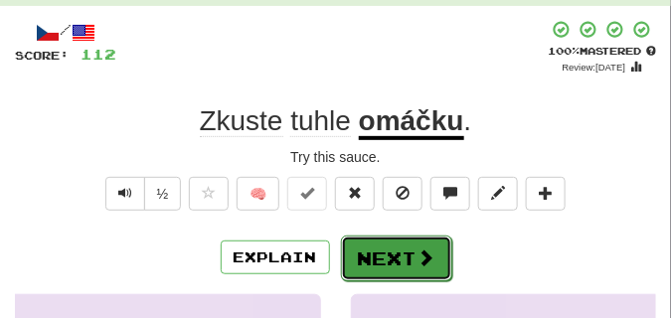
click at [409, 245] on button "Next" at bounding box center [396, 258] width 111 height 46
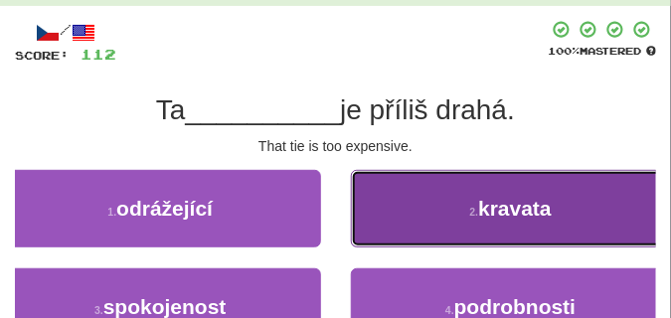
click at [443, 207] on button "2 . kravata" at bounding box center [511, 208] width 321 height 77
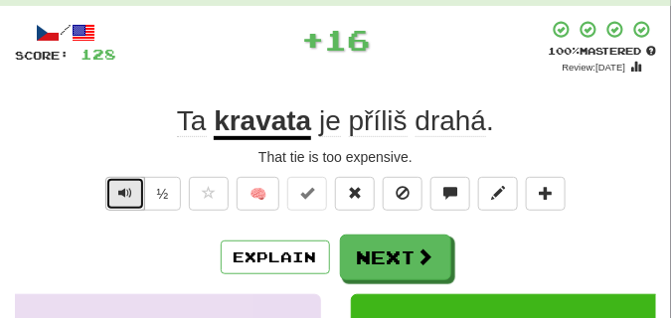
click at [127, 187] on span "Text-to-speech controls" at bounding box center [125, 193] width 14 height 14
click at [128, 187] on span "Text-to-speech controls" at bounding box center [125, 193] width 14 height 14
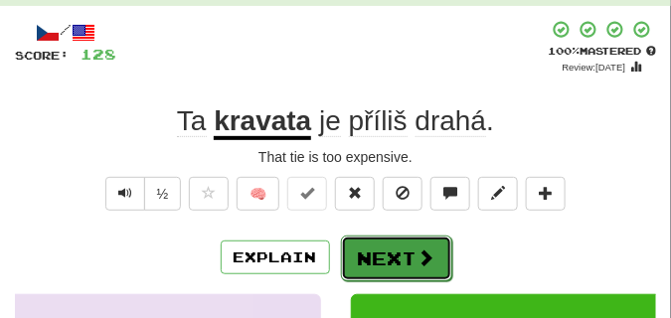
click at [361, 243] on button "Next" at bounding box center [396, 258] width 111 height 46
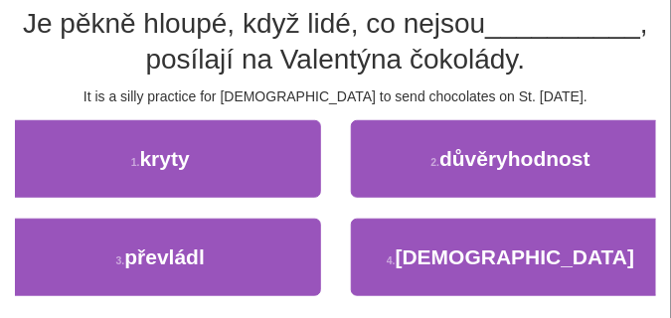
scroll to position [187, 0]
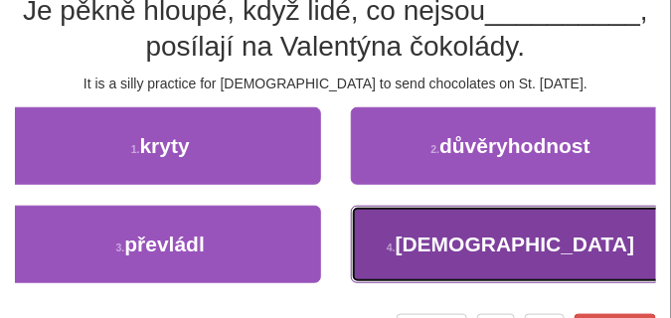
click at [407, 233] on button "4 . křesťané" at bounding box center [511, 244] width 321 height 77
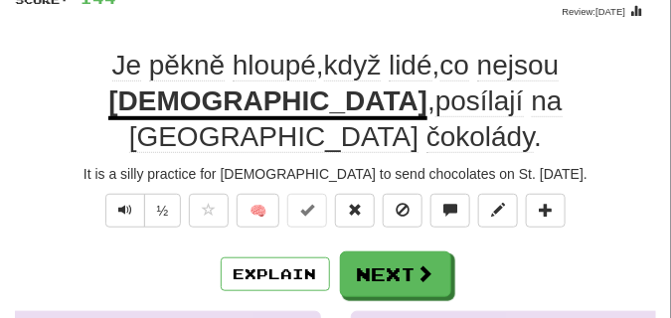
scroll to position [97, 0]
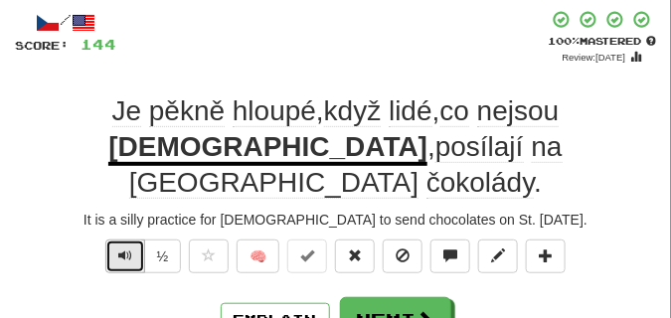
click at [128, 248] on span "Text-to-speech controls" at bounding box center [125, 255] width 14 height 14
click at [127, 248] on span "Text-to-speech controls" at bounding box center [125, 255] width 14 height 14
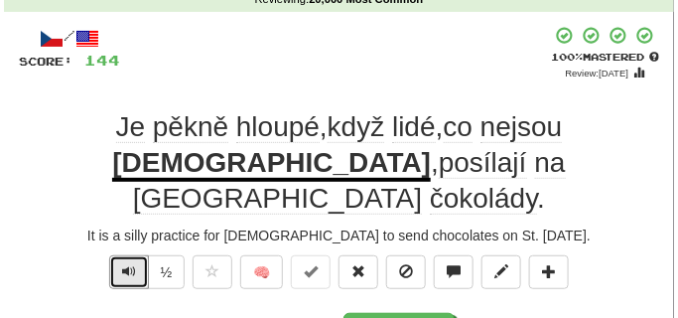
scroll to position [99, 0]
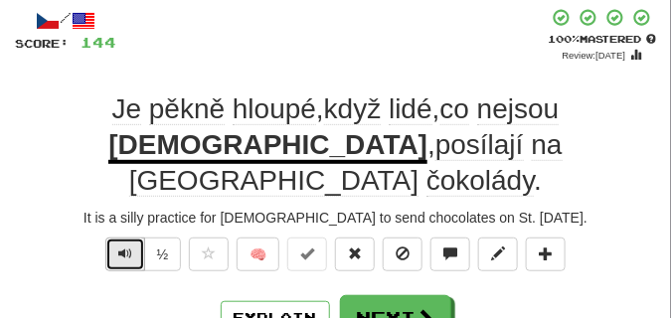
click at [126, 246] on span "Text-to-speech controls" at bounding box center [125, 253] width 14 height 14
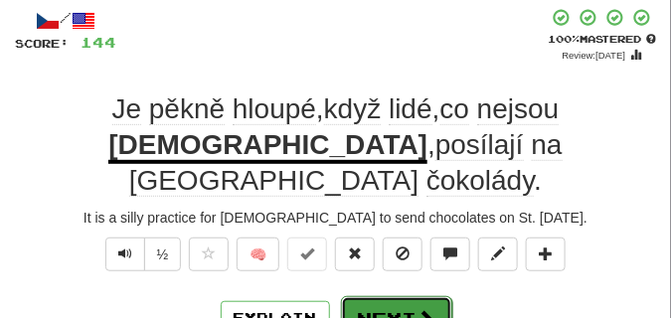
click at [397, 296] on button "Next" at bounding box center [396, 319] width 111 height 46
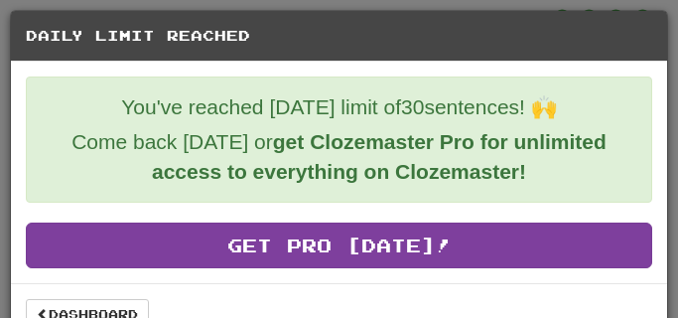
scroll to position [36, 0]
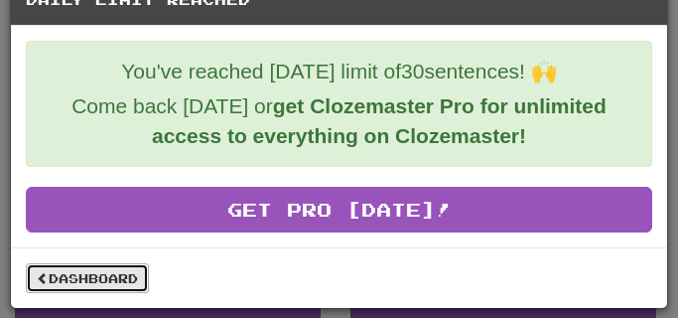
click at [115, 263] on link "Dashboard" at bounding box center [87, 278] width 123 height 30
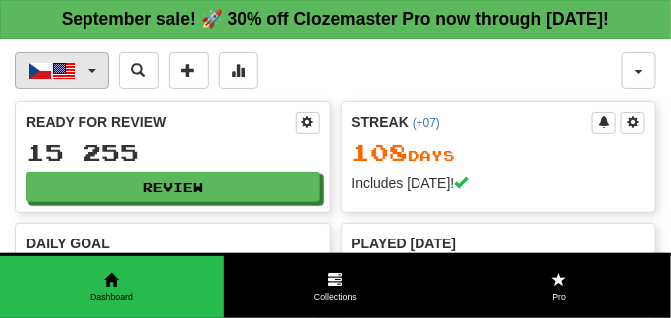
click at [94, 89] on button "Čeština / English" at bounding box center [62, 71] width 94 height 38
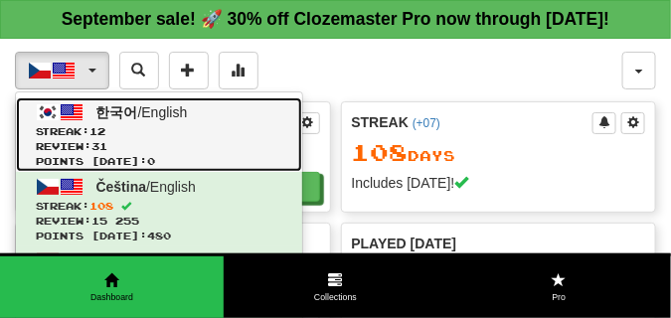
click at [65, 124] on span at bounding box center [72, 112] width 24 height 24
